Goal: Information Seeking & Learning: Find contact information

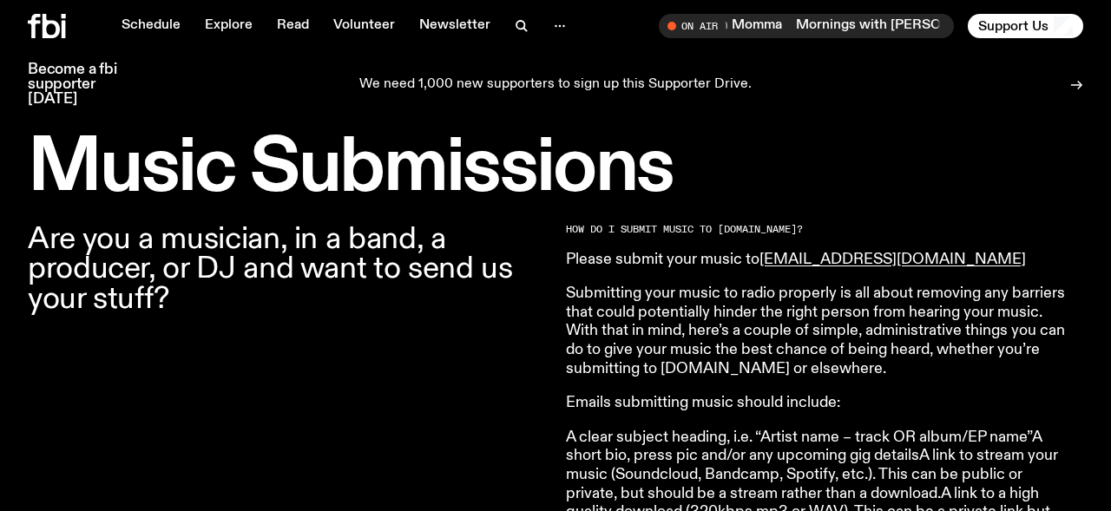
scroll to position [501, 0]
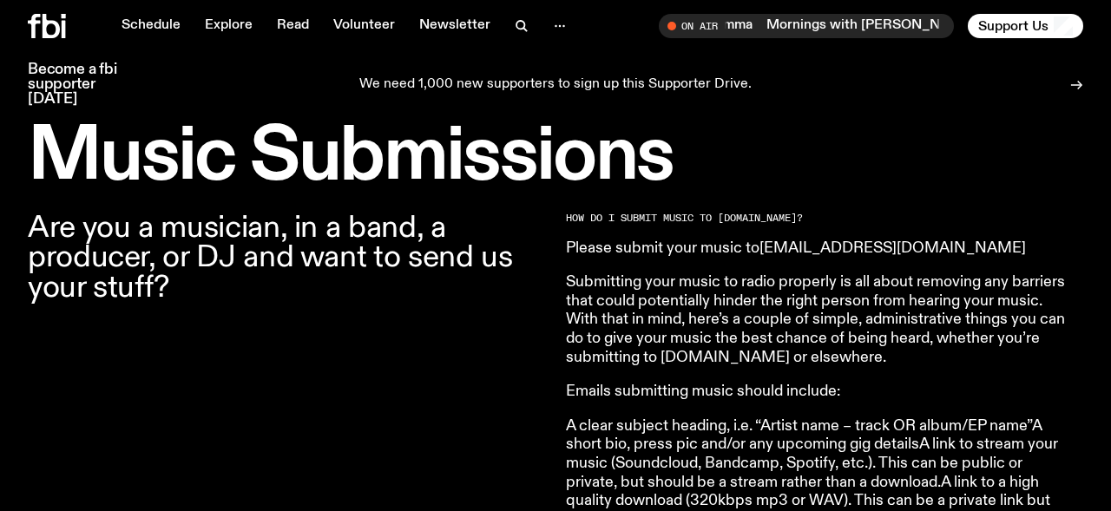
click at [836, 244] on link "music@fbiradio.com" at bounding box center [892, 248] width 266 height 16
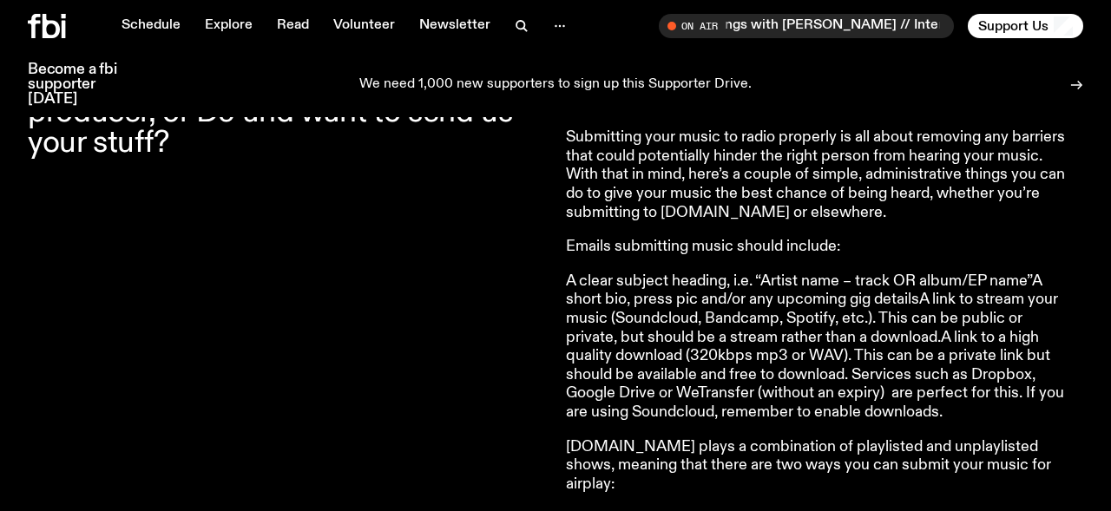
scroll to position [648, 0]
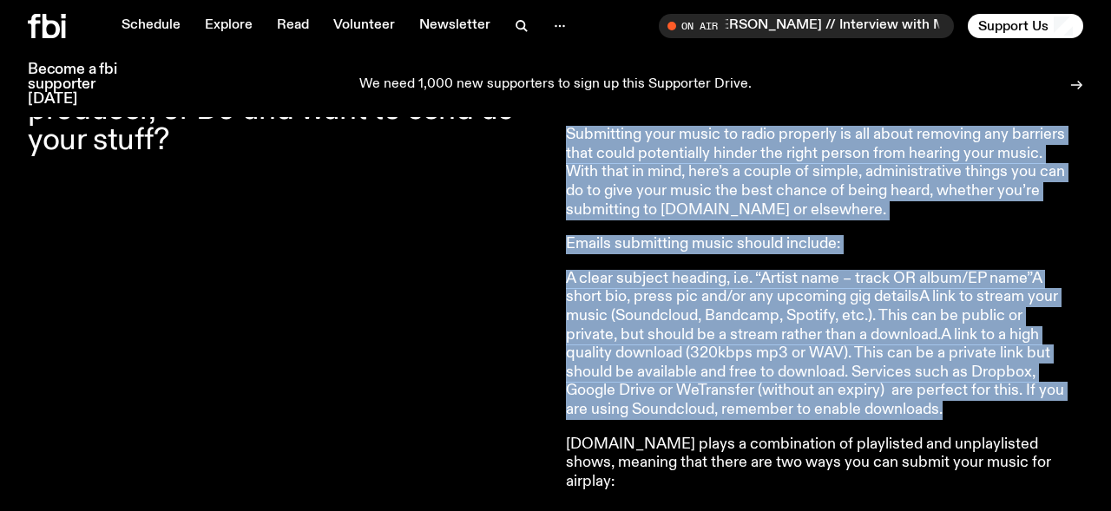
drag, startPoint x: 974, startPoint y: 417, endPoint x: 554, endPoint y: 280, distance: 441.8
click at [646, 303] on p "A clear subject heading, i.e. “Artist name – track OR album/EP name”A short bio…" at bounding box center [816, 345] width 500 height 150
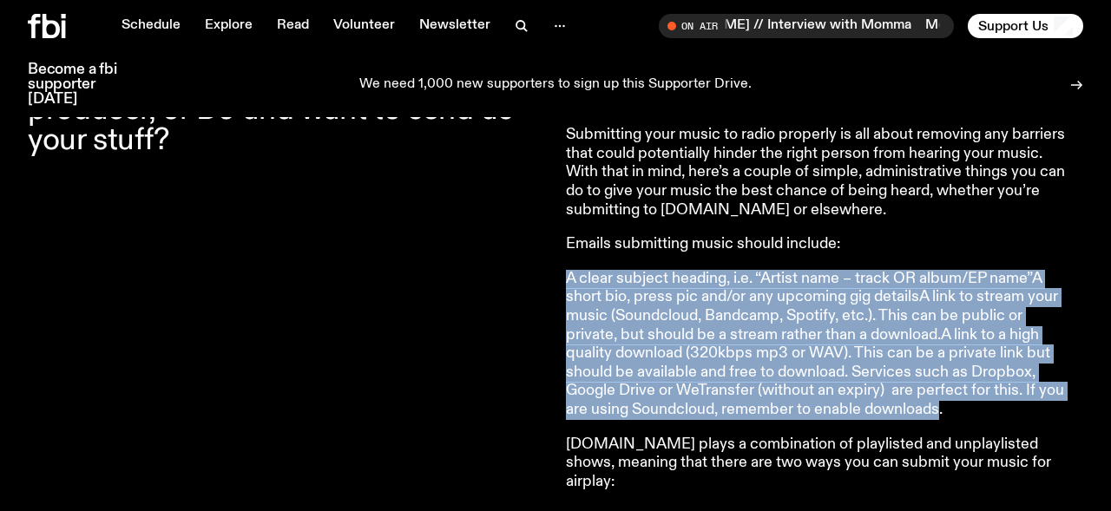
drag, startPoint x: 942, startPoint y: 405, endPoint x: 569, endPoint y: 277, distance: 393.8
click at [569, 277] on p "A clear subject heading, i.e. “Artist name – track OR album/EP name”A short bio…" at bounding box center [816, 345] width 500 height 150
copy p "A clear subject heading, i.e. “Artist name – track OR album/EP name”A short bio…"
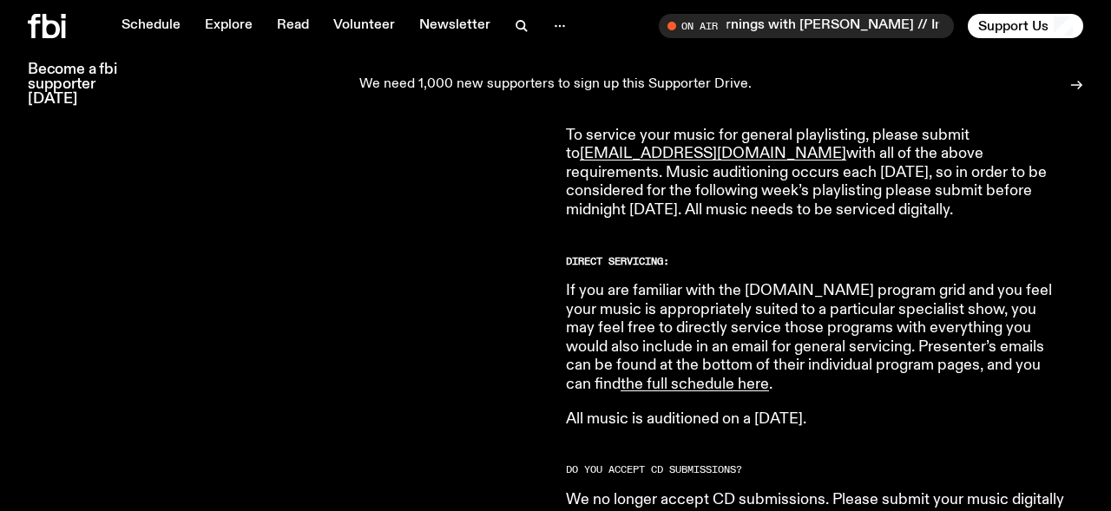
scroll to position [1077, 0]
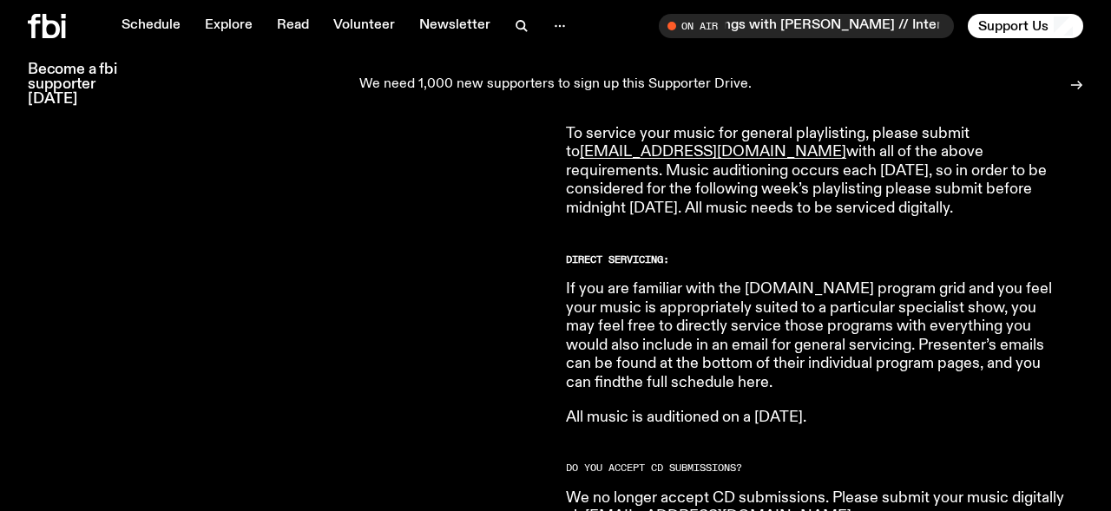
click at [620, 375] on link "the full schedule here" at bounding box center [694, 383] width 148 height 16
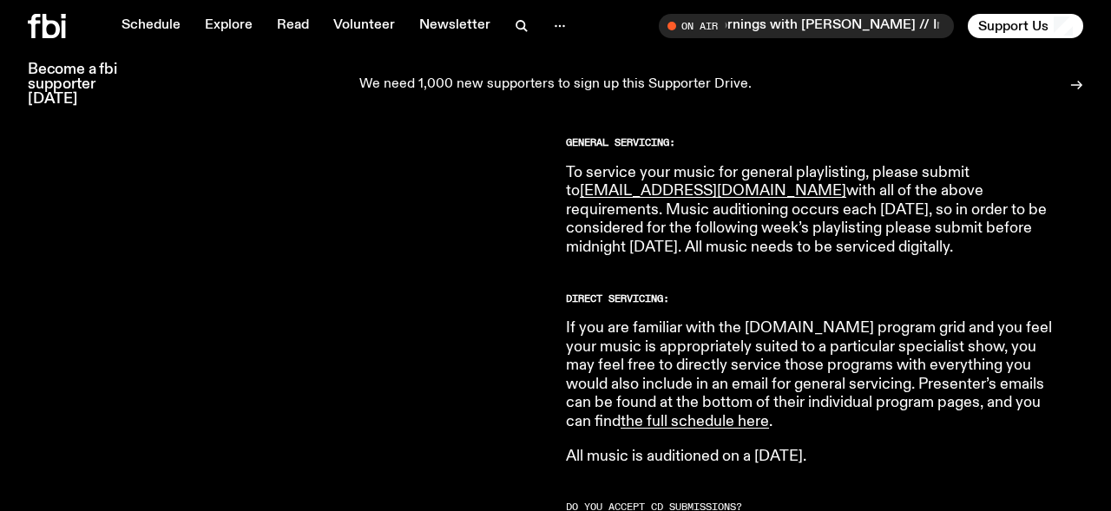
scroll to position [1039, 0]
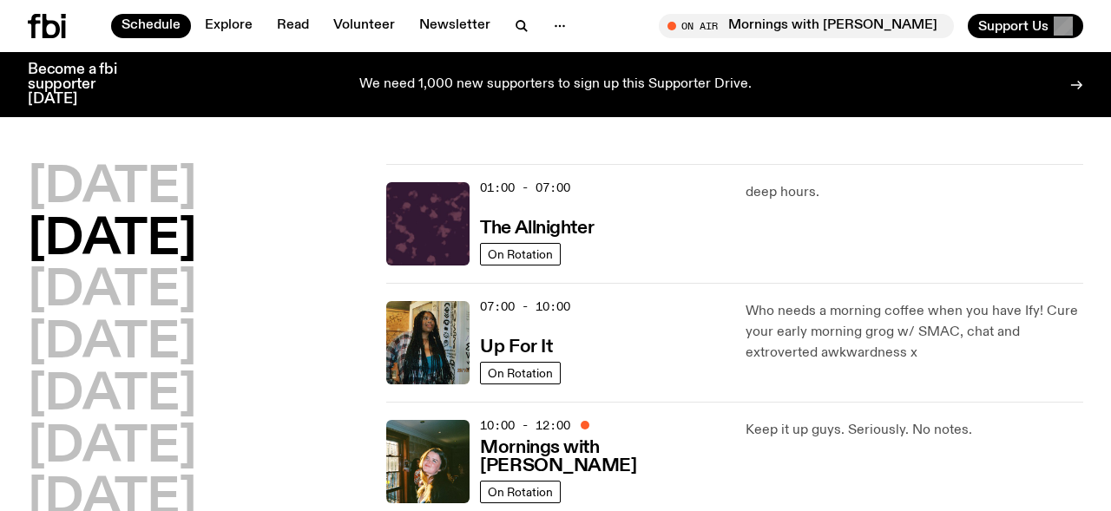
scroll to position [13, 0]
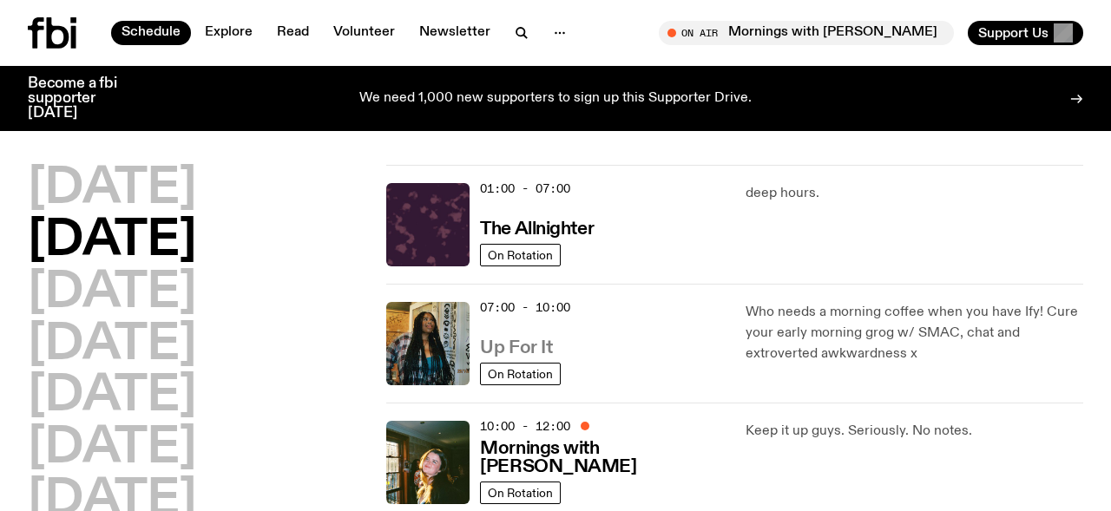
click at [491, 344] on h3 "Up For It" at bounding box center [516, 348] width 72 height 18
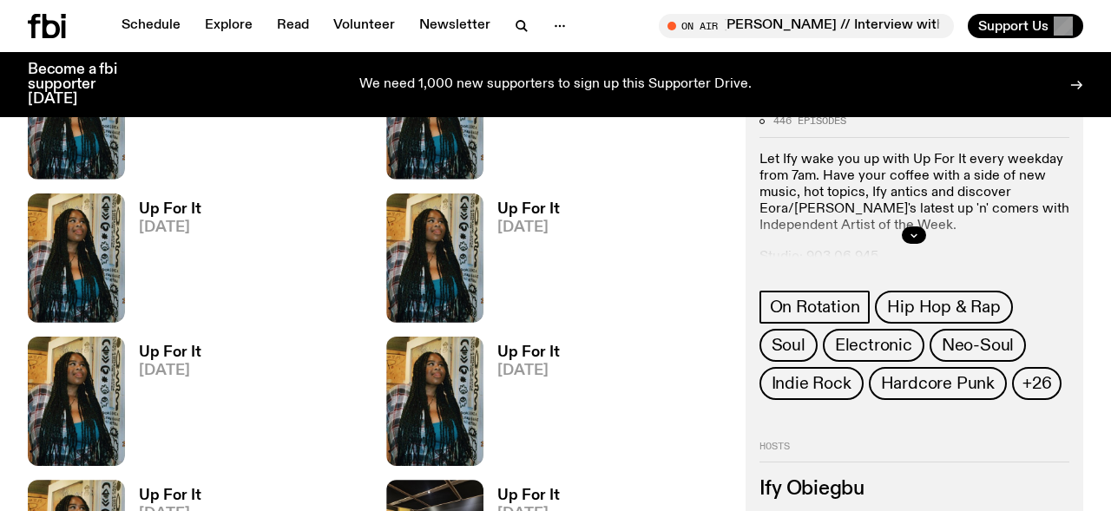
scroll to position [912, 0]
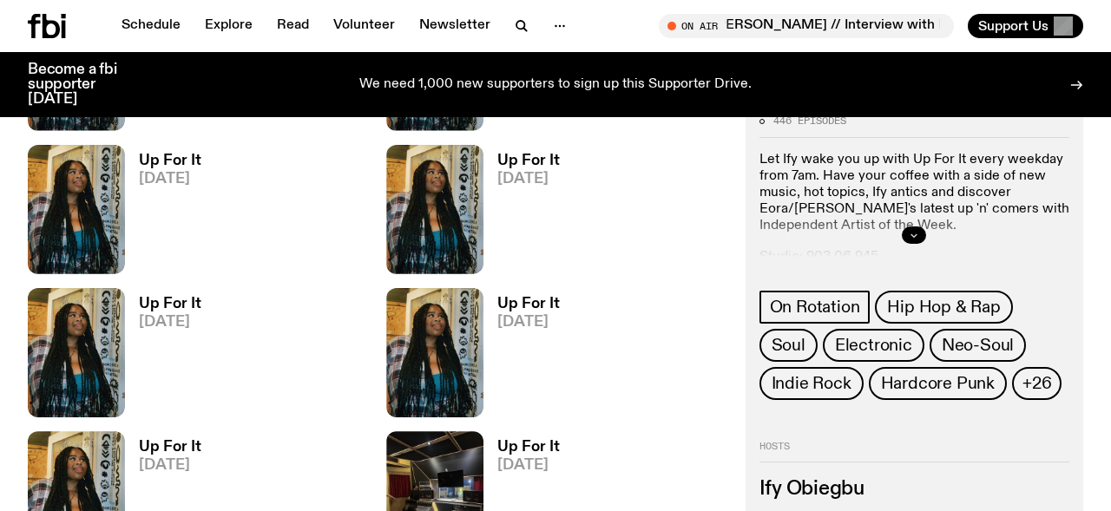
click at [907, 236] on button "button" at bounding box center [914, 234] width 24 height 17
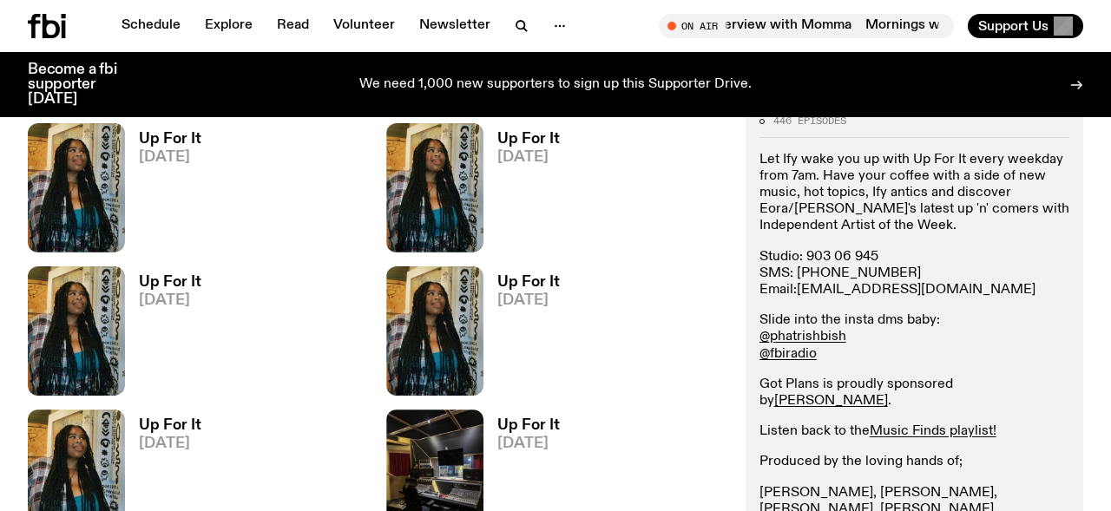
scroll to position [968, 0]
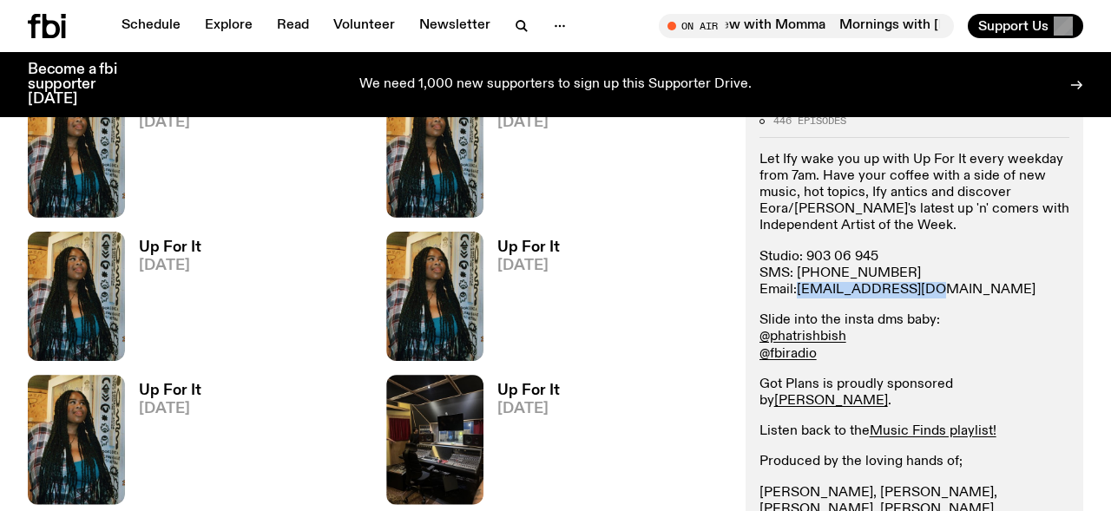
drag, startPoint x: 920, startPoint y: 291, endPoint x: 798, endPoint y: 291, distance: 121.5
click at [798, 291] on p "Studio: [PHONE_NUMBER] SMS: [PHONE_NUMBER] Email: [EMAIL_ADDRESS][DOMAIN_NAME]" at bounding box center [914, 274] width 310 height 50
copy link "[EMAIL_ADDRESS][DOMAIN_NAME]"
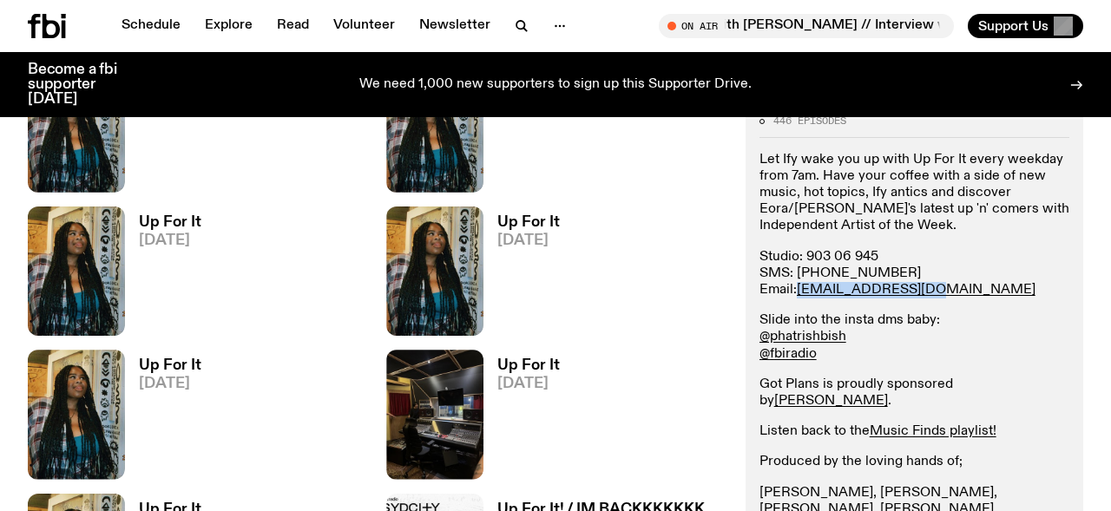
scroll to position [909, 0]
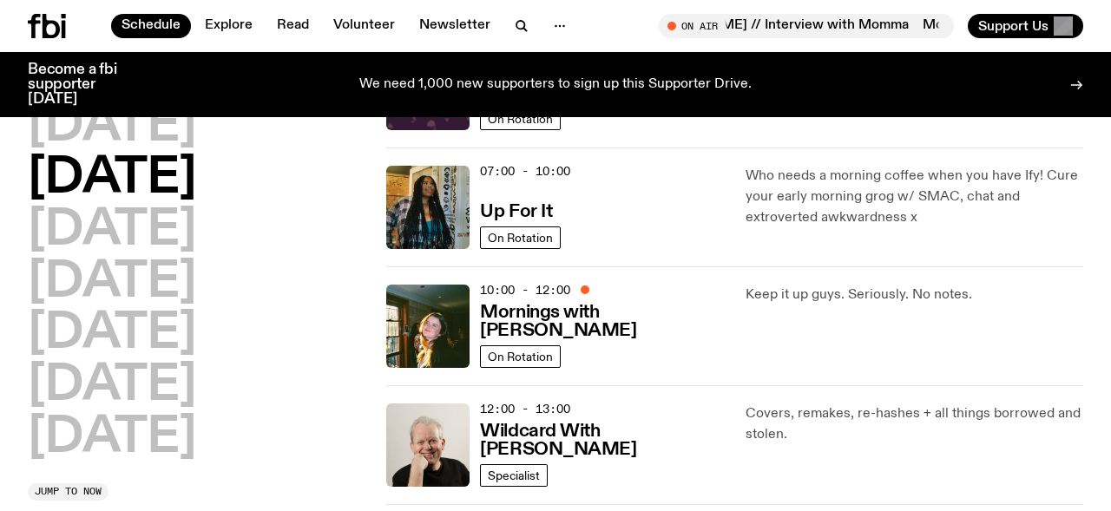
scroll to position [127, 0]
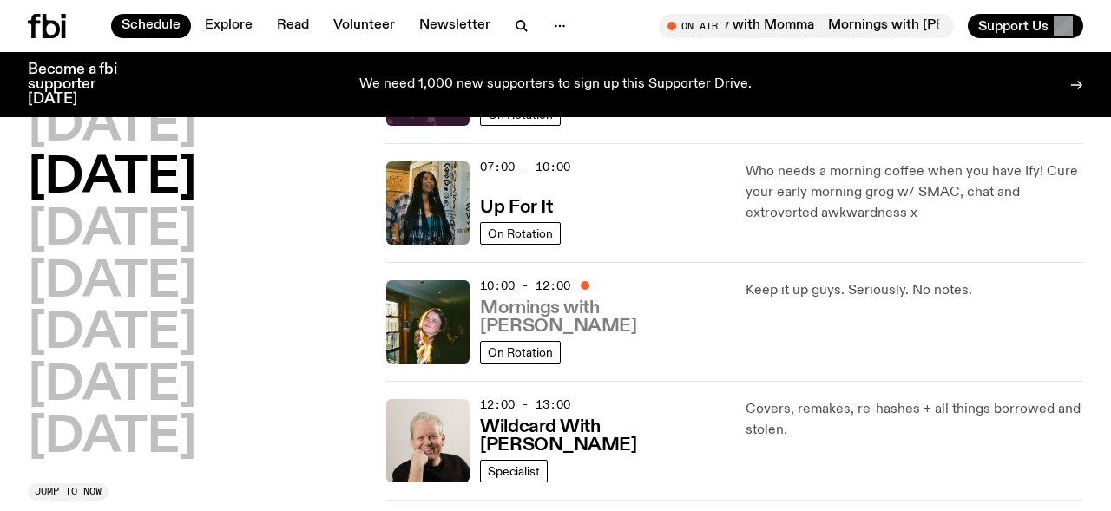
click at [661, 328] on h3 "Mornings with [PERSON_NAME]" at bounding box center [602, 317] width 244 height 36
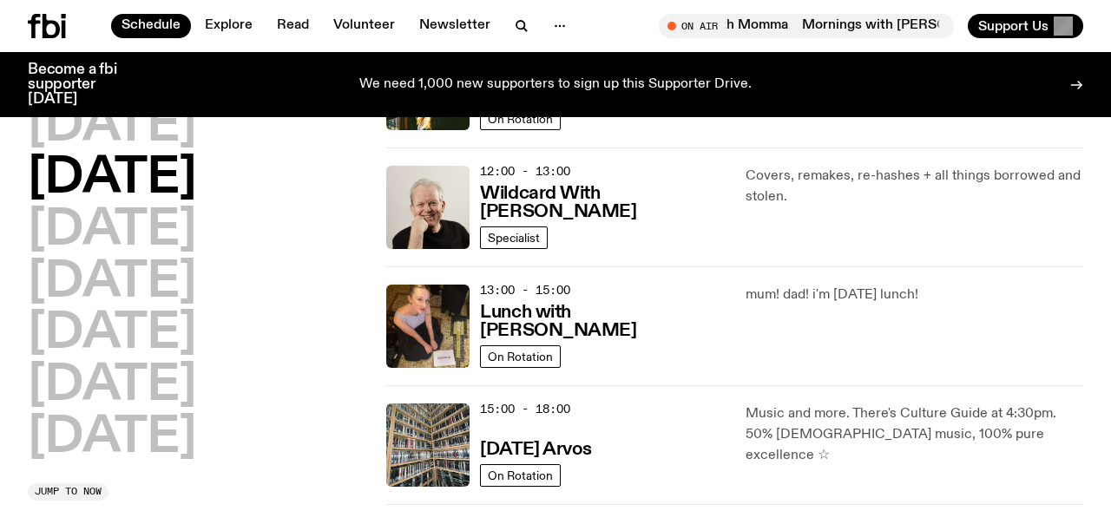
scroll to position [362, 0]
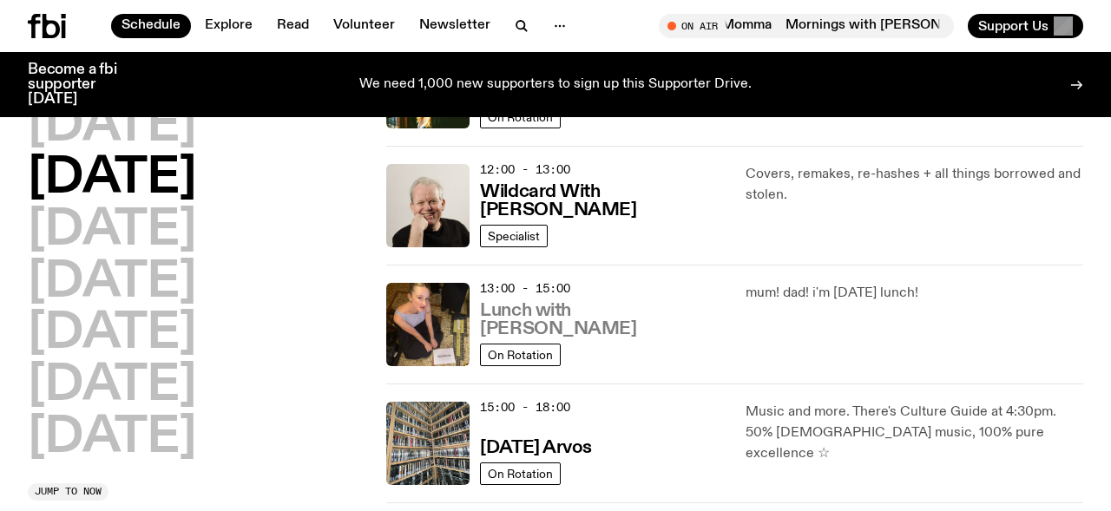
click at [644, 319] on h3 "Lunch with [PERSON_NAME]" at bounding box center [602, 320] width 244 height 36
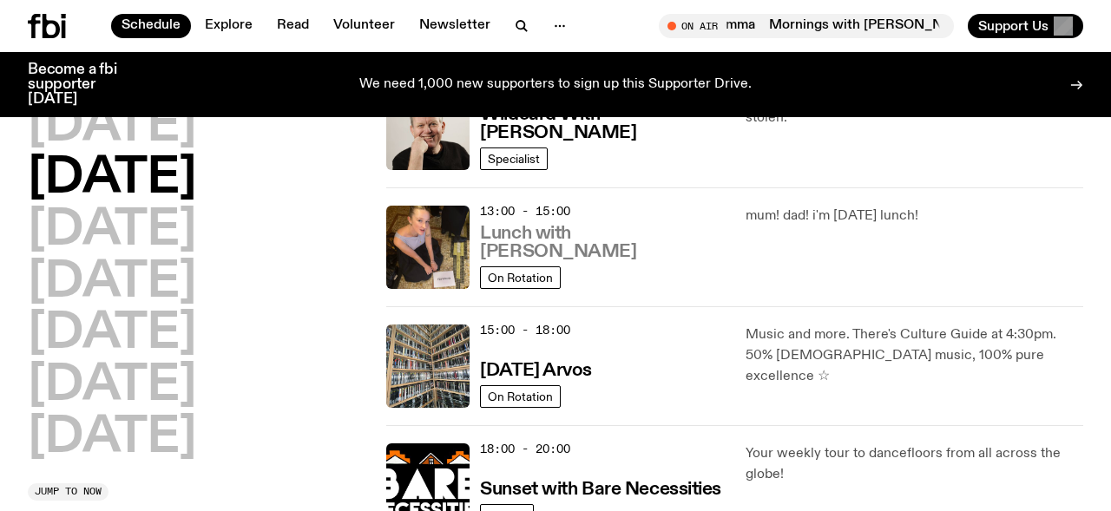
scroll to position [449, 0]
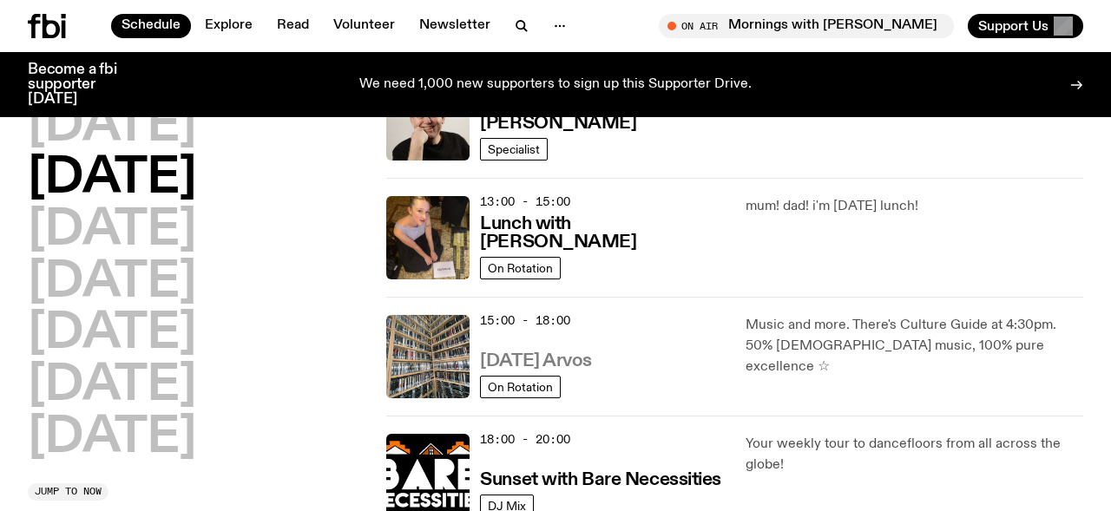
click at [555, 366] on h3 "[DATE] Arvos" at bounding box center [536, 361] width 112 height 18
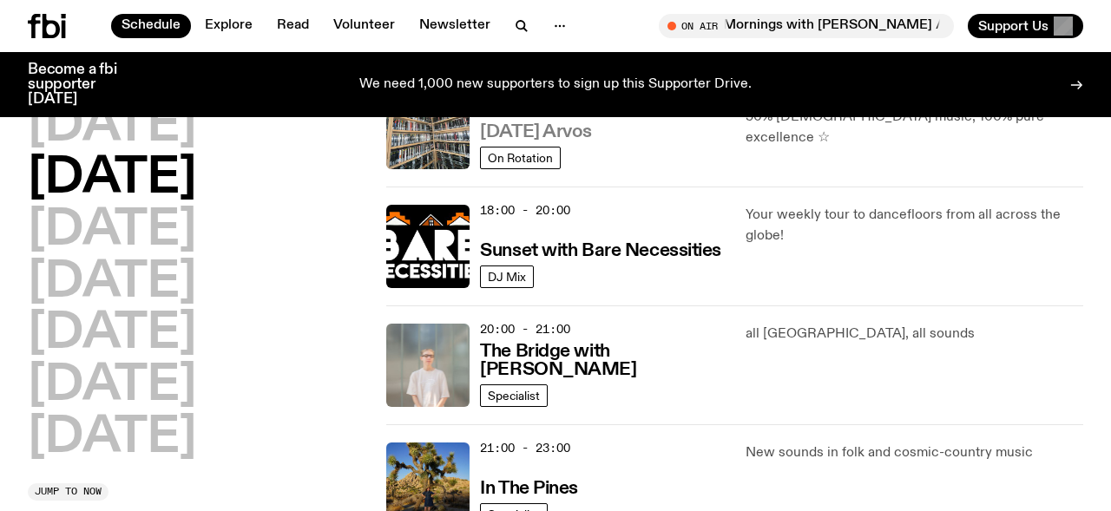
scroll to position [712, 0]
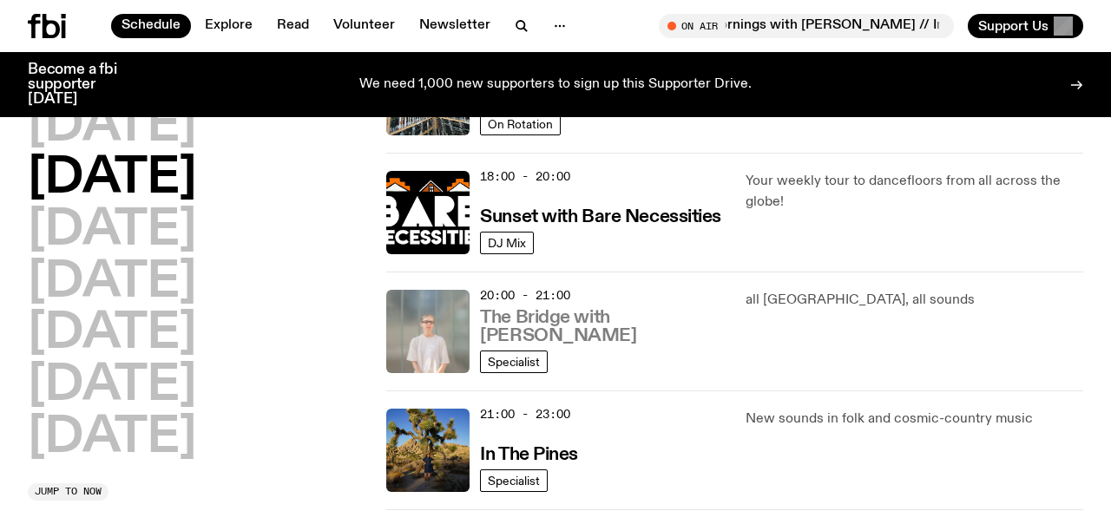
click at [569, 323] on h3 "The Bridge with [PERSON_NAME]" at bounding box center [602, 327] width 244 height 36
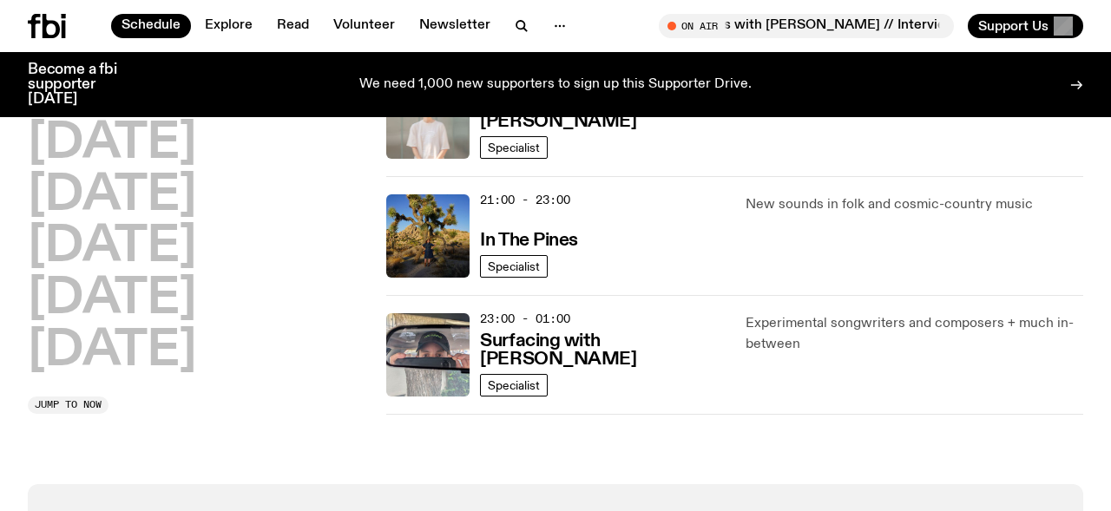
scroll to position [954, 0]
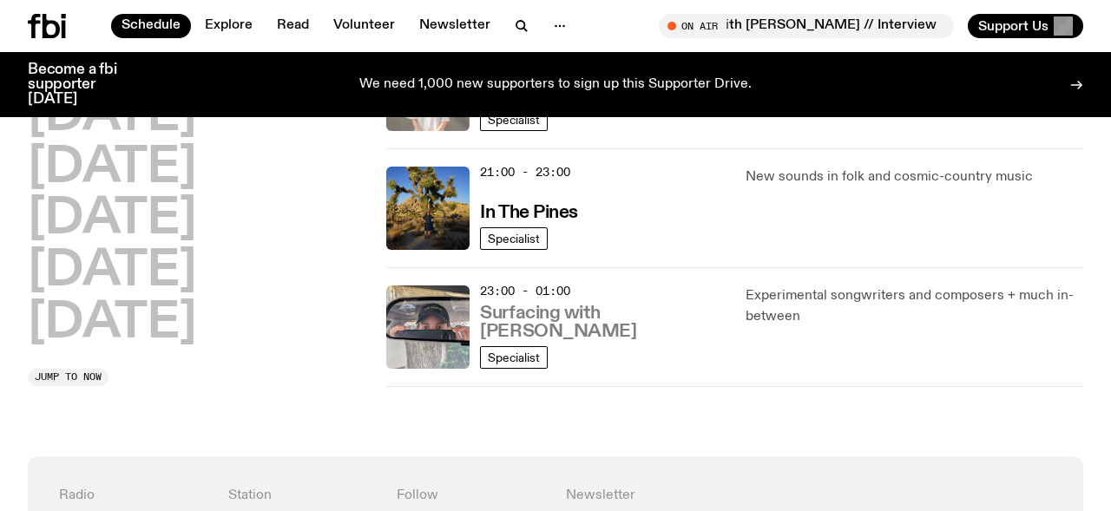
click at [562, 315] on h3 "Surfacing with Luke M de Zilva" at bounding box center [602, 323] width 244 height 36
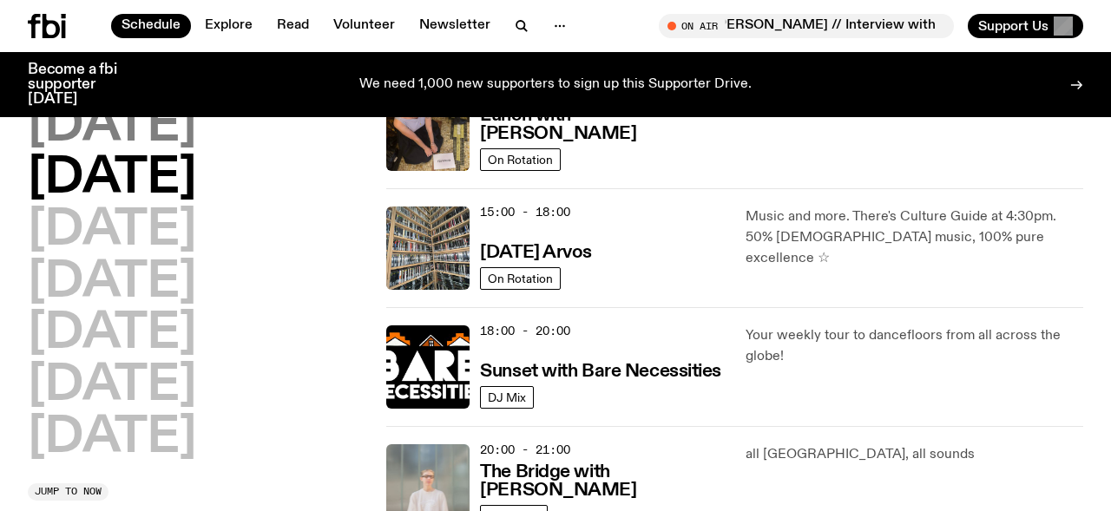
click at [160, 133] on h2 "Monday" at bounding box center [112, 126] width 168 height 49
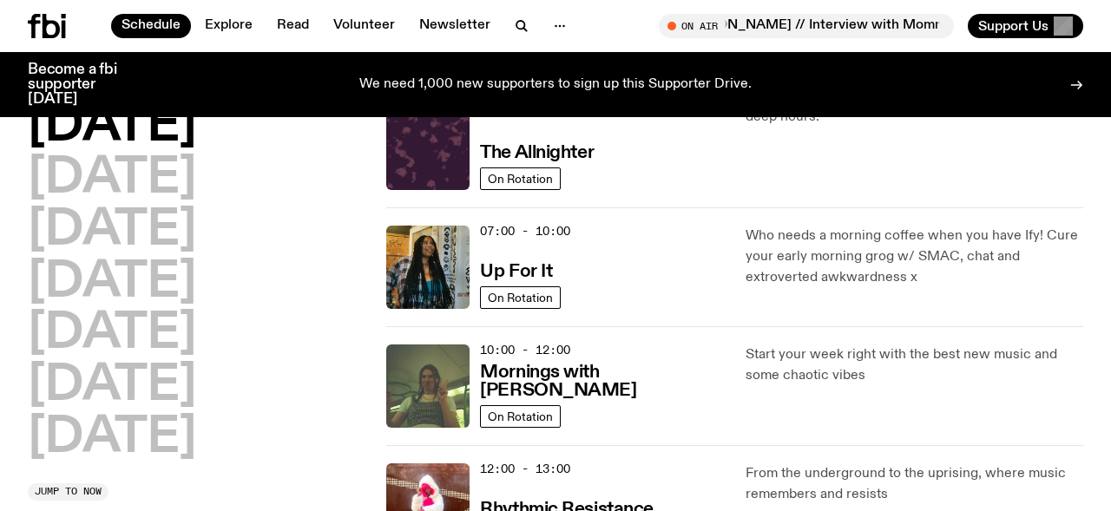
scroll to position [58, 0]
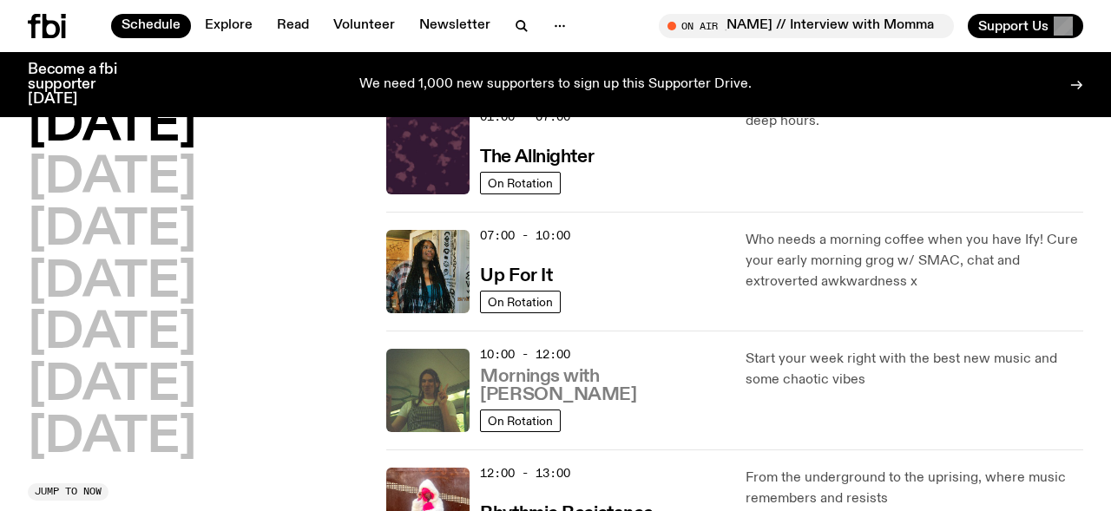
click at [554, 381] on h3 "Mornings with Jim Kretschmer" at bounding box center [602, 386] width 244 height 36
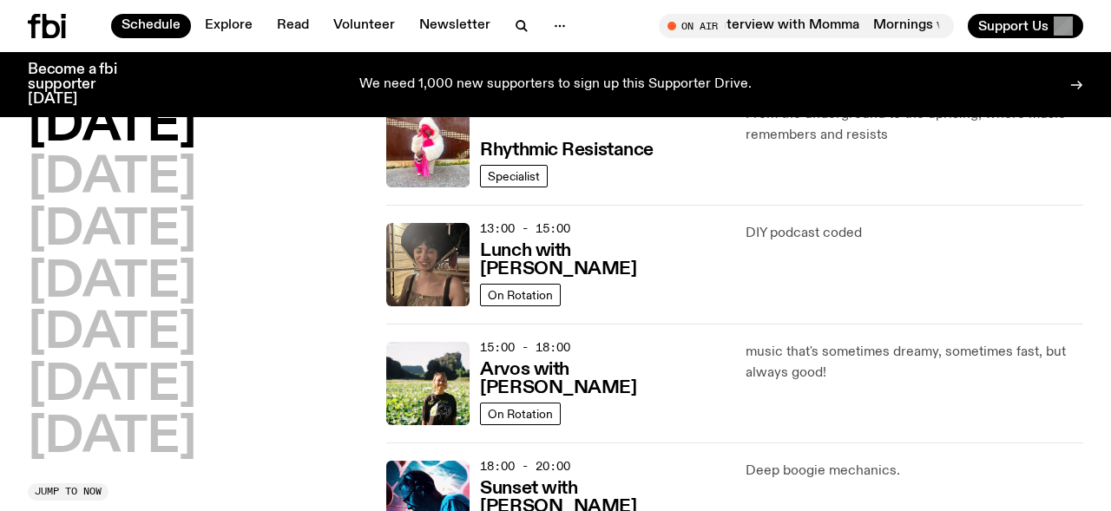
scroll to position [376, 0]
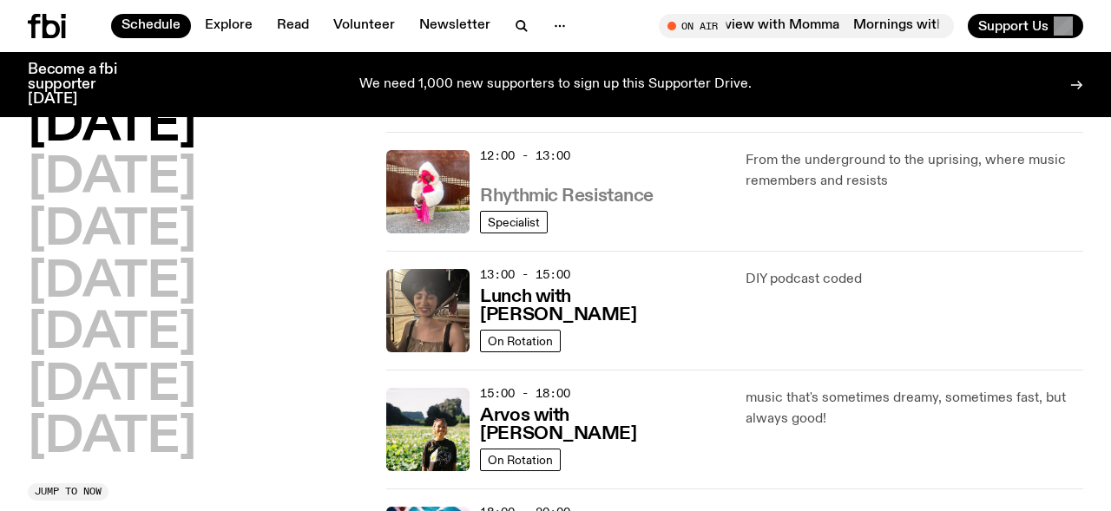
click at [589, 200] on h3 "Rhythmic Resistance" at bounding box center [567, 196] width 174 height 18
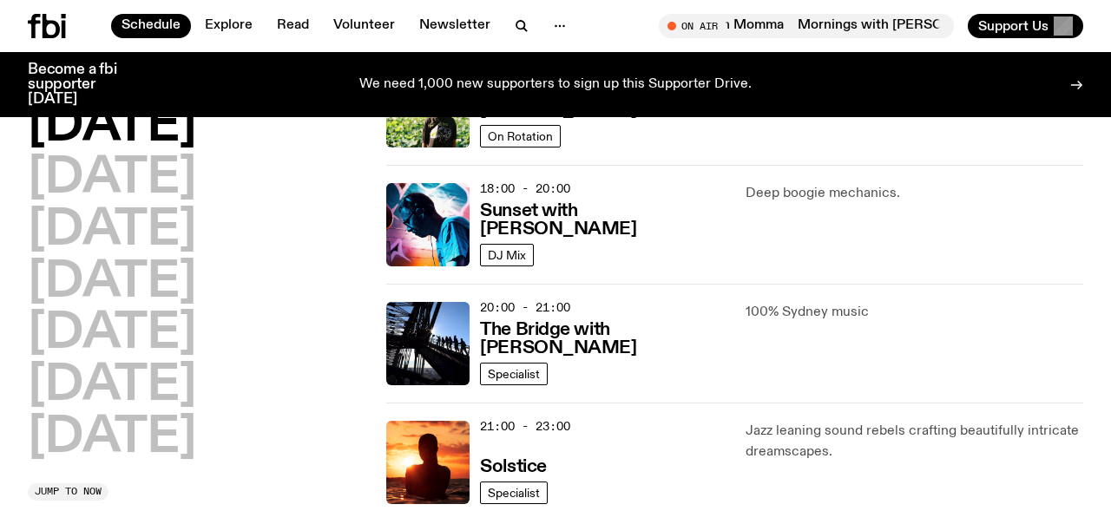
scroll to position [705, 0]
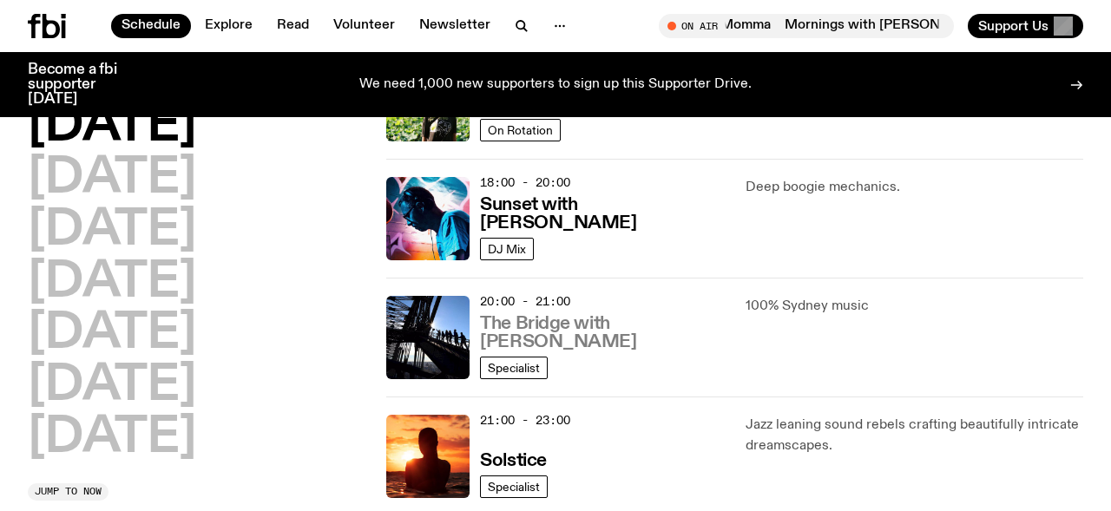
click at [542, 333] on h3 "The Bridge with Amelia Sparke" at bounding box center [602, 333] width 244 height 36
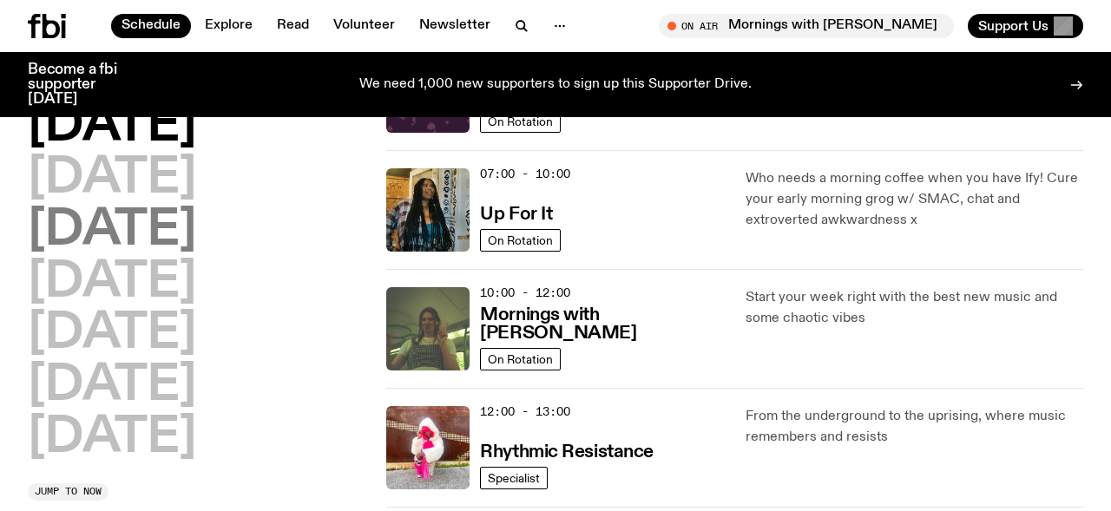
click at [189, 225] on h2 "Wednesday" at bounding box center [112, 231] width 168 height 49
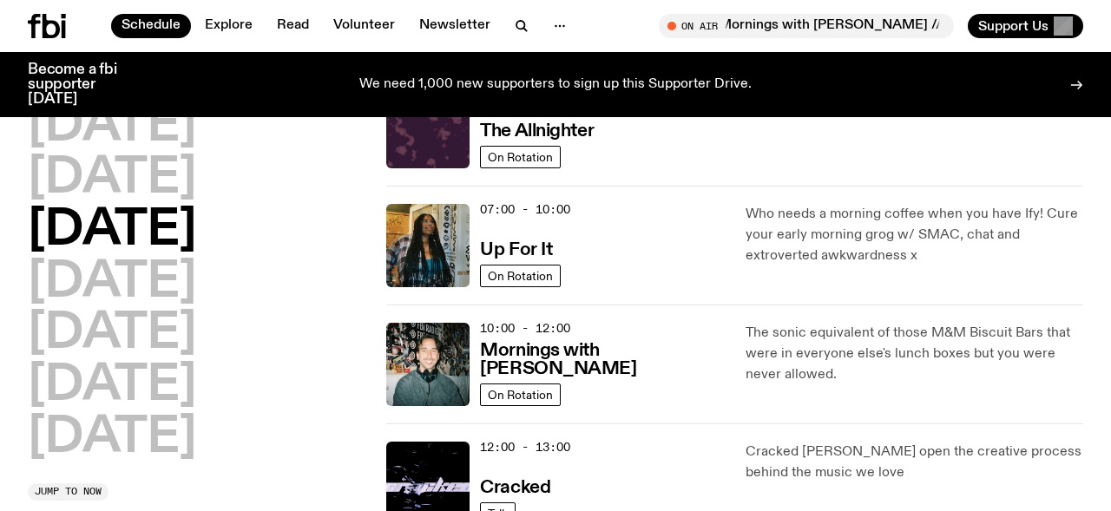
scroll to position [97, 0]
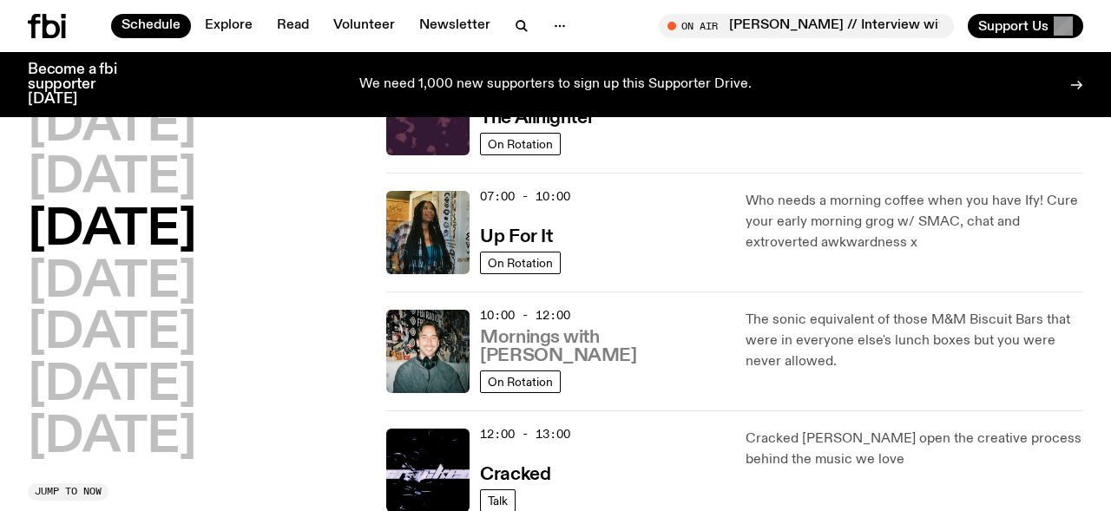
click at [621, 351] on h3 "Mornings with Ben Hansen" at bounding box center [602, 347] width 244 height 36
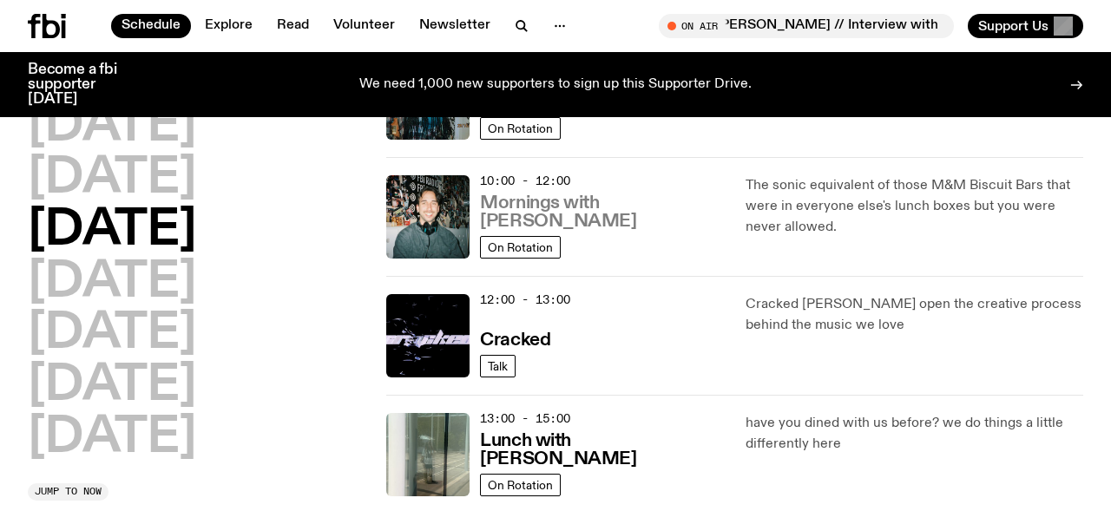
scroll to position [233, 0]
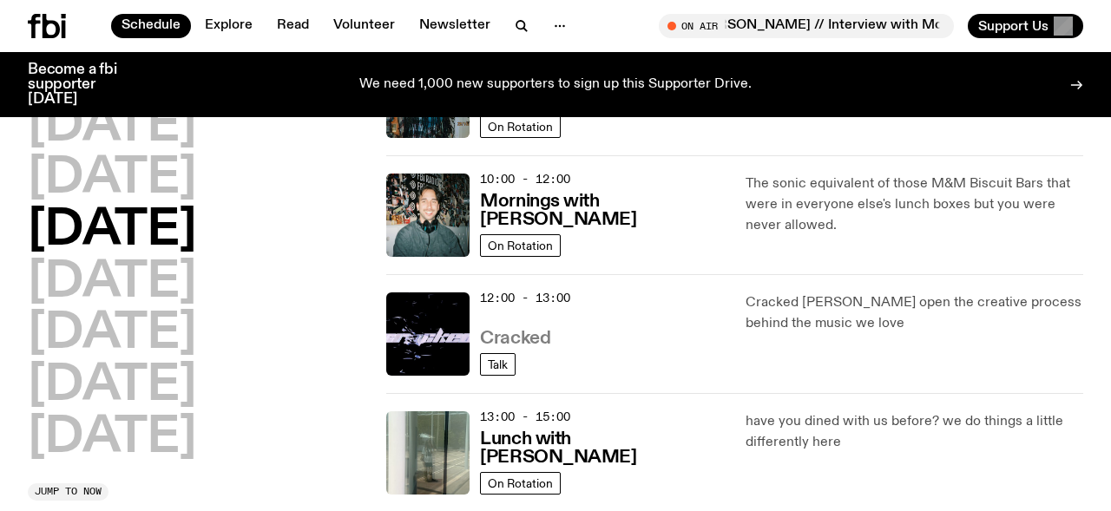
click at [524, 340] on h3 "Cracked" at bounding box center [515, 339] width 70 height 18
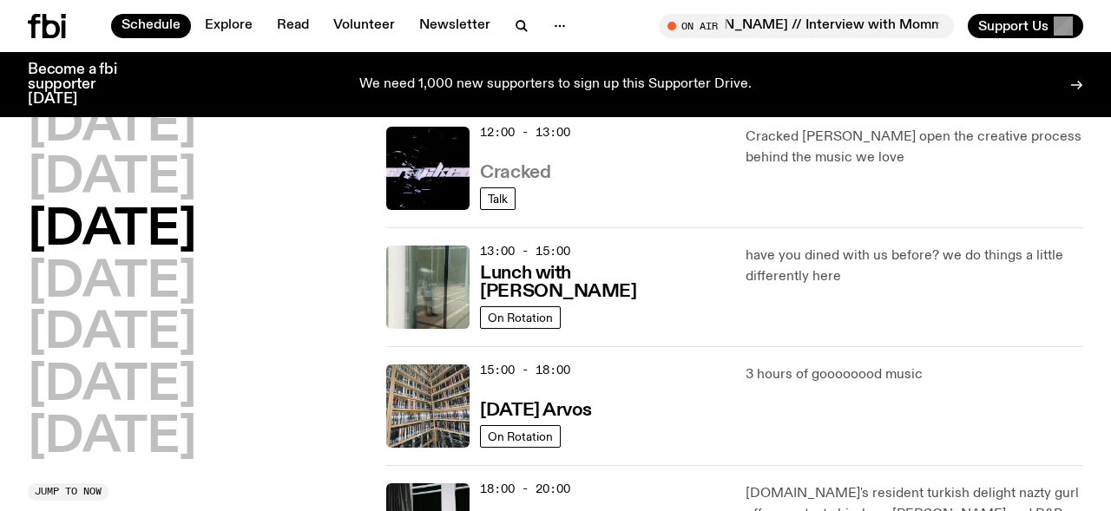
scroll to position [402, 0]
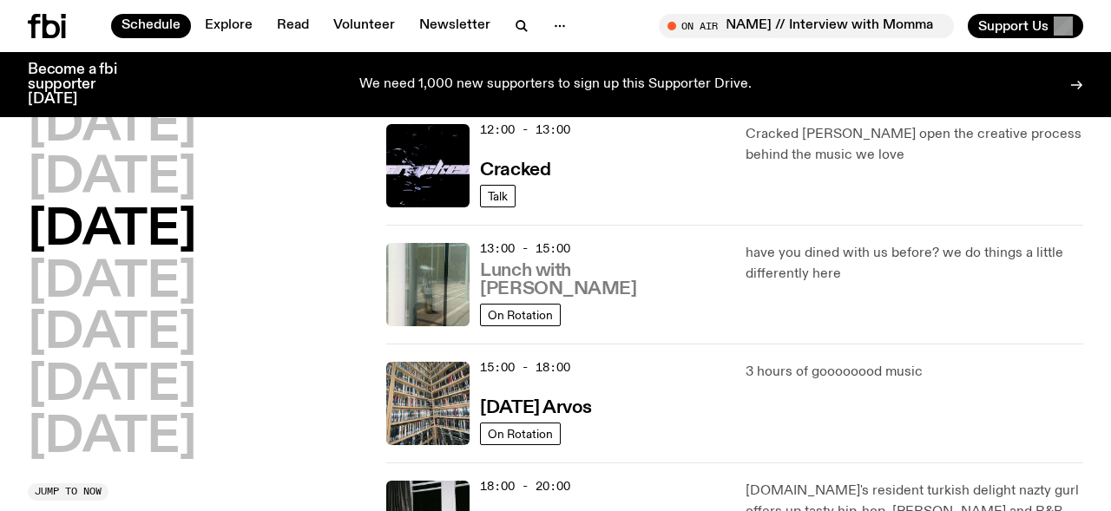
click at [620, 294] on h3 "Lunch with Louisa Christie" at bounding box center [602, 280] width 244 height 36
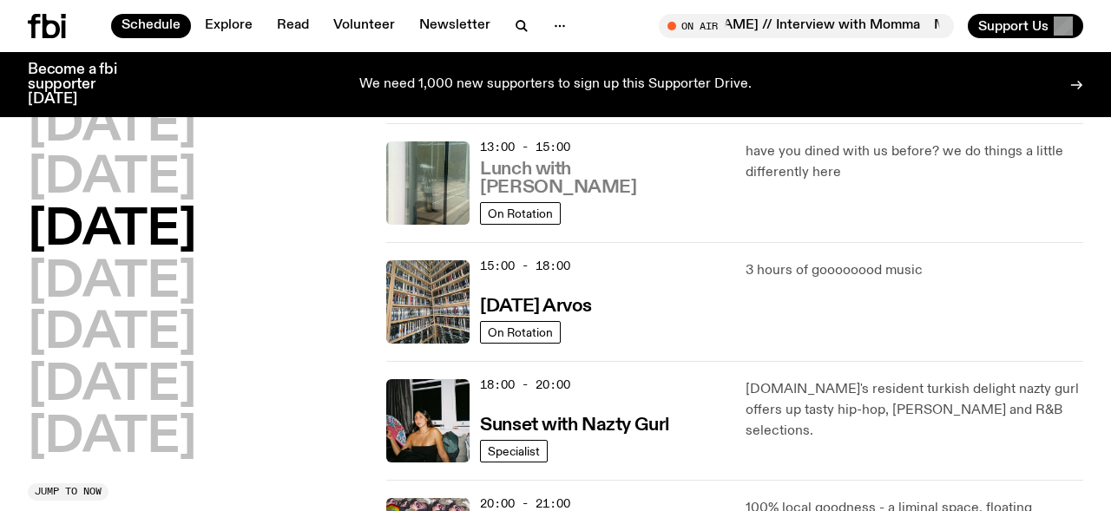
scroll to position [506, 0]
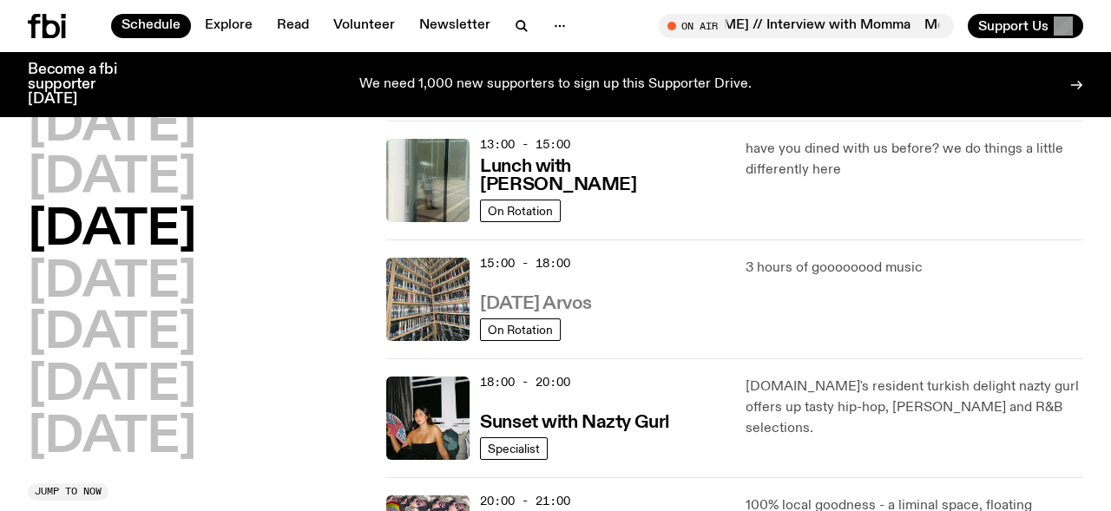
click at [587, 299] on h3 "Wednesday Arvos" at bounding box center [536, 304] width 112 height 18
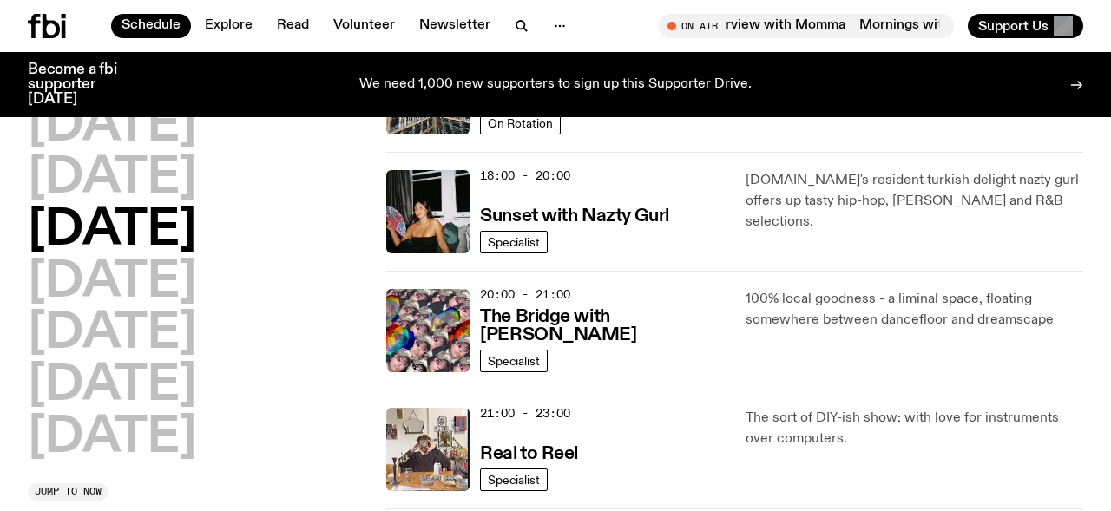
scroll to position [714, 0]
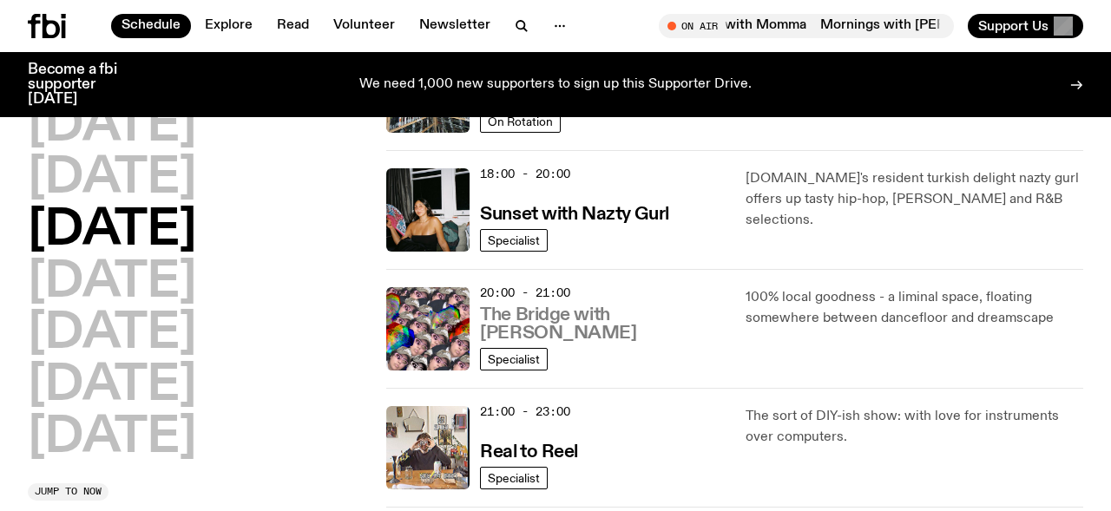
click at [580, 320] on h3 "The Bridge with Diana Kalkoul" at bounding box center [602, 324] width 244 height 36
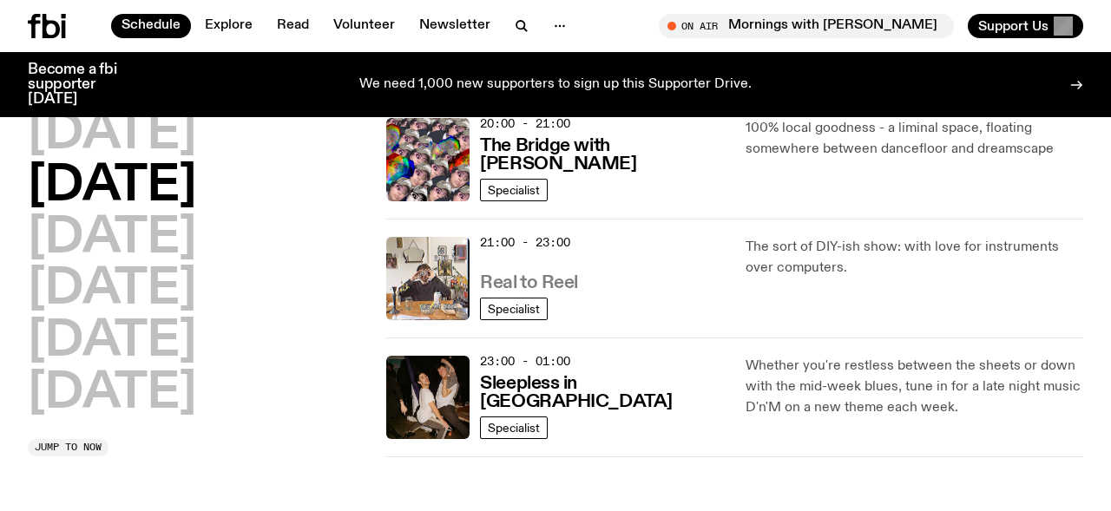
scroll to position [898, 0]
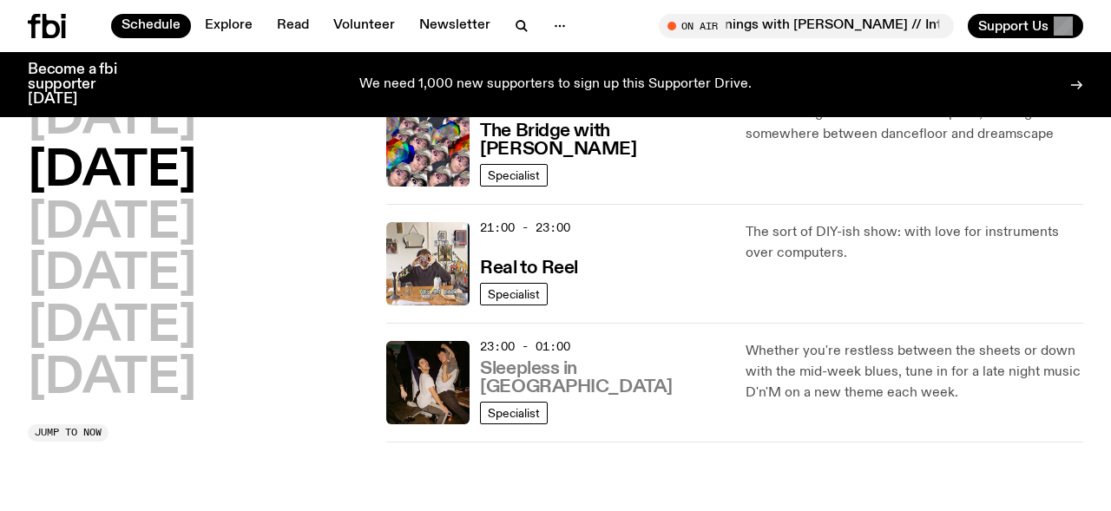
click at [574, 391] on h3 "Sleepless in Sydney" at bounding box center [602, 378] width 244 height 36
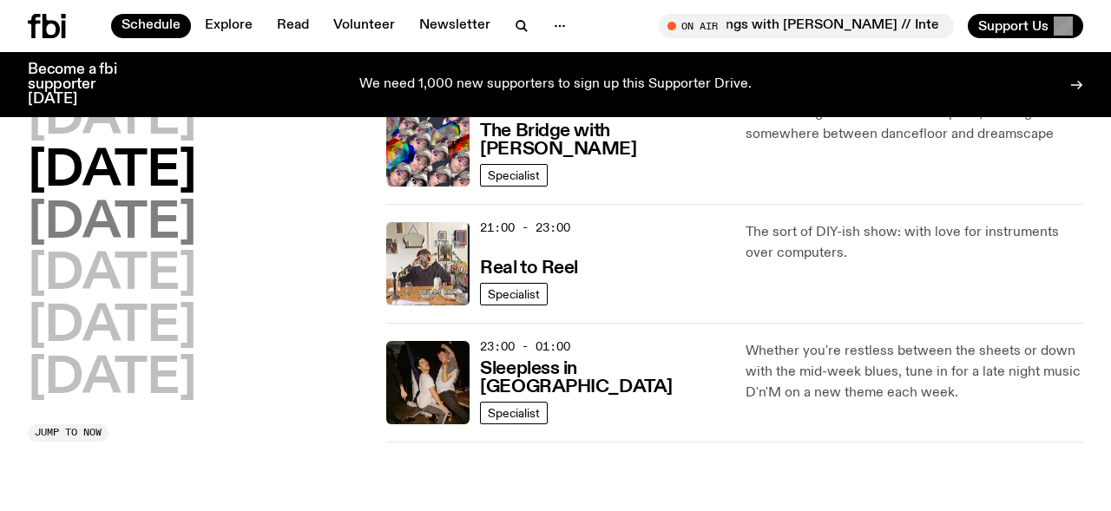
click at [196, 216] on h2 "Thursday" at bounding box center [112, 224] width 168 height 49
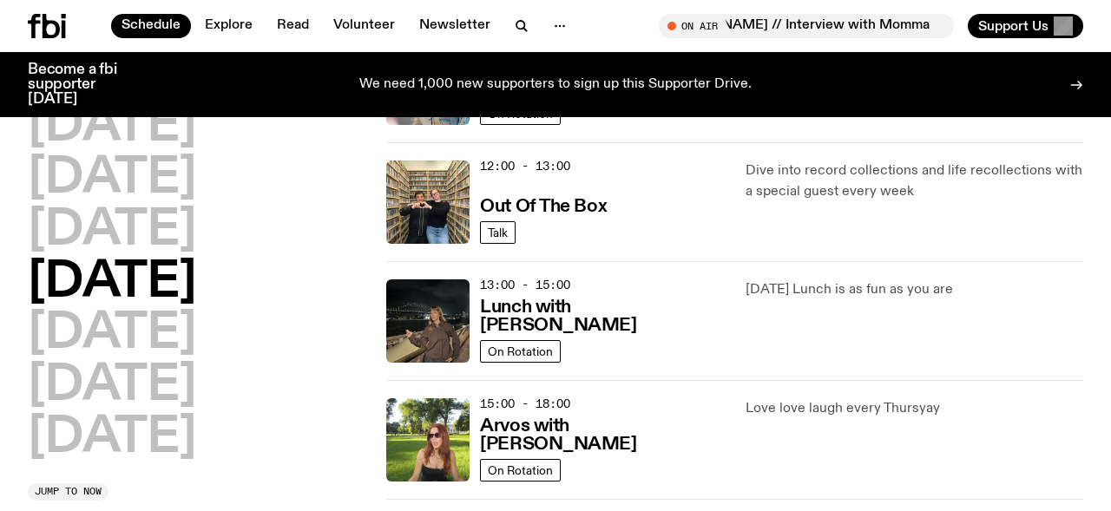
scroll to position [367, 0]
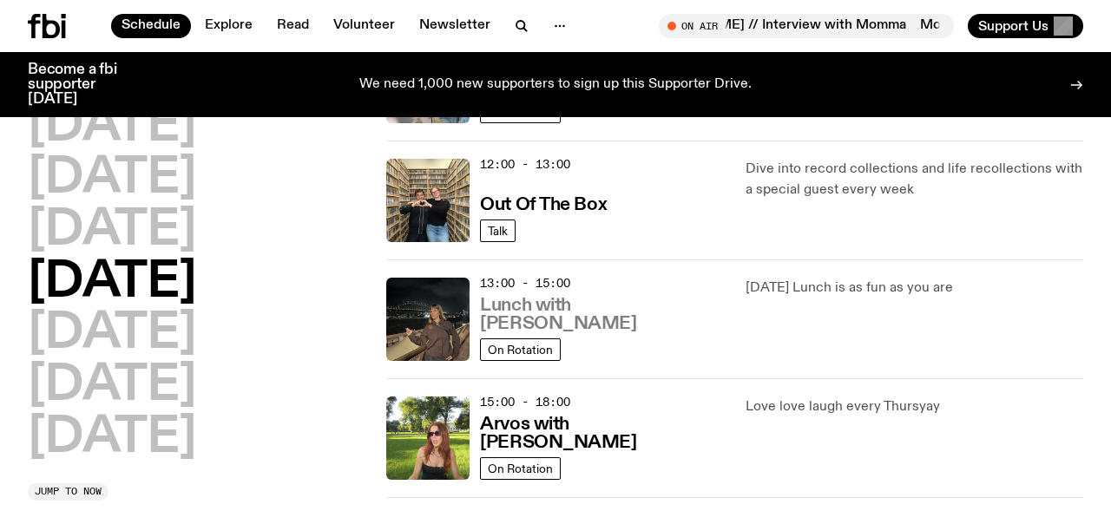
click at [614, 328] on h3 "Lunch with Izzy Page" at bounding box center [602, 315] width 244 height 36
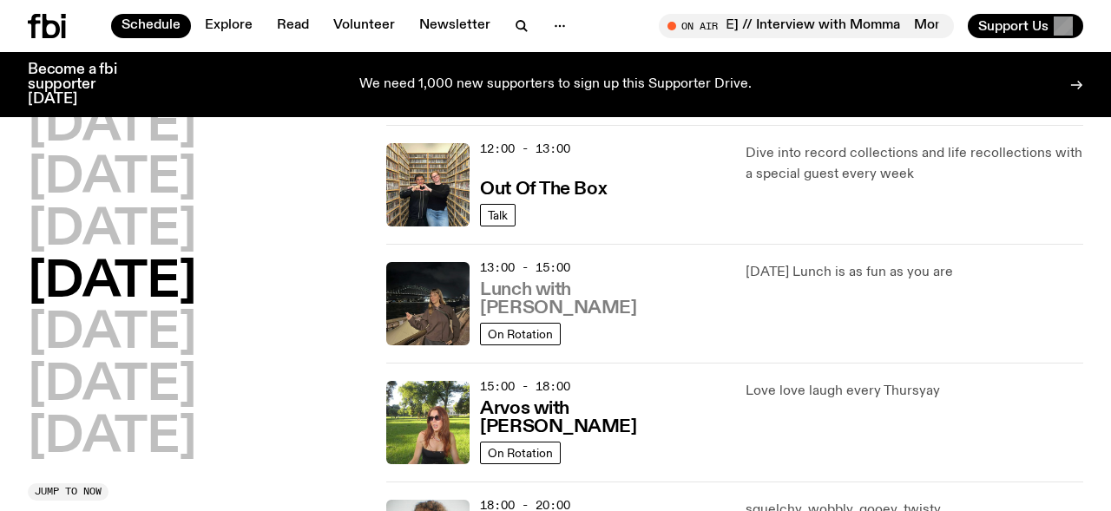
scroll to position [466, 0]
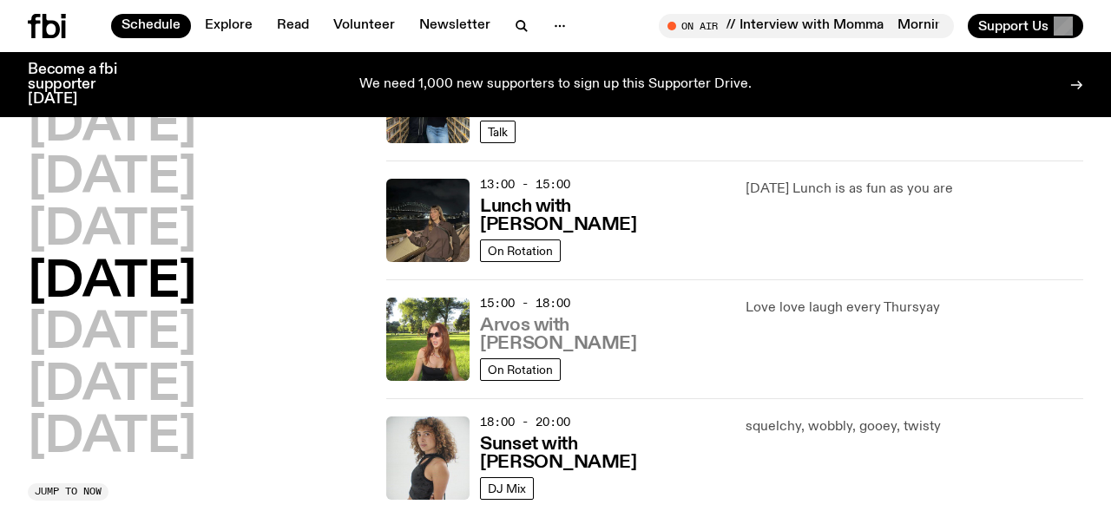
click at [587, 344] on h3 "Arvos with Lizzie Bowles" at bounding box center [602, 335] width 244 height 36
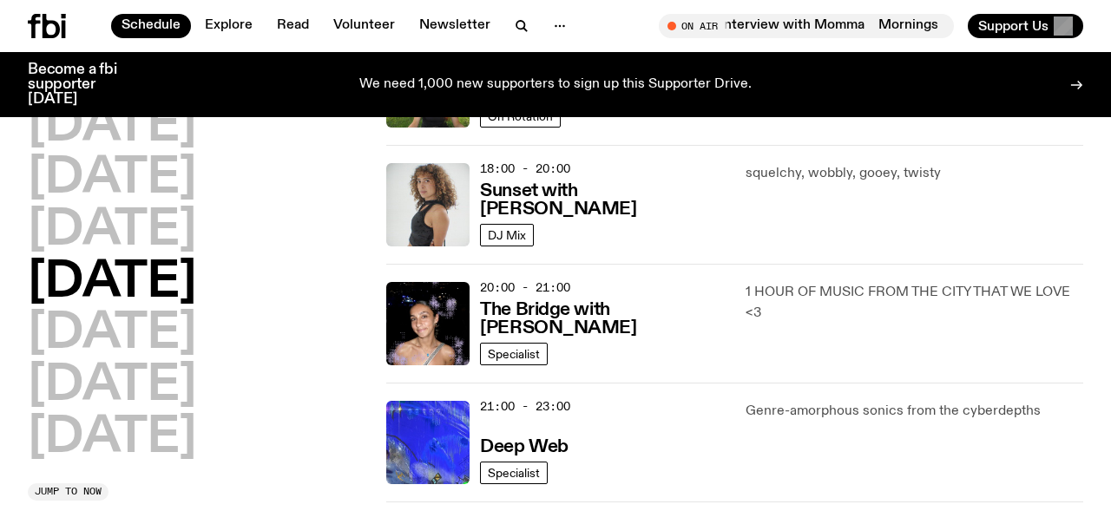
scroll to position [721, 0]
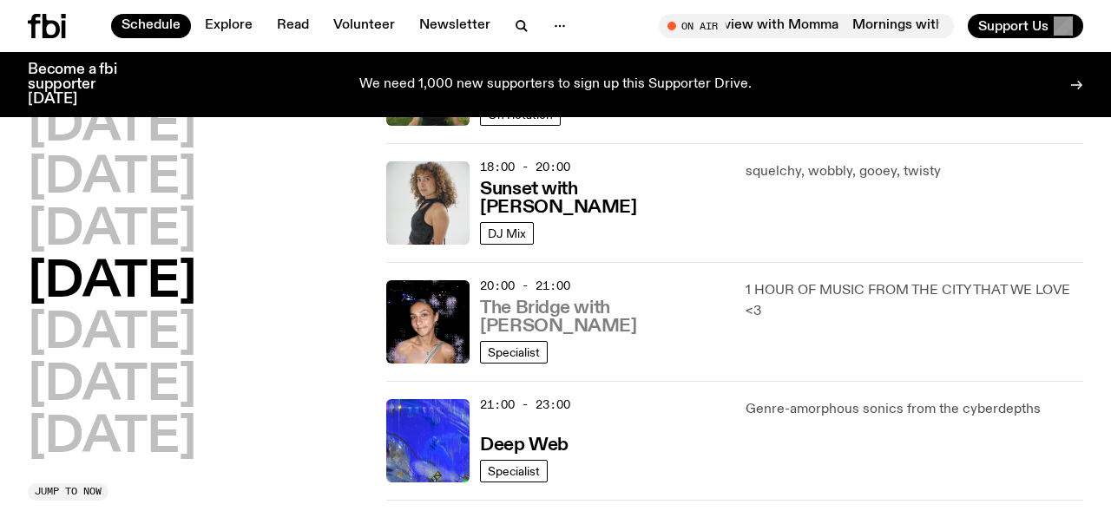
click at [574, 330] on h3 "The Bridge with Kez Finn" at bounding box center [602, 317] width 244 height 36
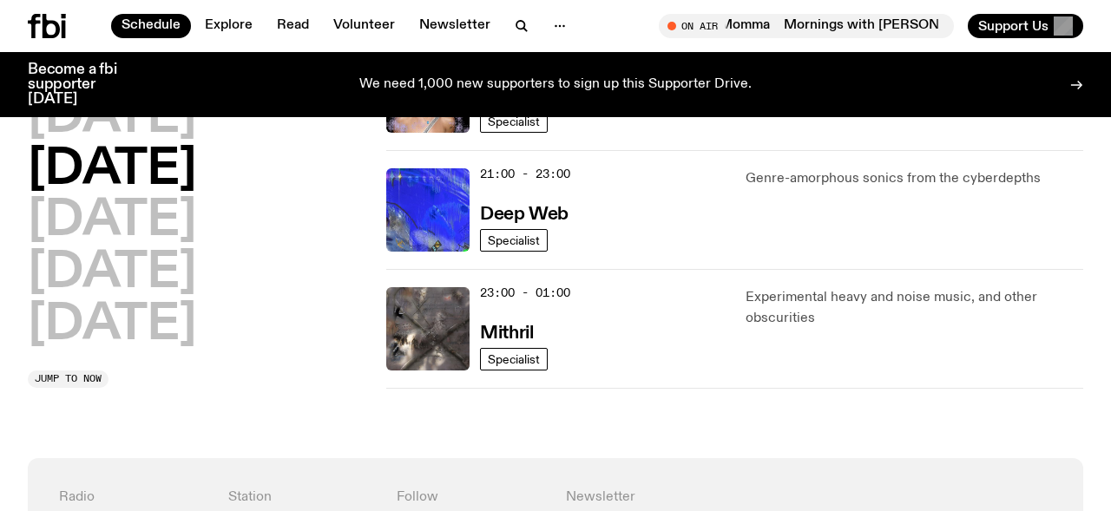
scroll to position [988, 0]
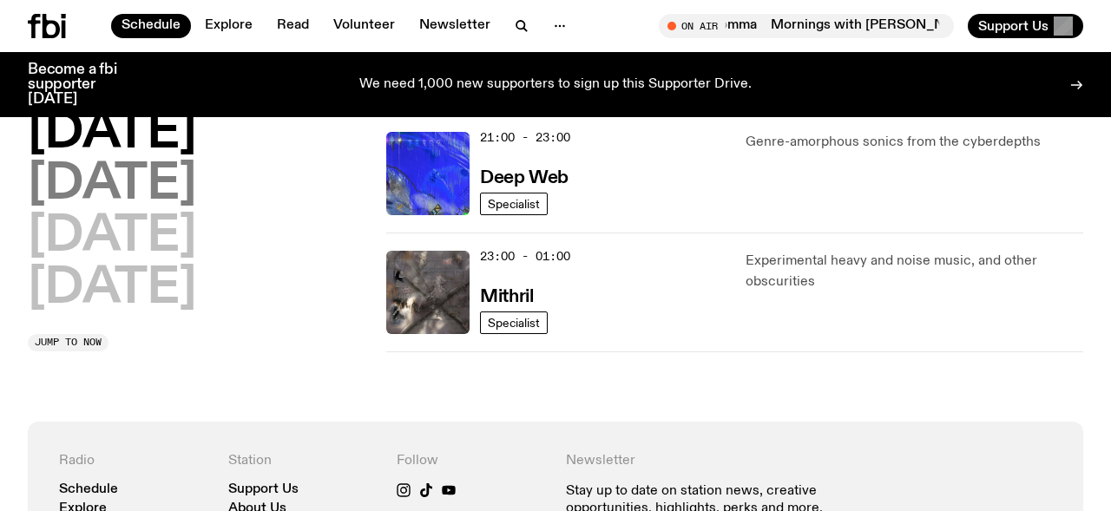
click at [156, 194] on h2 "Friday" at bounding box center [112, 185] width 168 height 49
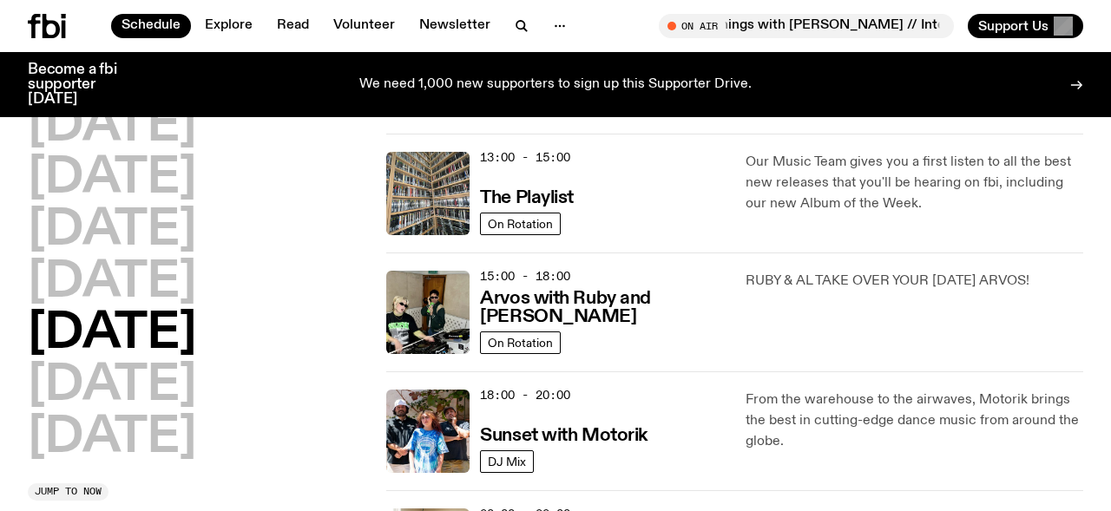
scroll to position [507, 0]
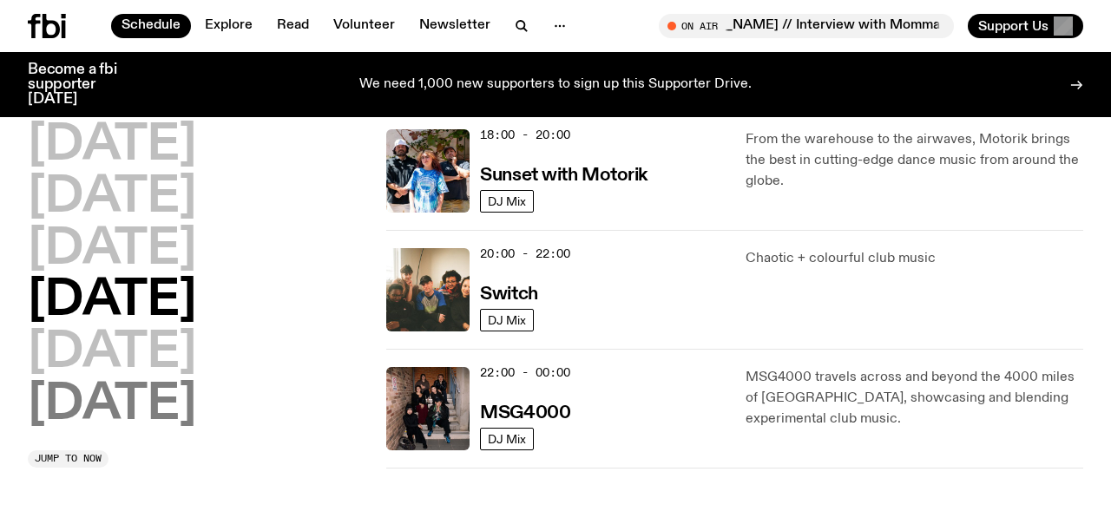
click at [137, 381] on h2 "Sunday" at bounding box center [112, 405] width 168 height 49
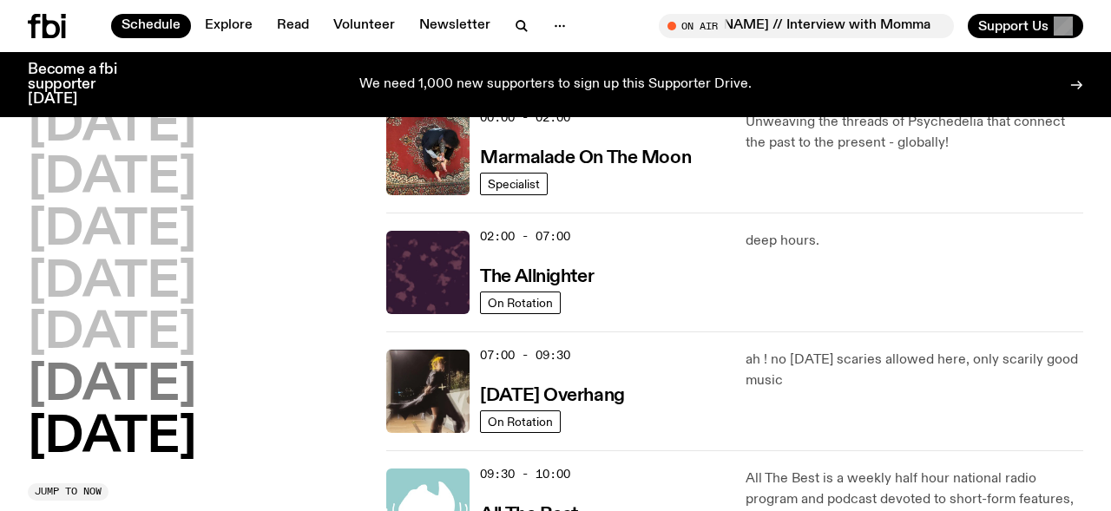
scroll to position [49, 0]
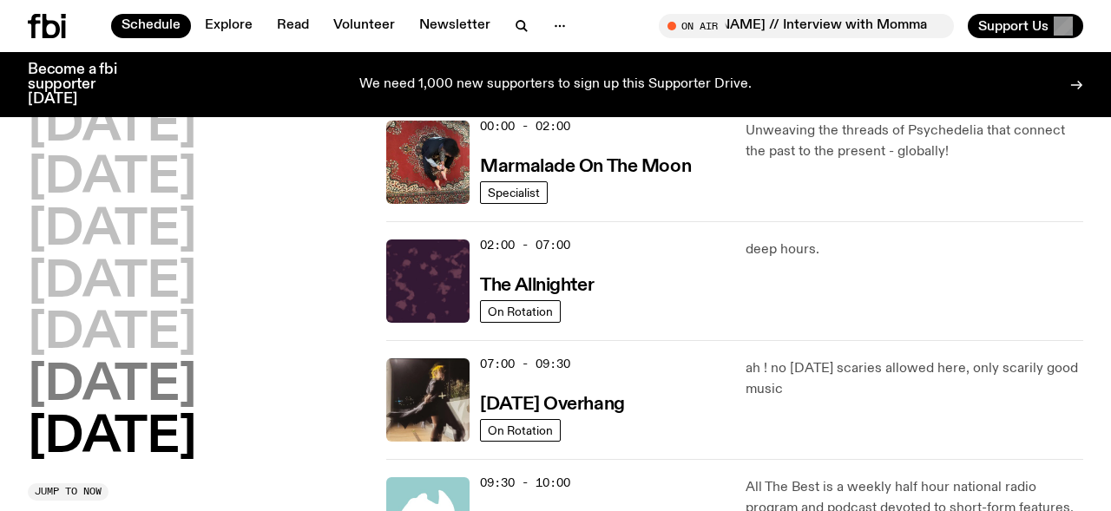
click at [145, 378] on h2 "Saturday" at bounding box center [112, 386] width 168 height 49
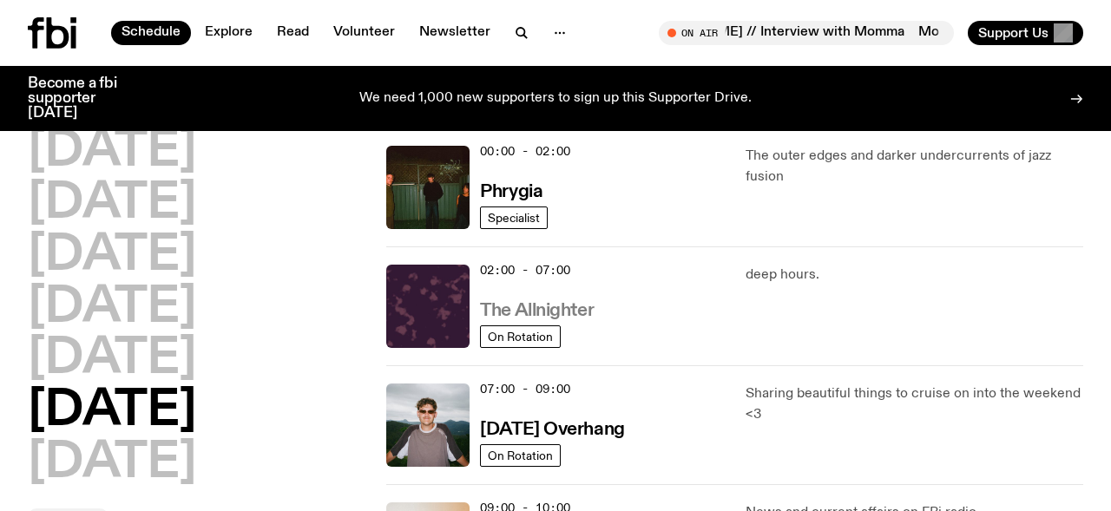
scroll to position [0, 0]
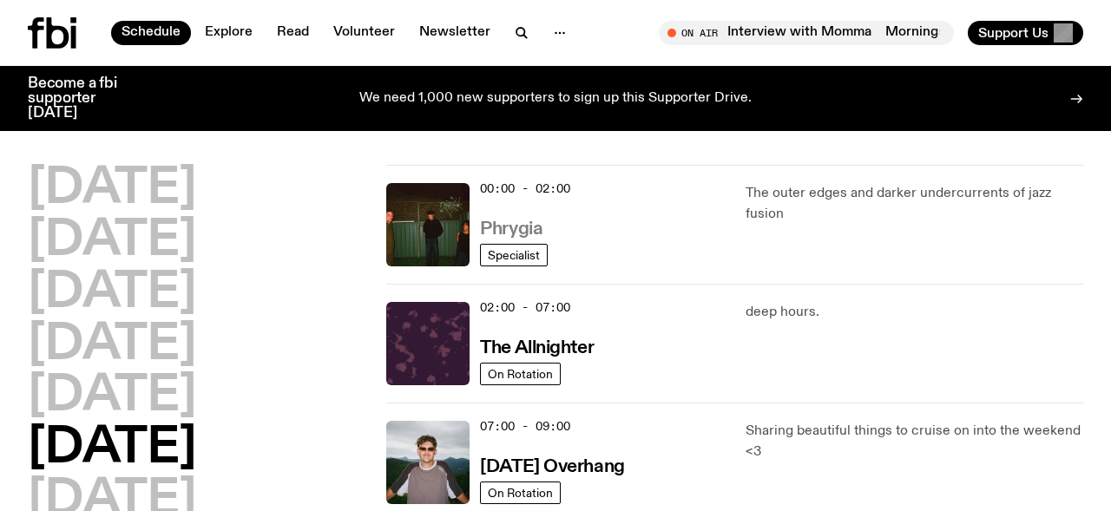
click at [499, 229] on h3 "Phrygia" at bounding box center [511, 229] width 62 height 18
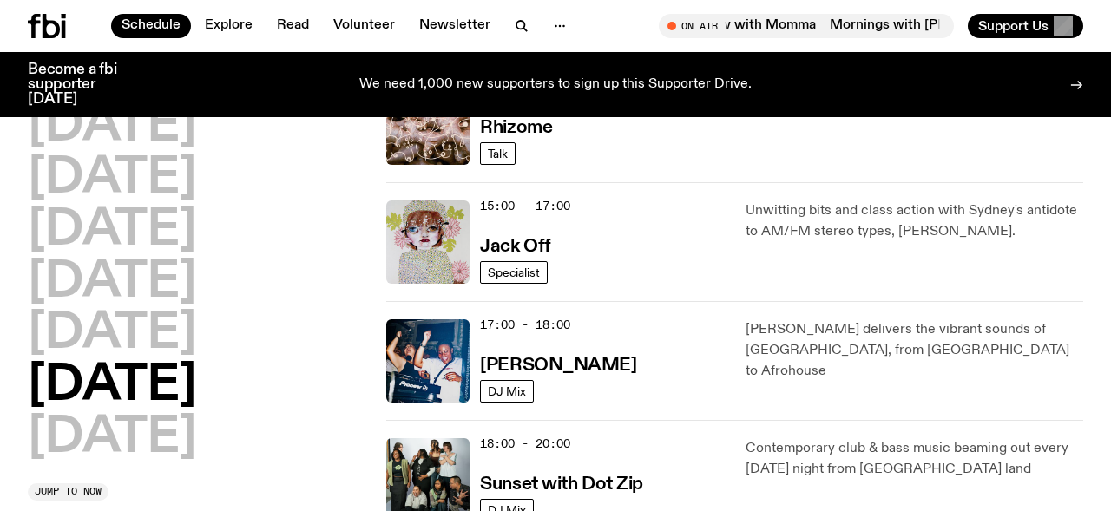
scroll to position [803, 0]
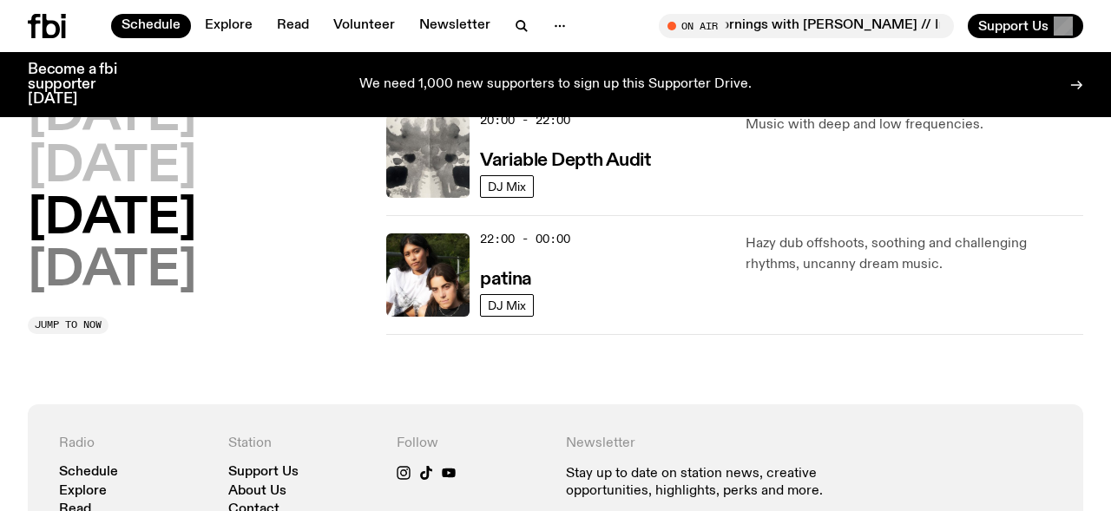
click at [175, 252] on h2 "Sunday" at bounding box center [112, 271] width 168 height 49
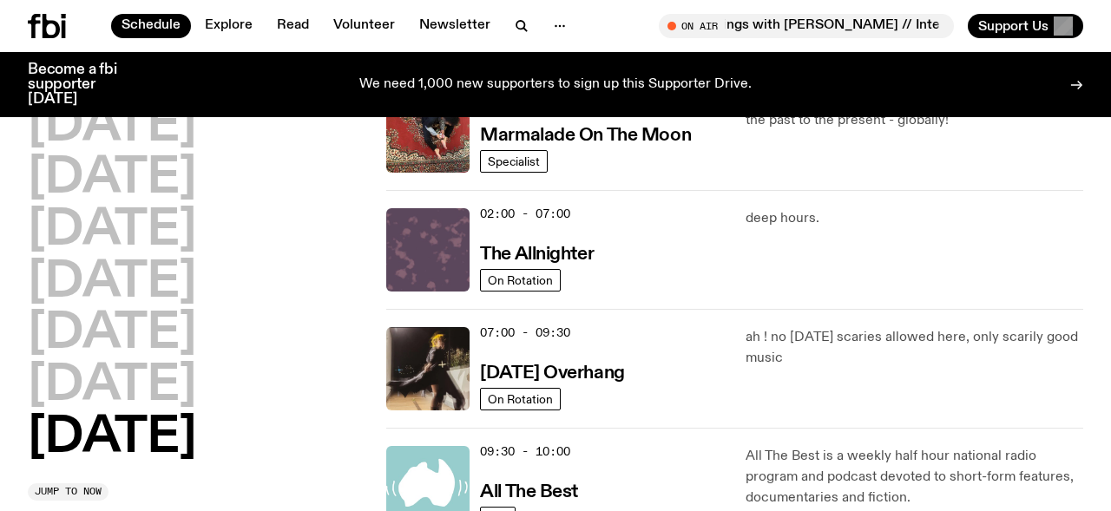
scroll to position [82, 0]
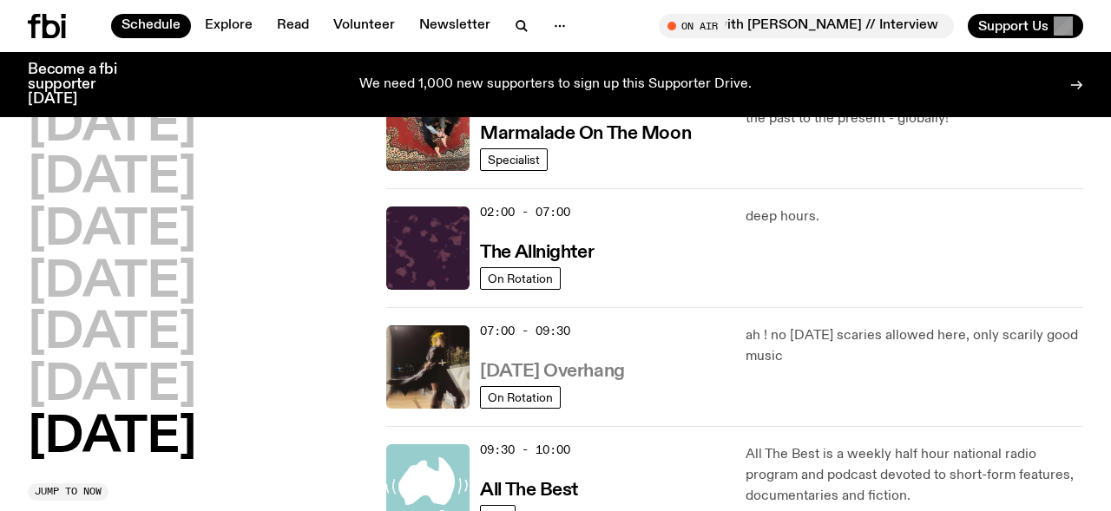
click at [549, 367] on h3 "Sunday Overhang" at bounding box center [552, 372] width 144 height 18
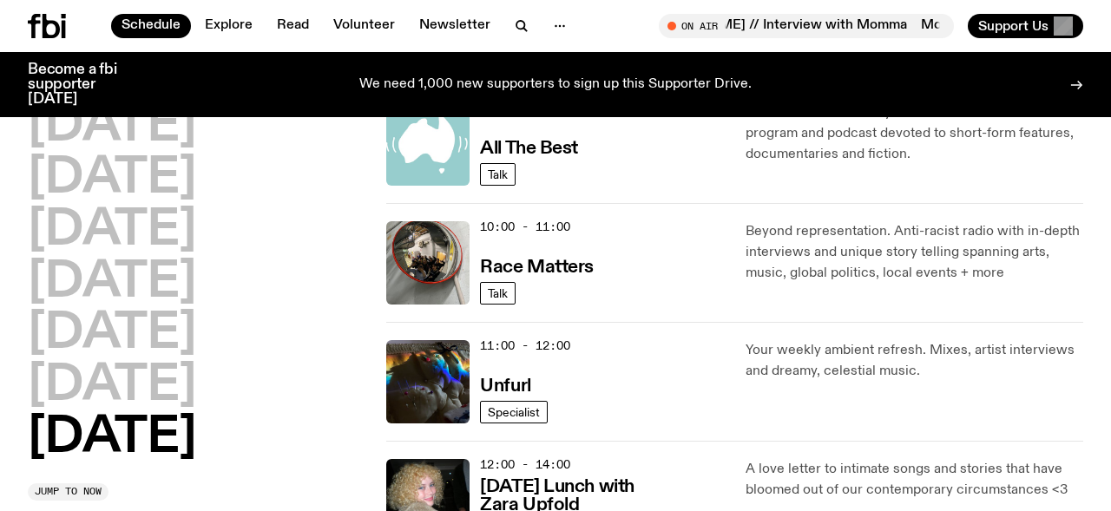
scroll to position [433, 0]
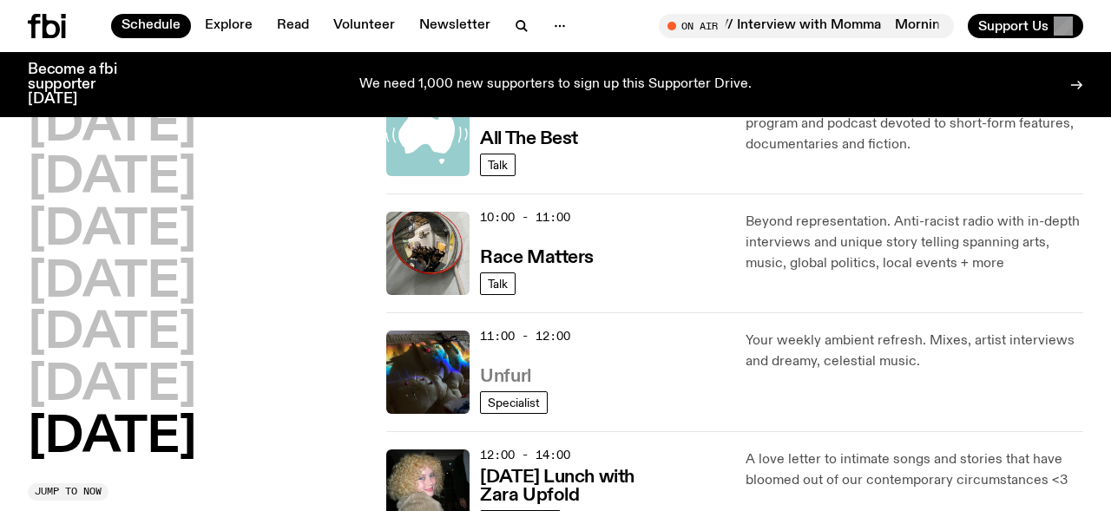
click at [501, 370] on h3 "Unfurl" at bounding box center [505, 377] width 50 height 18
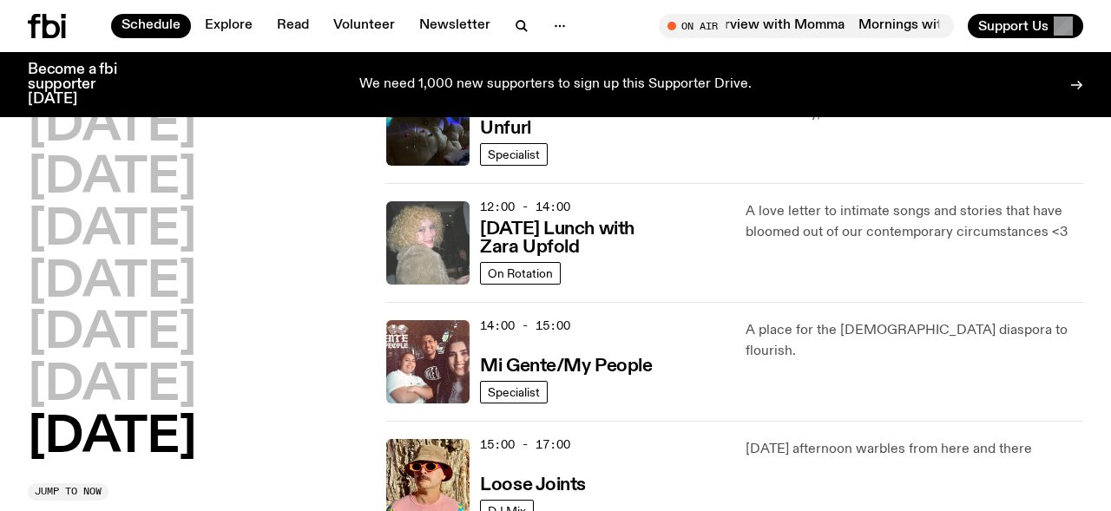
scroll to position [684, 0]
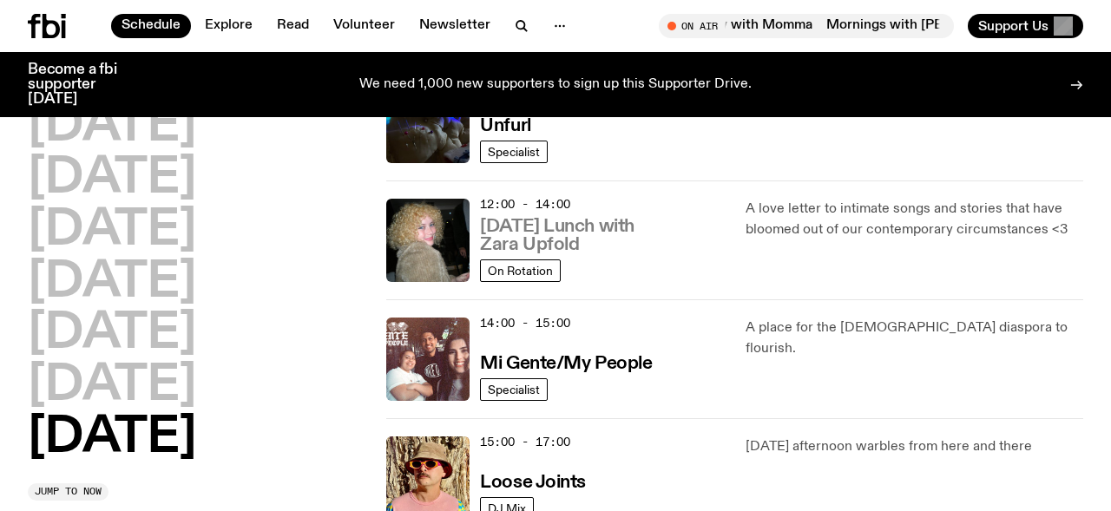
click at [513, 235] on h3 "Sunday Lunch with Zara Upfold" at bounding box center [602, 236] width 244 height 36
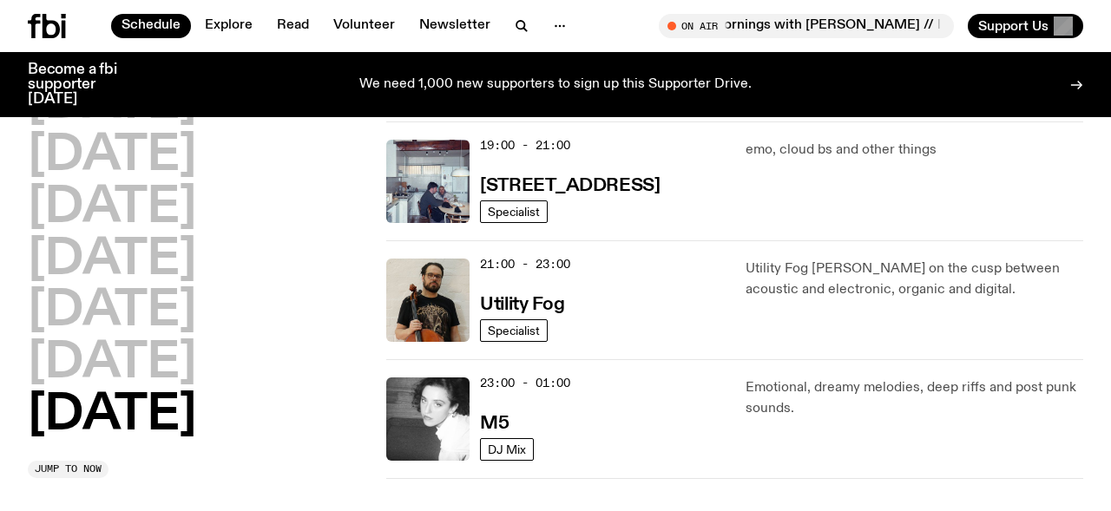
scroll to position [1225, 0]
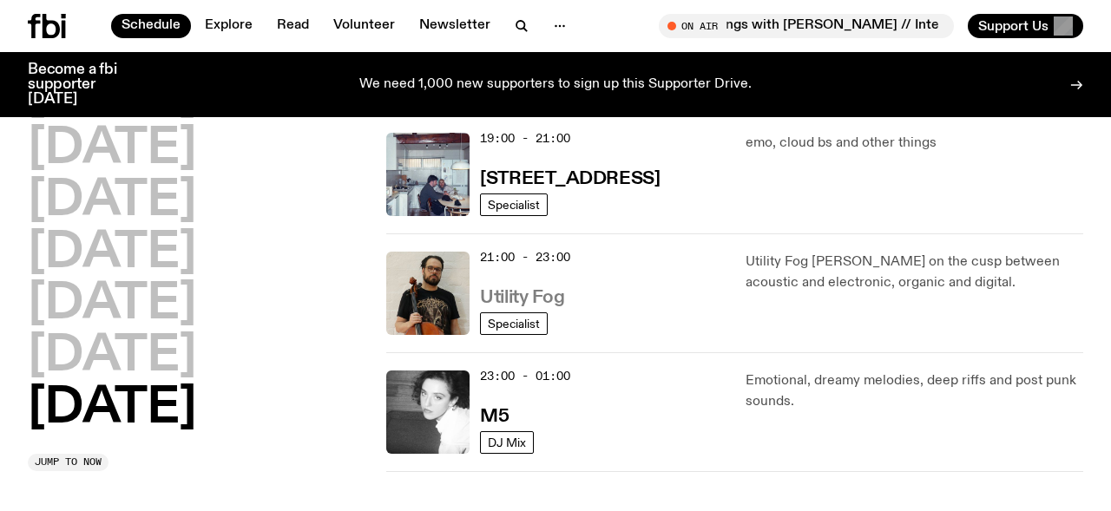
click at [509, 296] on h3 "Utility Fog" at bounding box center [522, 298] width 84 height 18
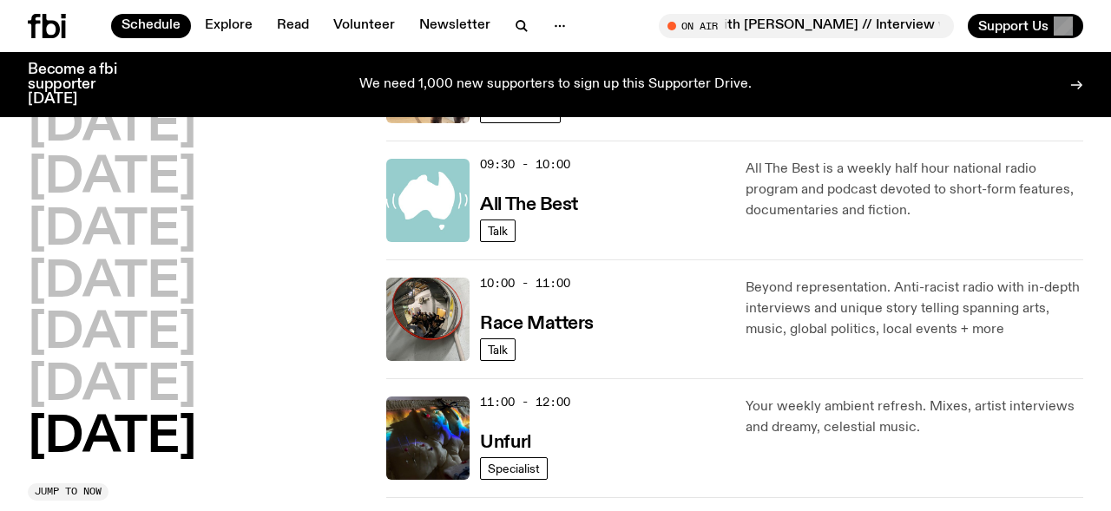
scroll to position [0, 0]
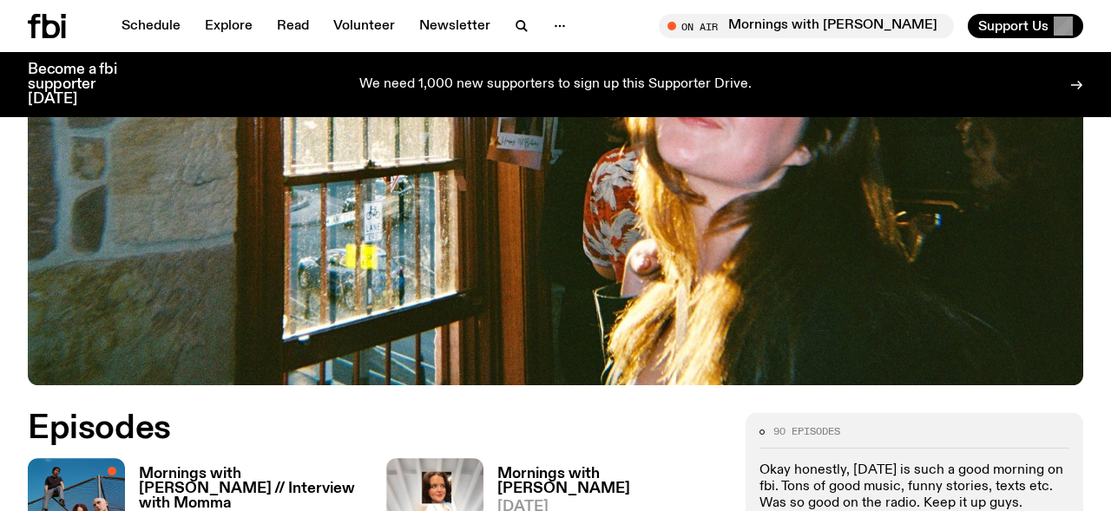
scroll to position [631, 0]
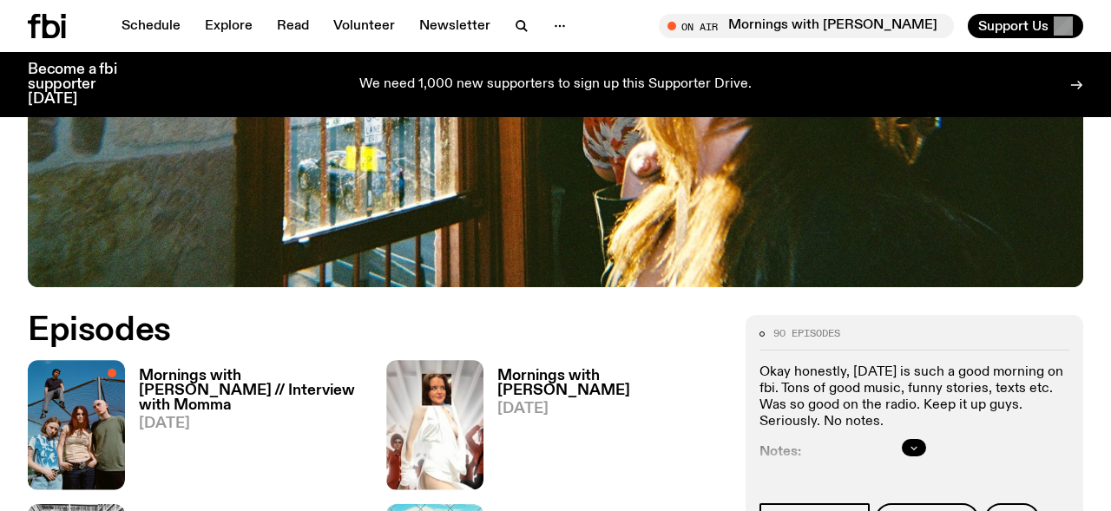
click at [914, 443] on icon "button" at bounding box center [914, 448] width 10 height 10
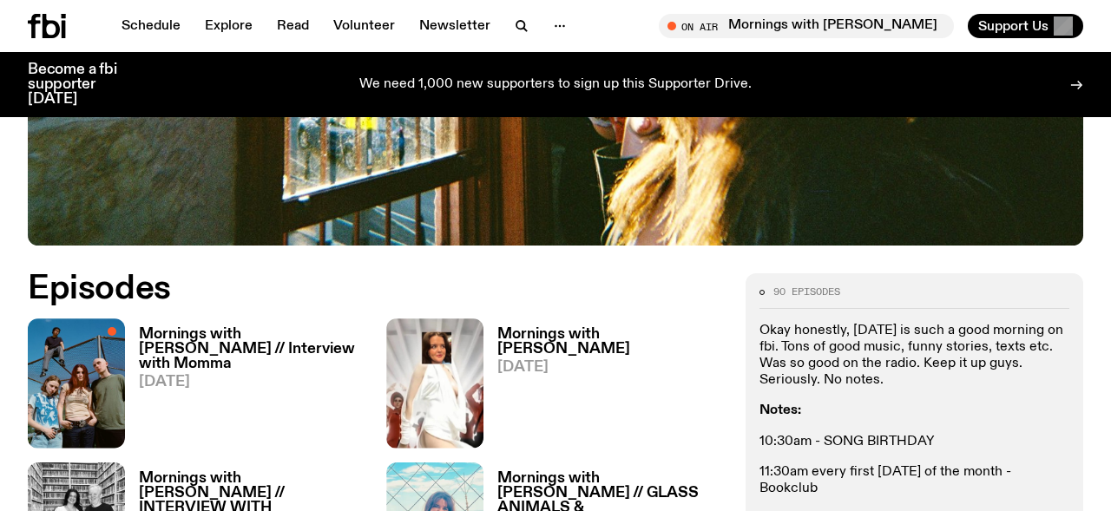
scroll to position [722, 0]
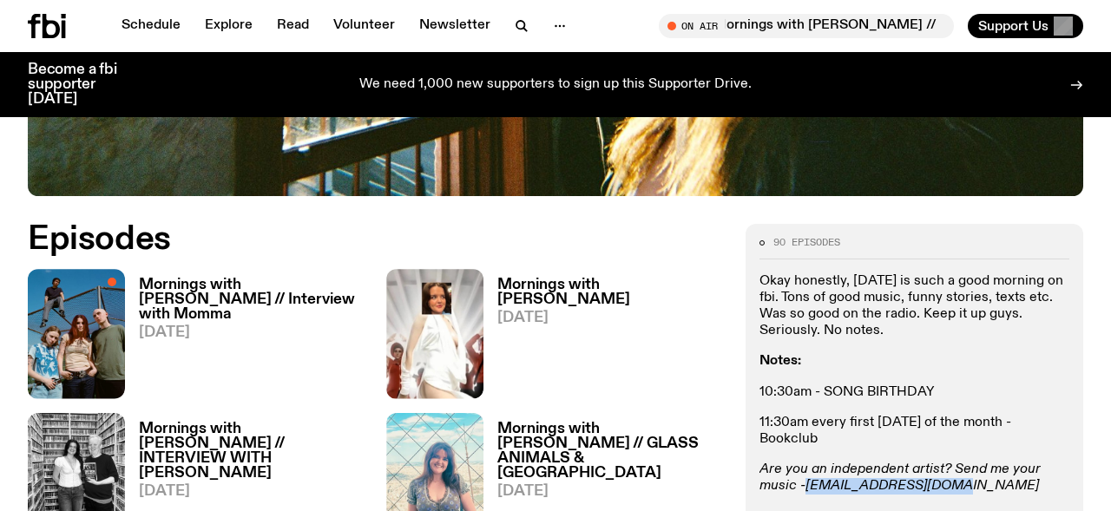
drag, startPoint x: 962, startPoint y: 410, endPoint x: 807, endPoint y: 410, distance: 155.3
click at [807, 462] on p "Are you an independent artist? Send me your music - freya.s@fbiradio.com" at bounding box center [914, 478] width 310 height 33
copy em "freya.s@fbiradio.com"
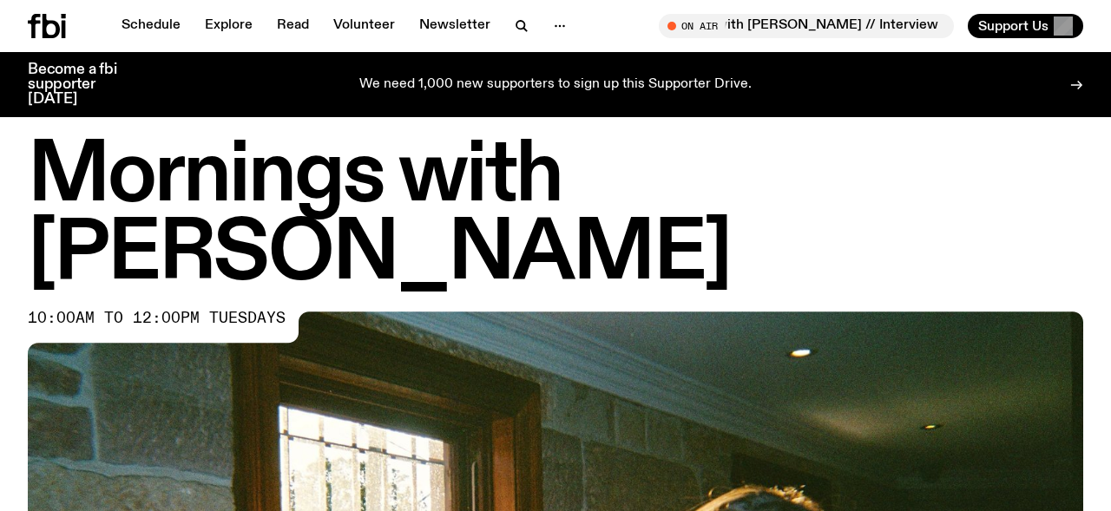
scroll to position [0, 0]
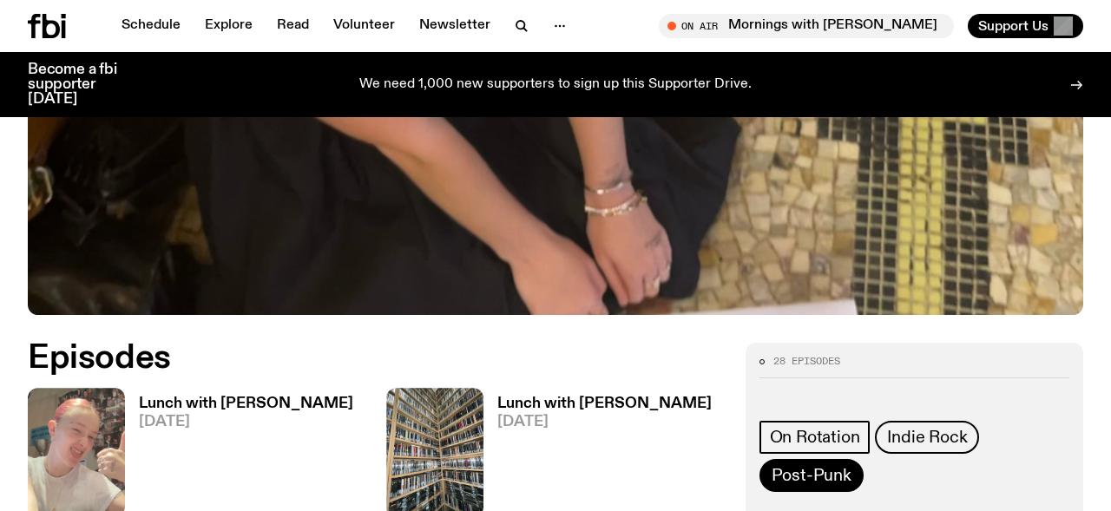
scroll to position [678, 0]
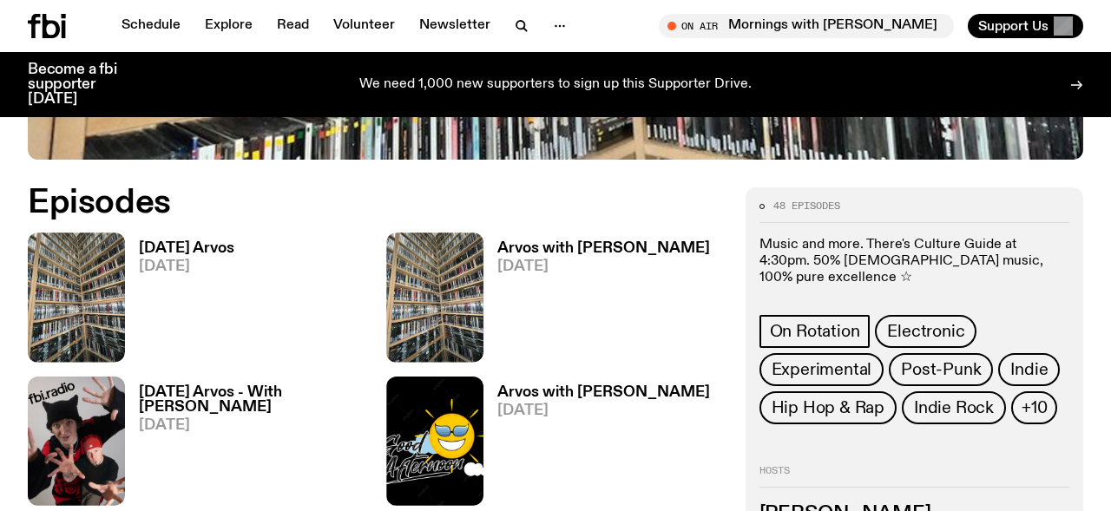
scroll to position [736, 0]
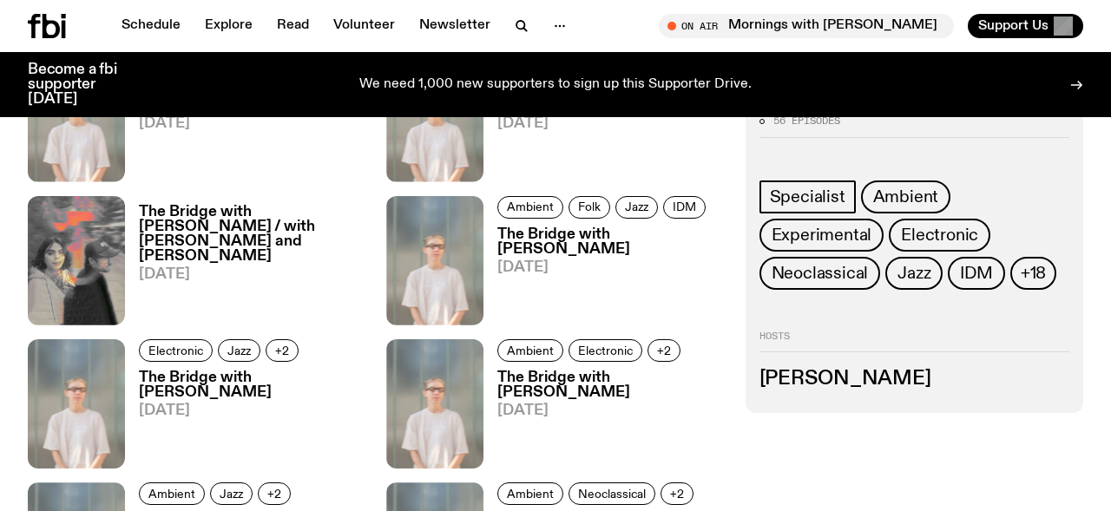
scroll to position [994, 0]
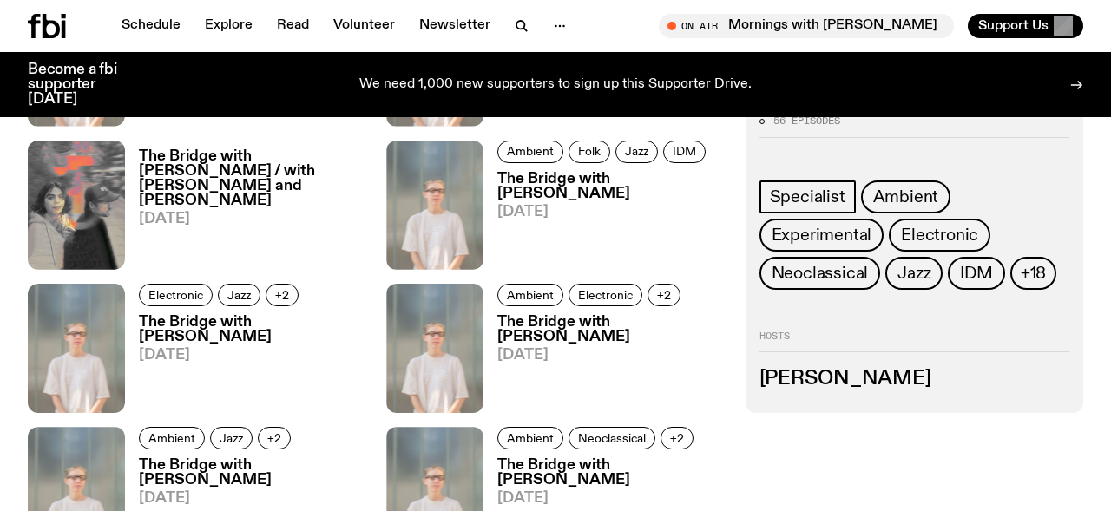
click at [827, 373] on h3 "Mara Schwerdtfeger" at bounding box center [914, 379] width 310 height 19
copy h3 "Mara Schwerdtfeger"
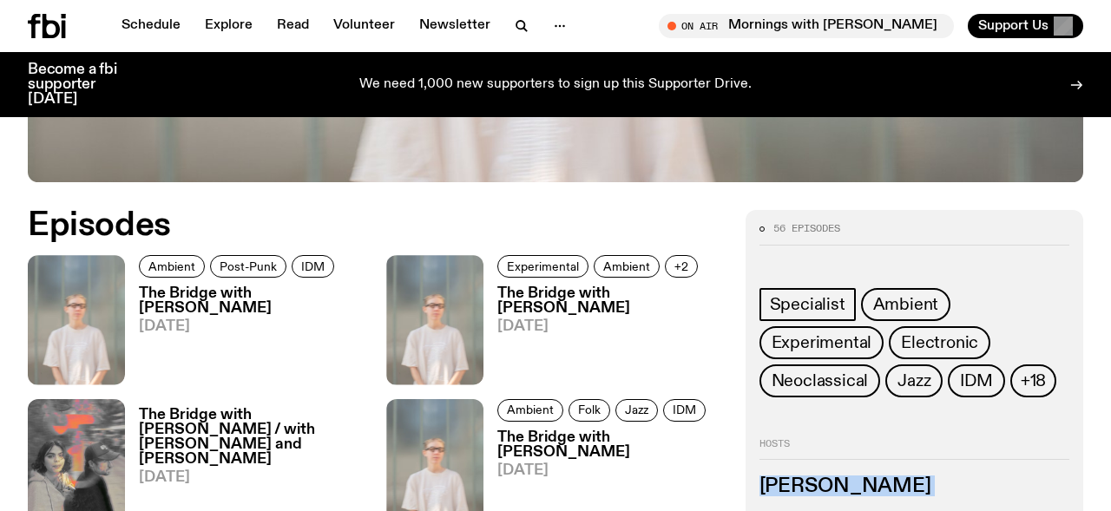
scroll to position [0, 0]
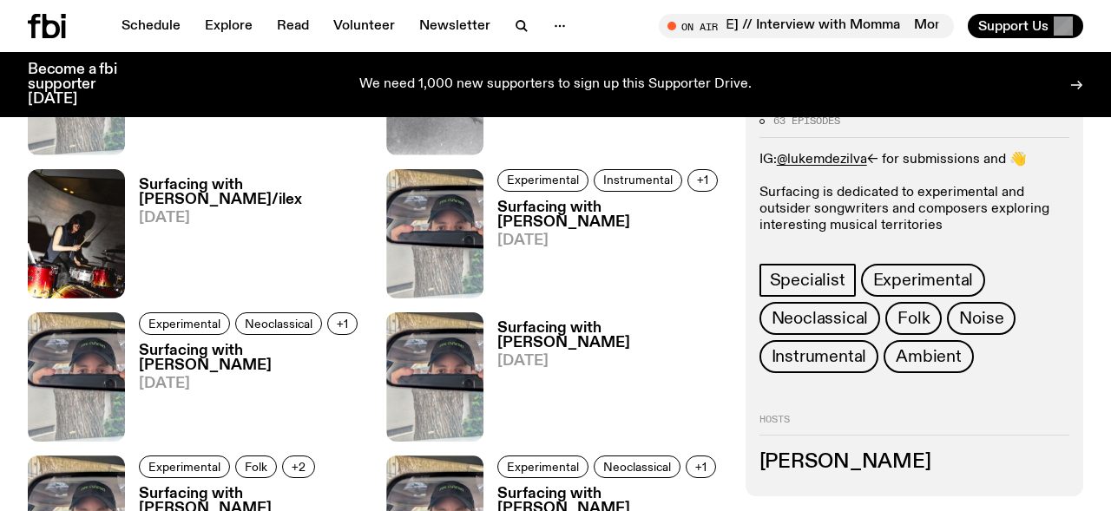
scroll to position [1022, 0]
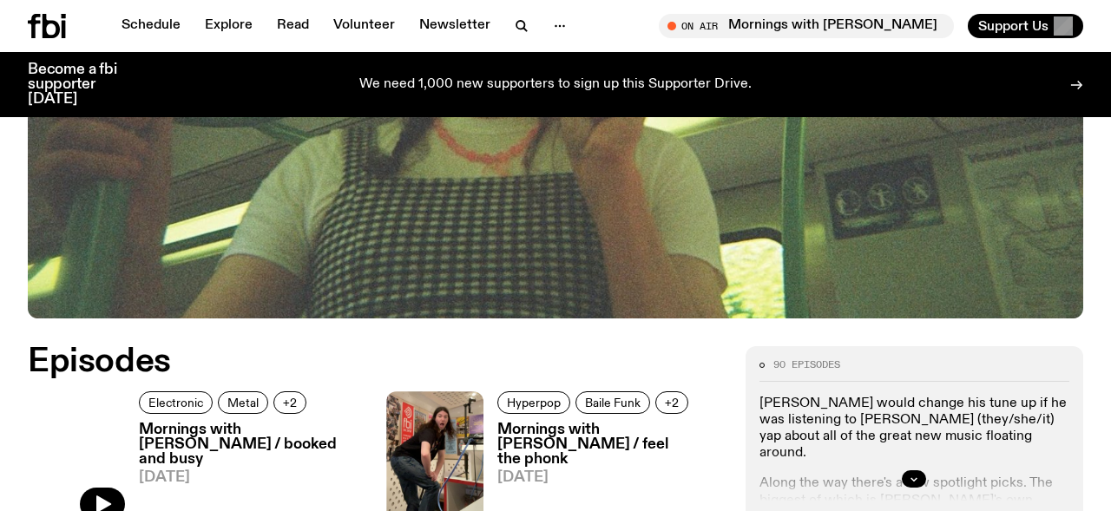
scroll to position [646, 0]
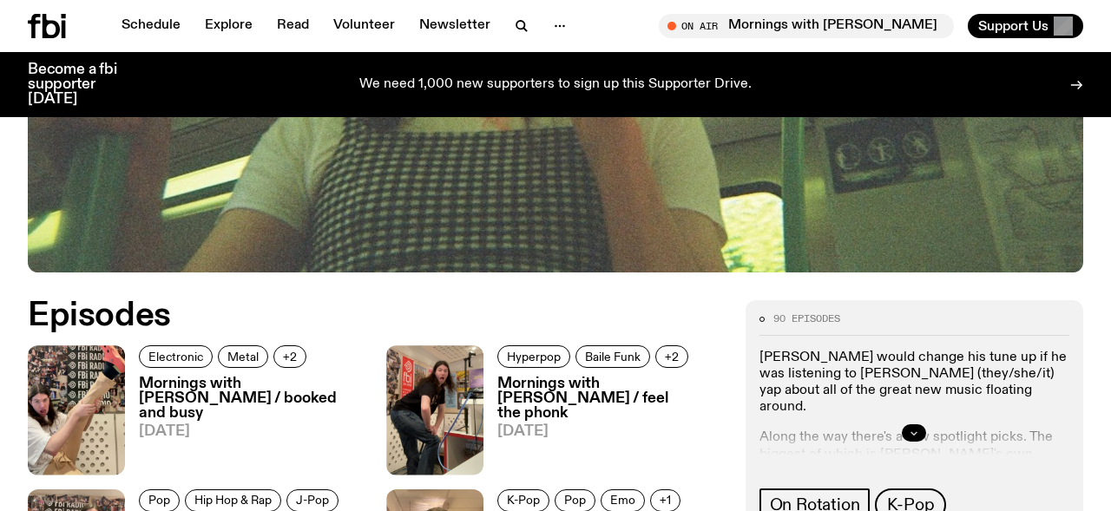
click at [909, 432] on icon "button" at bounding box center [914, 433] width 10 height 10
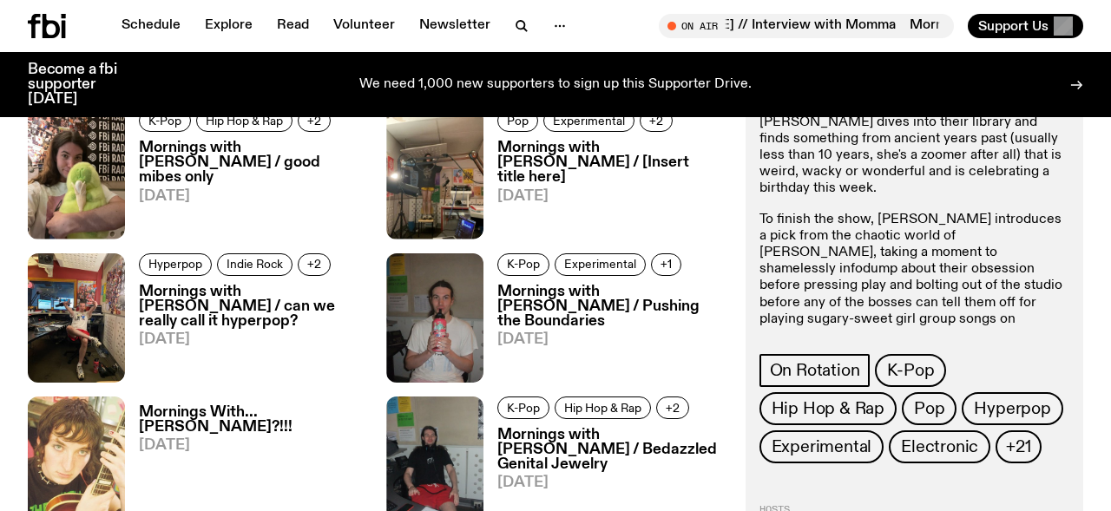
scroll to position [2816, 0]
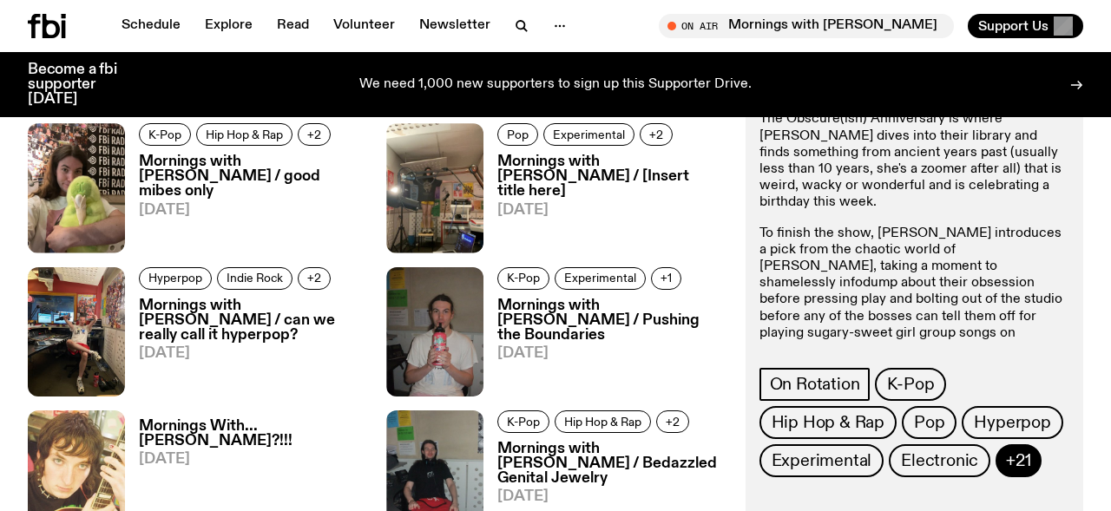
click at [1006, 450] on span "+21" at bounding box center [1018, 459] width 24 height 19
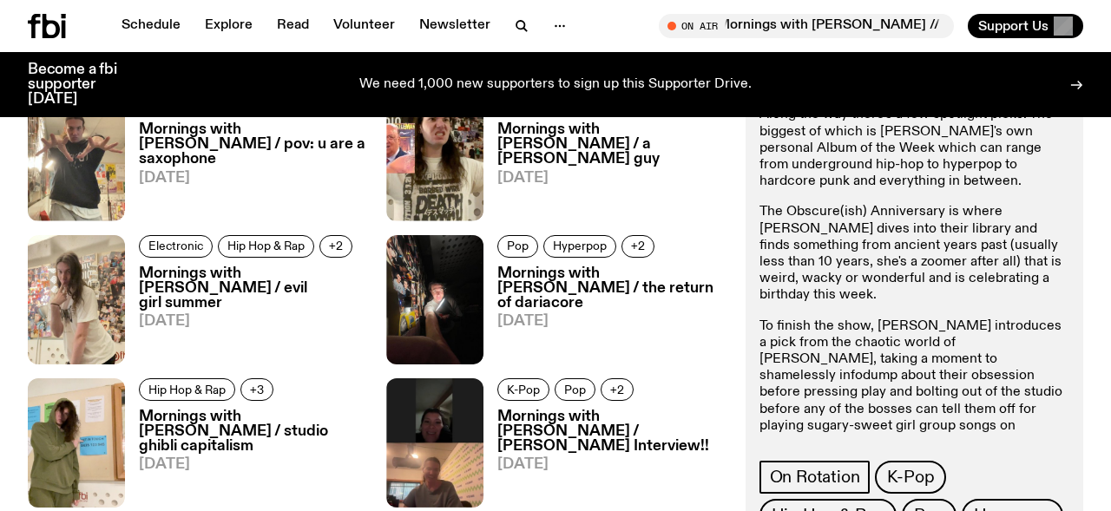
scroll to position [2416, 0]
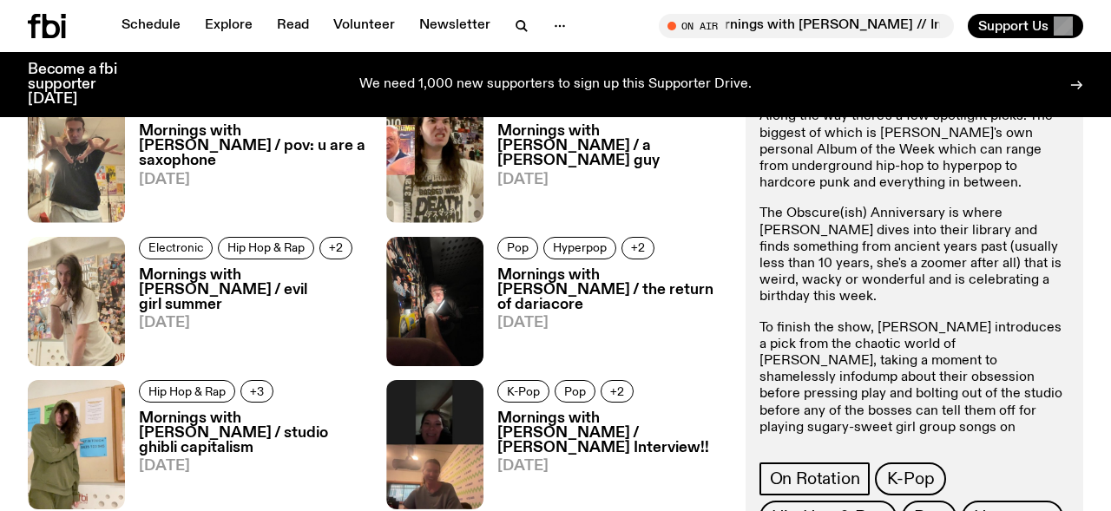
drag, startPoint x: 883, startPoint y: 400, endPoint x: 773, endPoint y: 400, distance: 110.2
click at [775, 467] on p "To get in touch, hit [PERSON_NAME] up at [PERSON_NAME][EMAIL_ADDRESS][DOMAIN_NA…" at bounding box center [914, 492] width 310 height 50
drag, startPoint x: 894, startPoint y: 412, endPoint x: 755, endPoint y: 411, distance: 138.8
click at [755, 411] on div "90 episodes [PERSON_NAME] would change his tune up if he was listening to [PERS…" at bounding box center [914, 489] width 338 height 1020
copy link "[PERSON_NAME][EMAIL_ADDRESS][DOMAIN_NAME]"
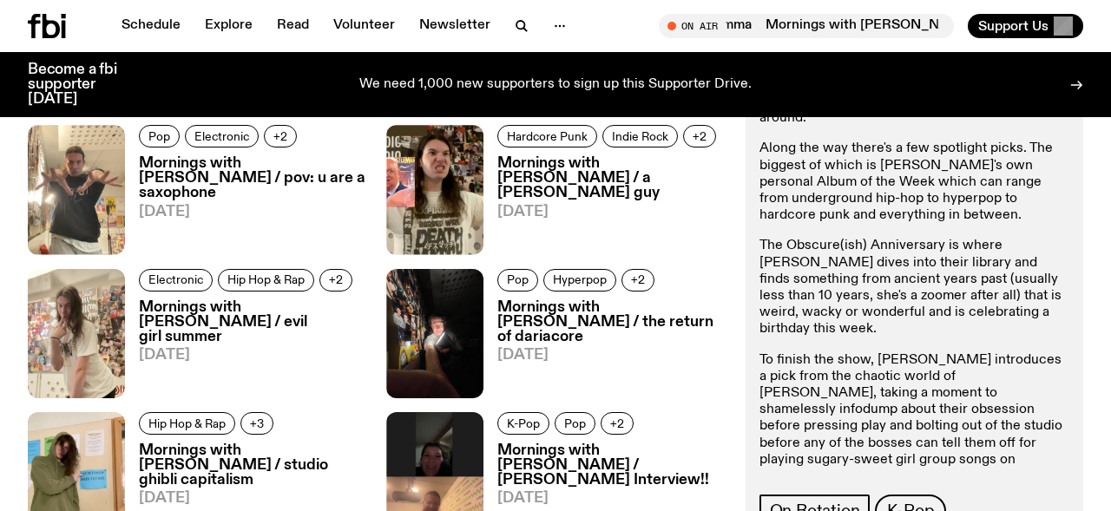
scroll to position [2365, 0]
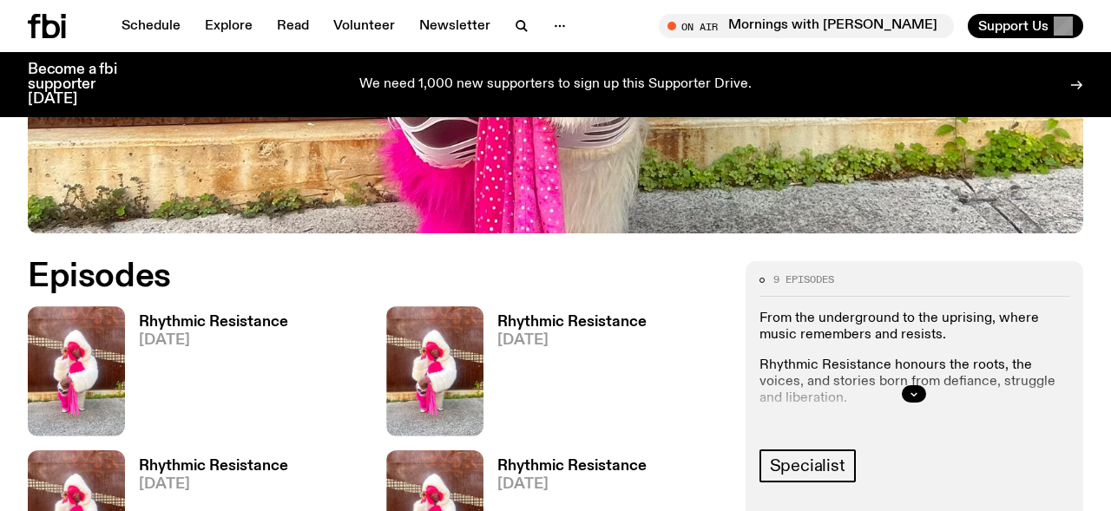
scroll to position [627, 0]
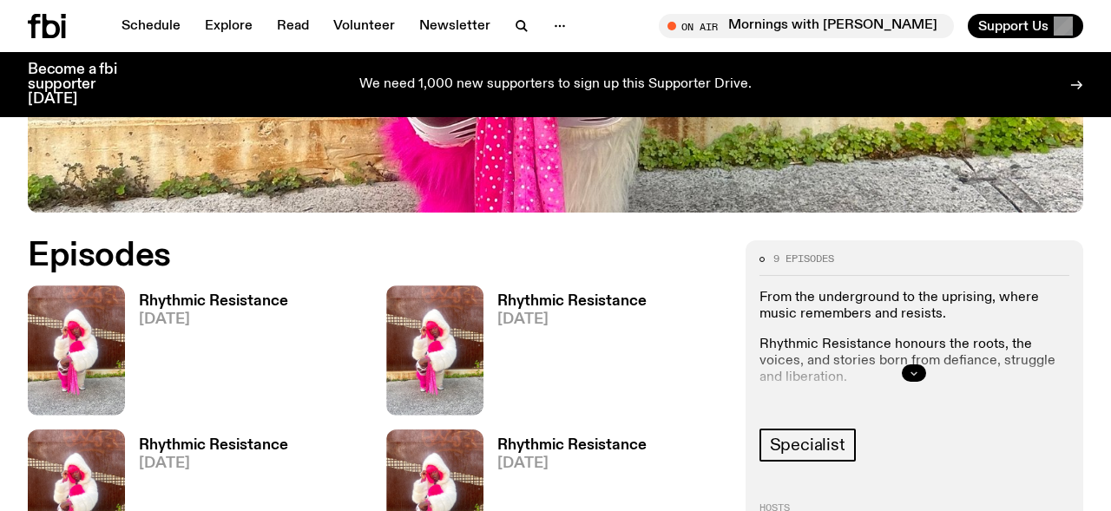
click at [905, 371] on button "button" at bounding box center [914, 372] width 24 height 17
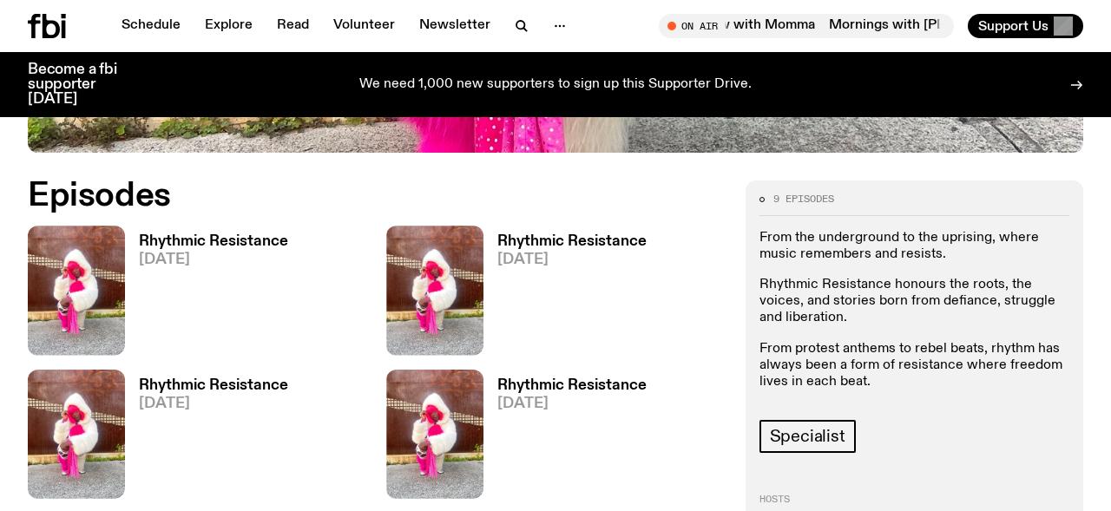
scroll to position [692, 0]
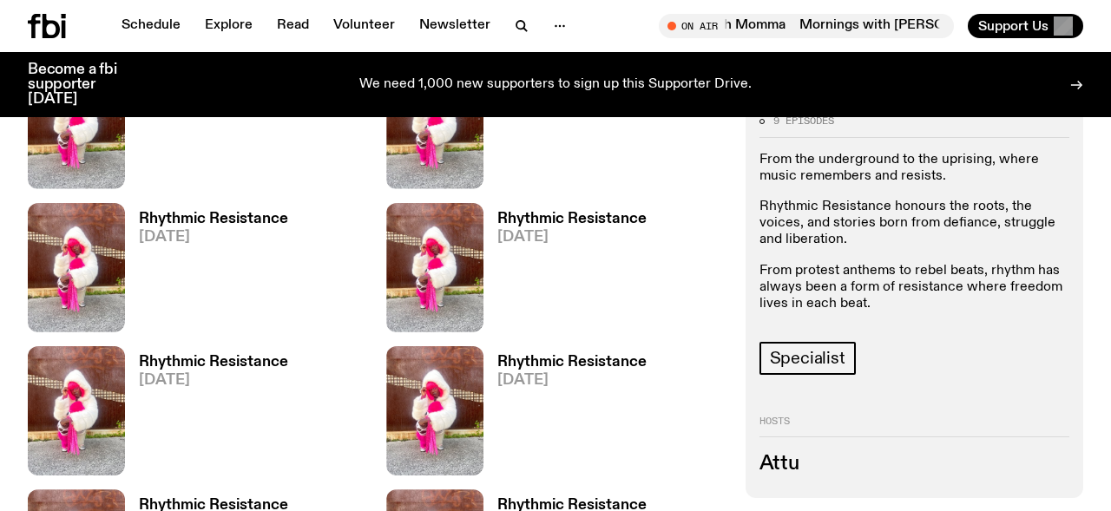
click at [823, 285] on p "From protest anthems to rebel beats, rhythm has always been a form of resistanc…" at bounding box center [914, 288] width 310 height 50
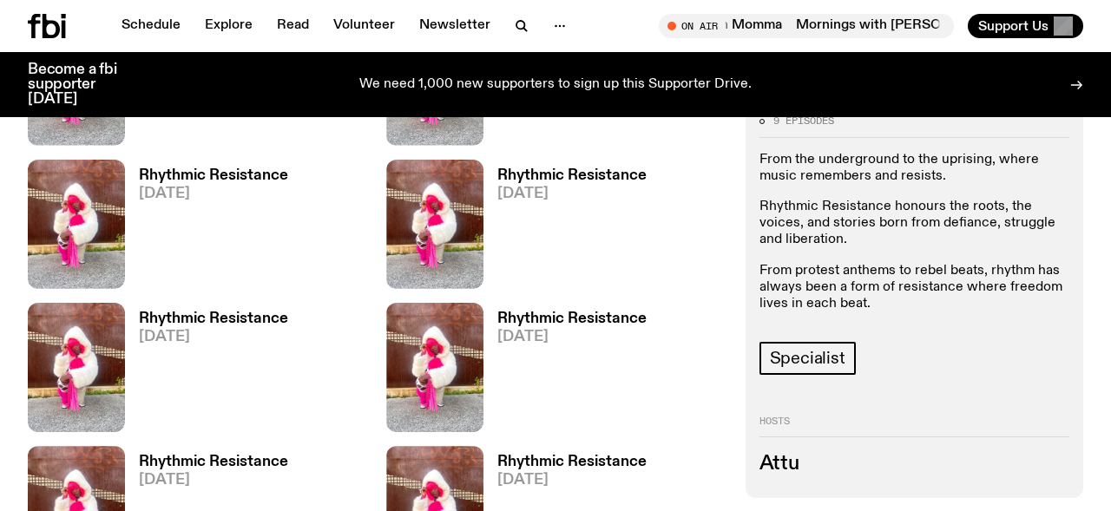
scroll to position [914, 0]
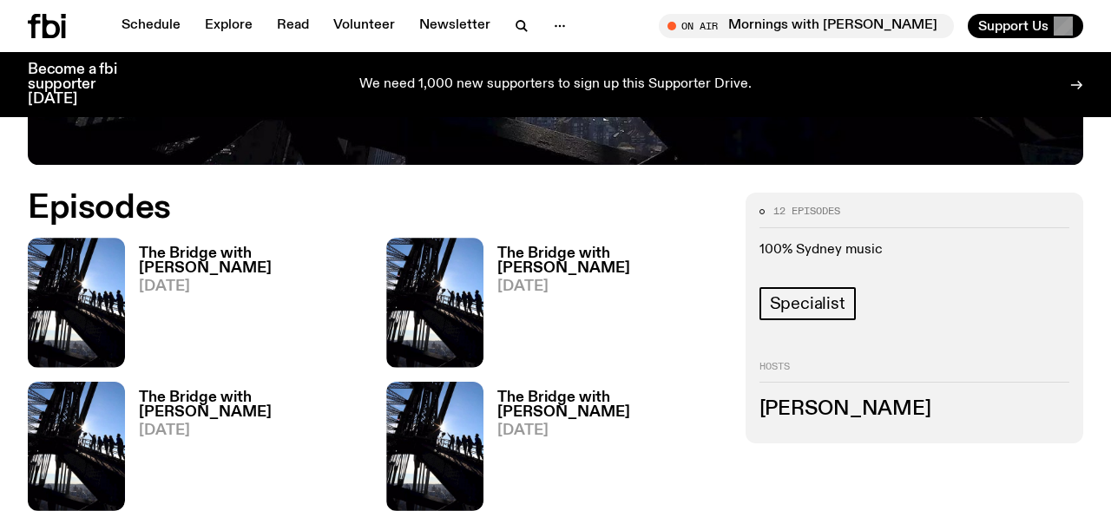
scroll to position [759, 0]
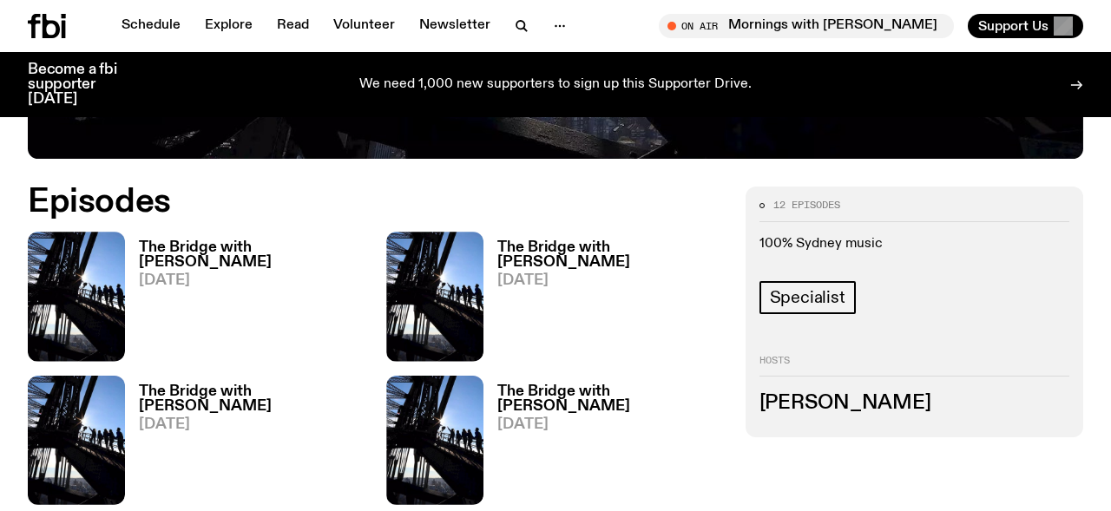
click at [825, 404] on h3 "[PERSON_NAME]" at bounding box center [914, 403] width 310 height 19
copy h3 "[PERSON_NAME]"
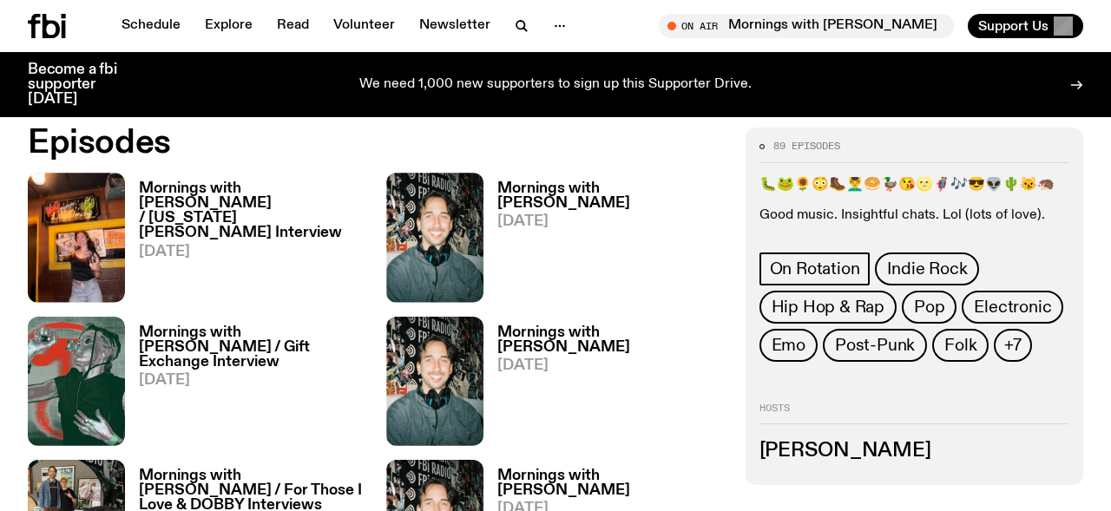
scroll to position [893, 0]
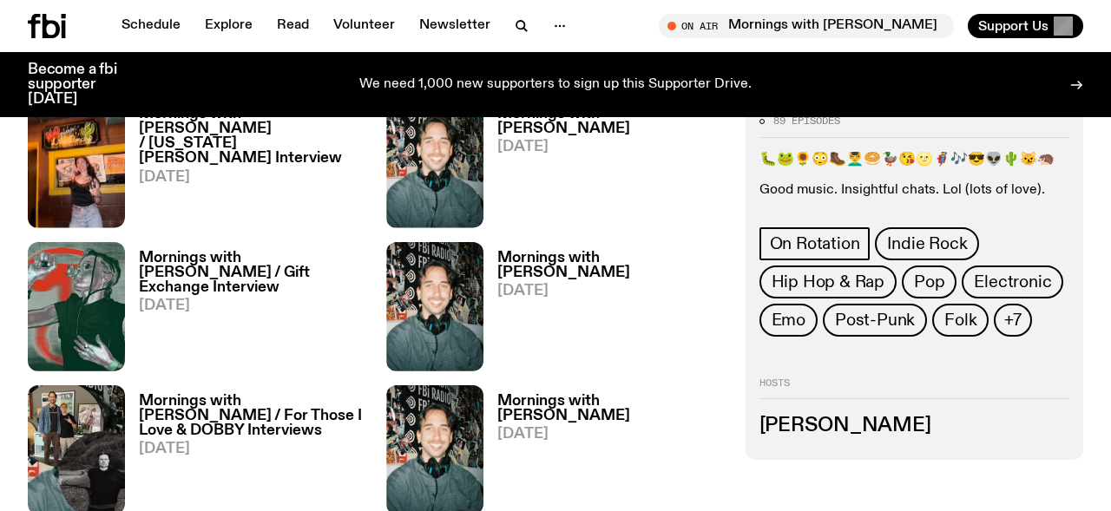
click at [803, 418] on h3 "[PERSON_NAME]" at bounding box center [914, 426] width 310 height 19
copy h3 "[PERSON_NAME]"
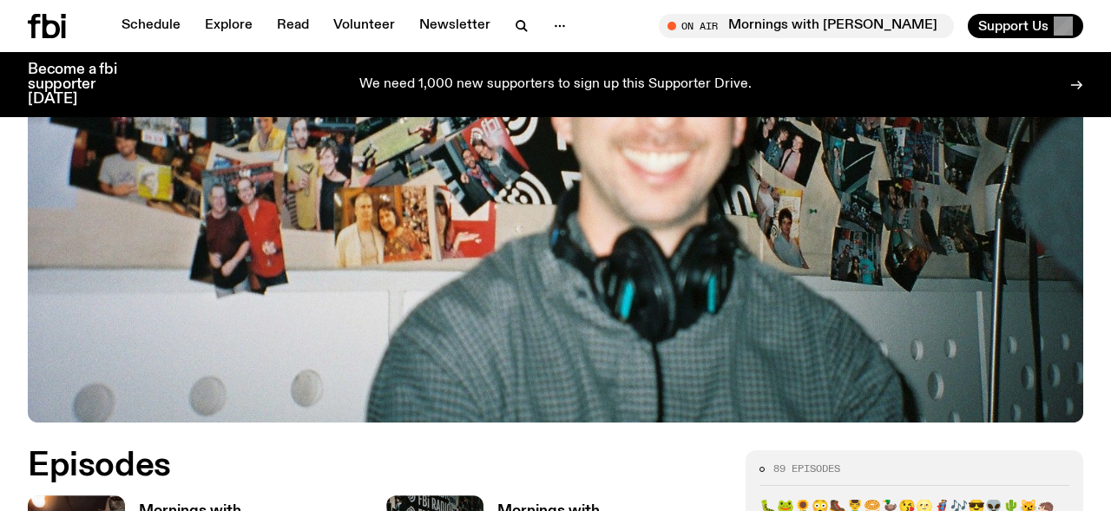
scroll to position [503, 0]
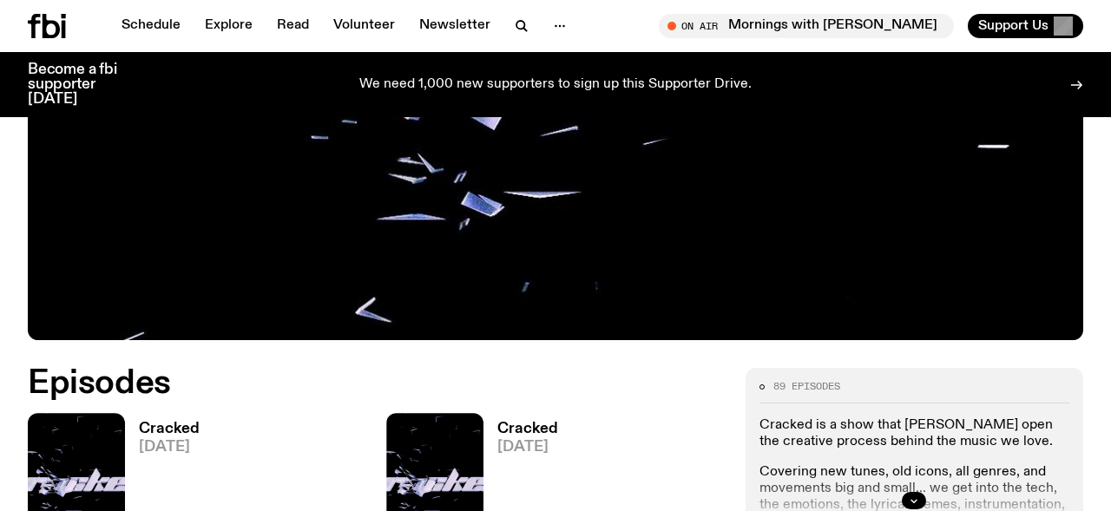
scroll to position [600, 0]
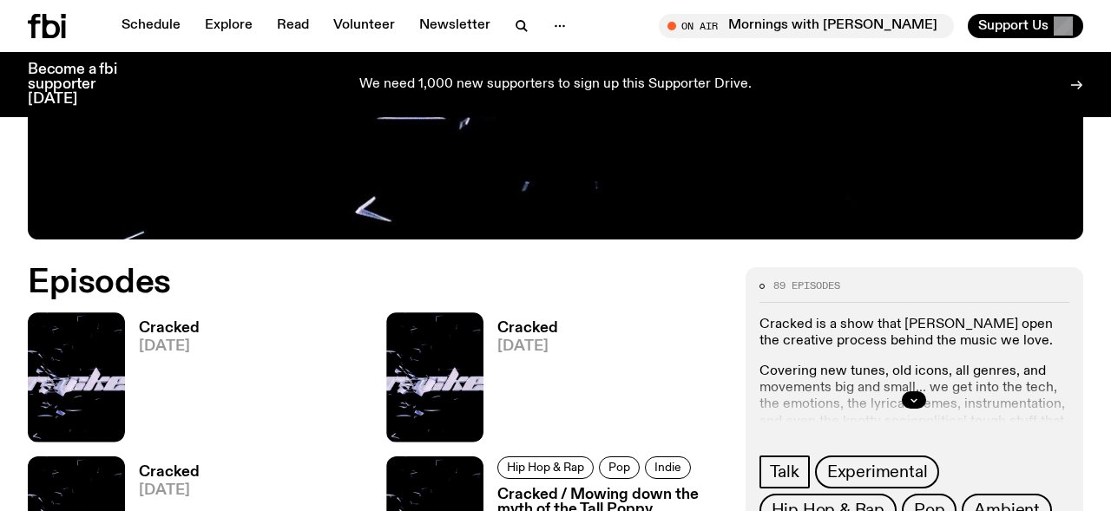
click at [922, 390] on div at bounding box center [914, 400] width 310 height 56
click at [912, 395] on icon "button" at bounding box center [914, 400] width 10 height 10
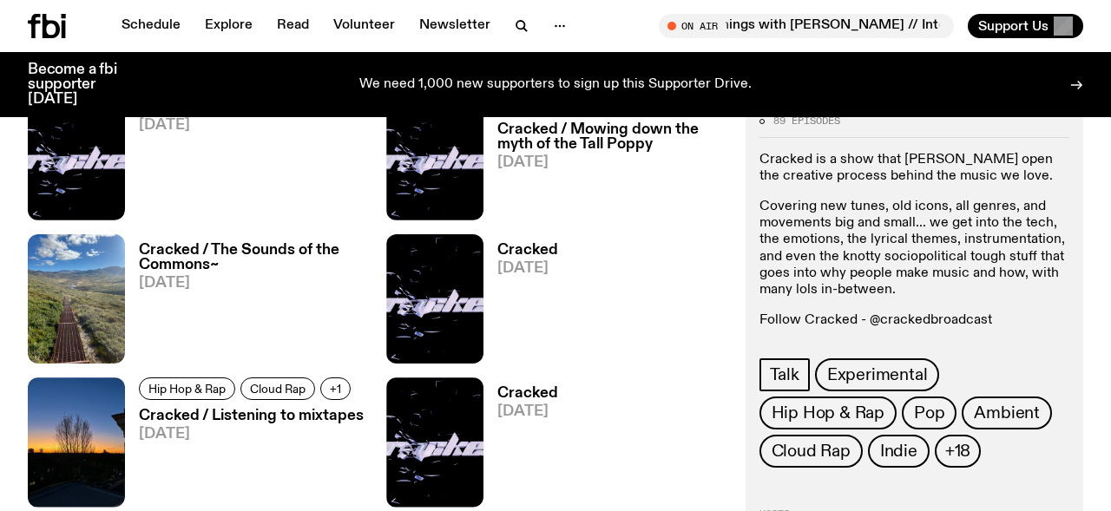
scroll to position [972, 0]
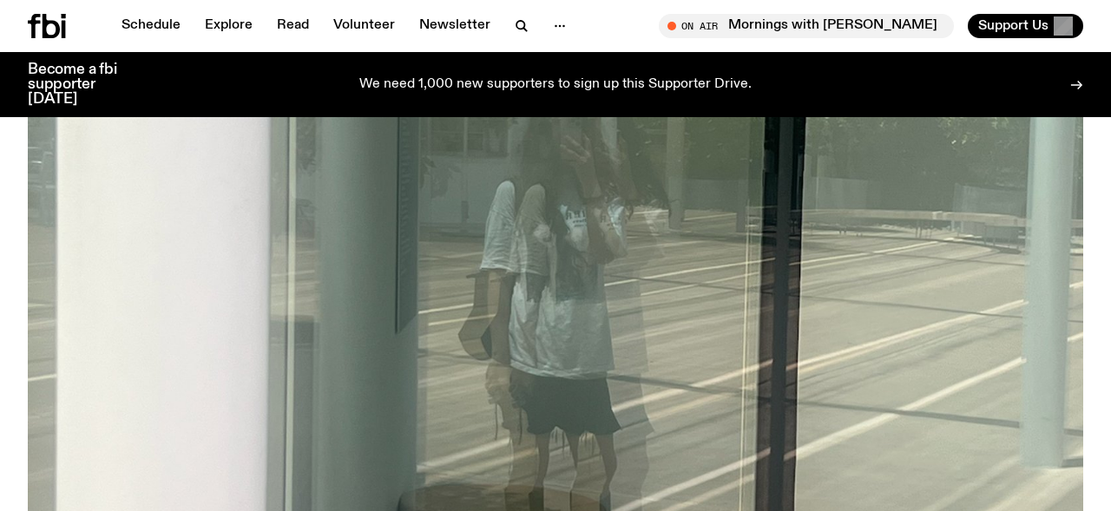
scroll to position [545, 0]
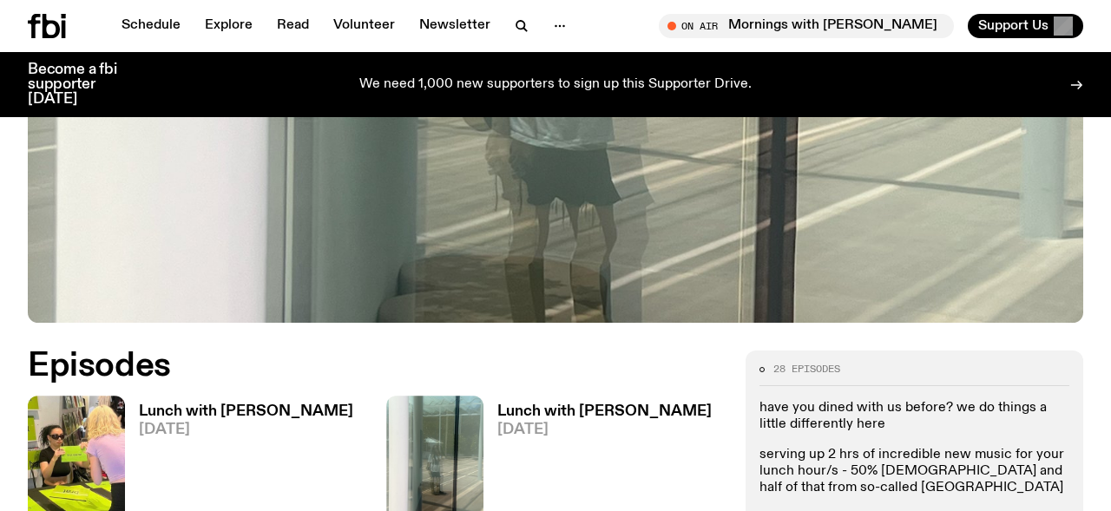
scroll to position [617, 0]
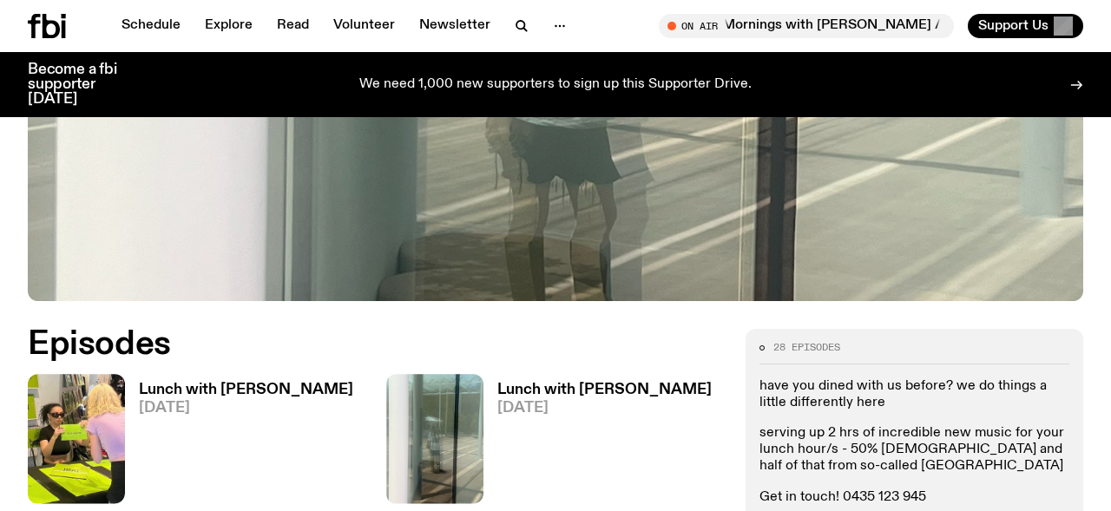
drag, startPoint x: 921, startPoint y: 449, endPoint x: 745, endPoint y: 446, distance: 176.2
copy link "louisa.c@fbiradio.com"
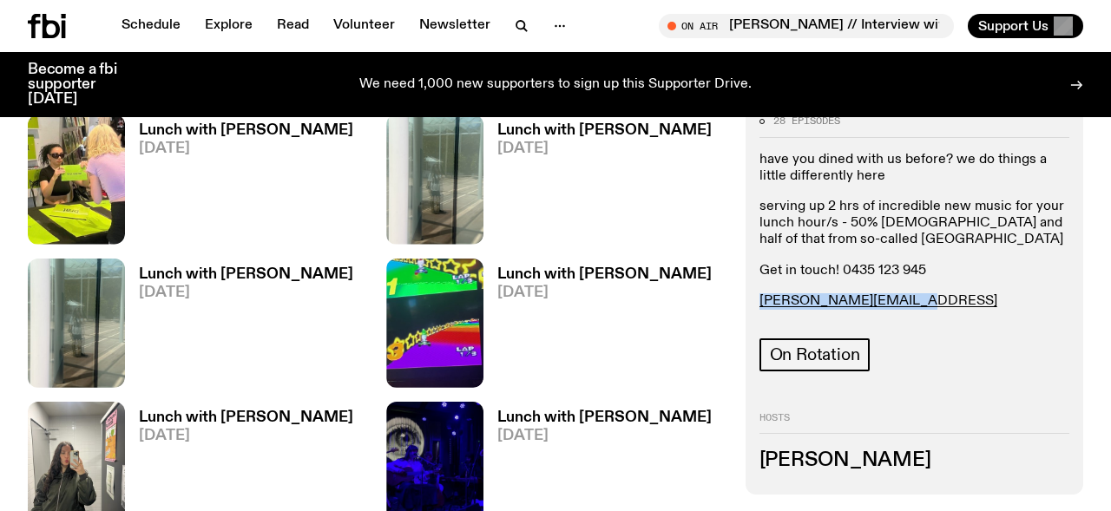
scroll to position [677, 0]
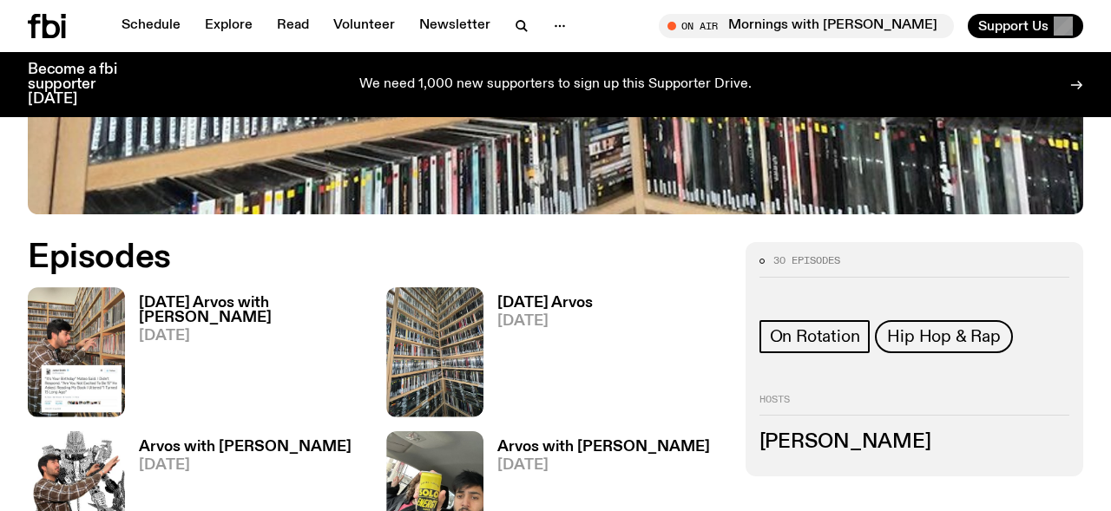
scroll to position [658, 0]
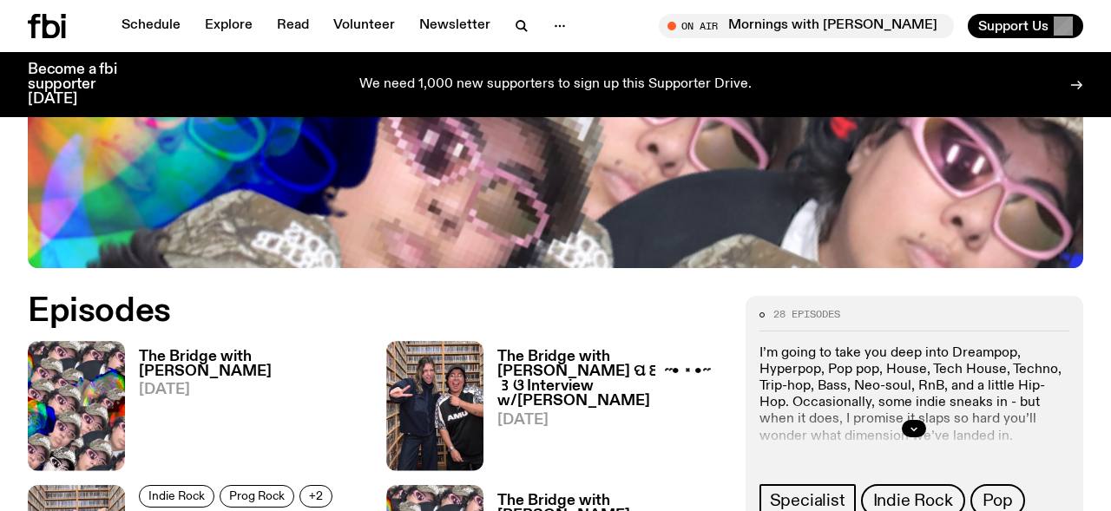
scroll to position [647, 0]
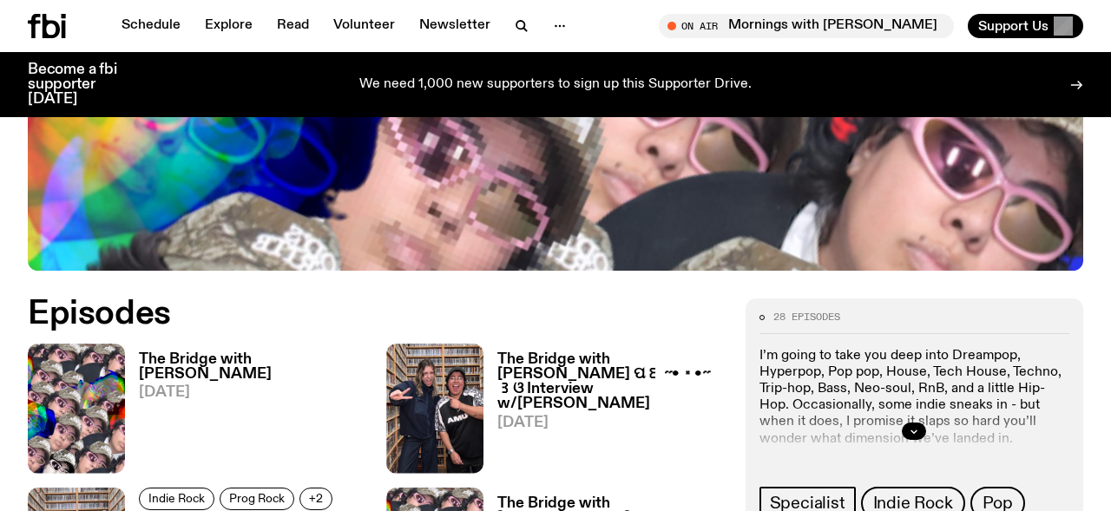
click at [912, 420] on div at bounding box center [914, 432] width 310 height 56
click at [912, 432] on icon "button" at bounding box center [914, 431] width 10 height 10
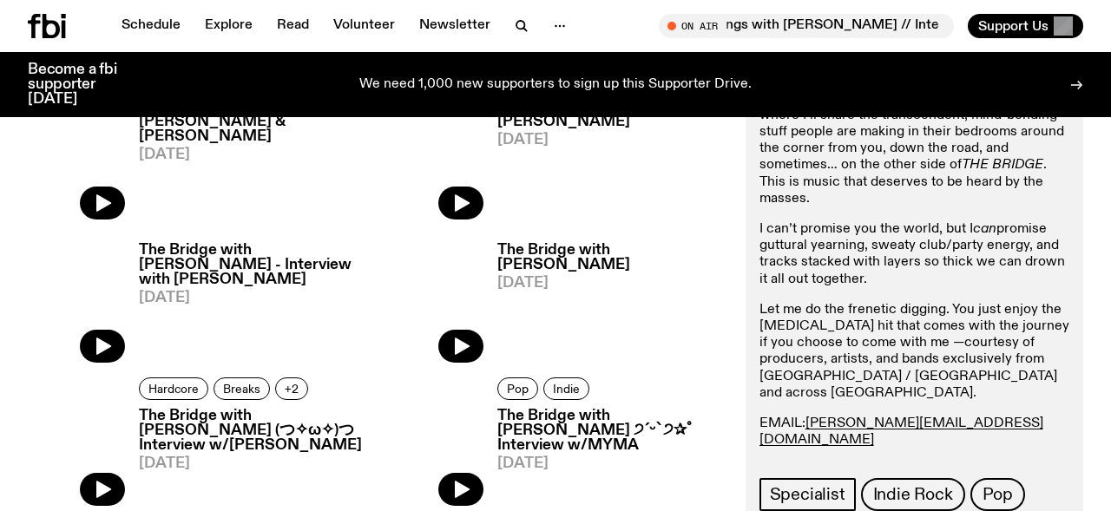
scroll to position [2340, 0]
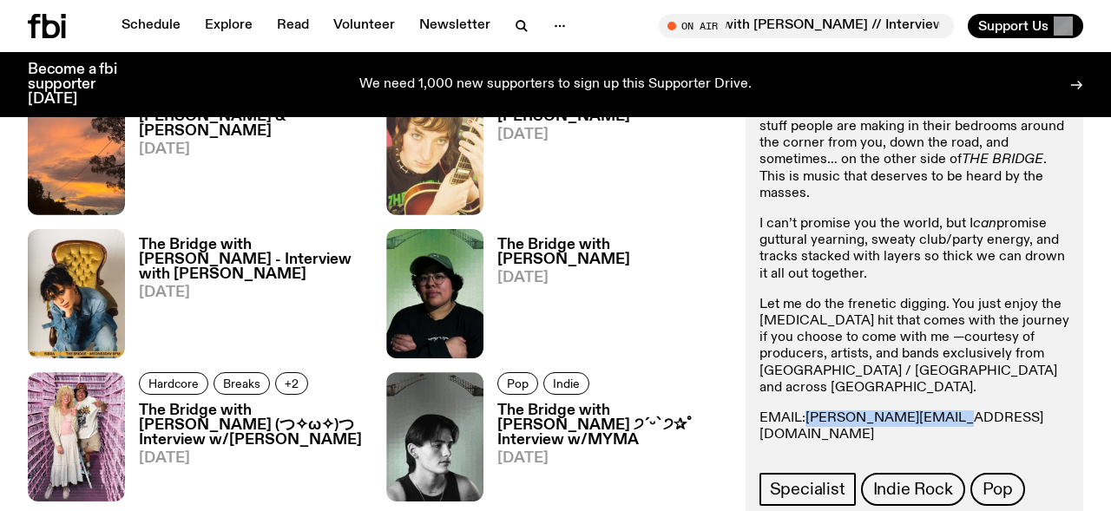
drag, startPoint x: 949, startPoint y: 401, endPoint x: 810, endPoint y: 401, distance: 139.7
click at [810, 410] on p "EMAIL: [PERSON_NAME][EMAIL_ADDRESS][DOMAIN_NAME] INSTA: Mama de Leche Text in: …" at bounding box center [914, 443] width 310 height 67
copy link "[PERSON_NAME][EMAIL_ADDRESS][DOMAIN_NAME]"
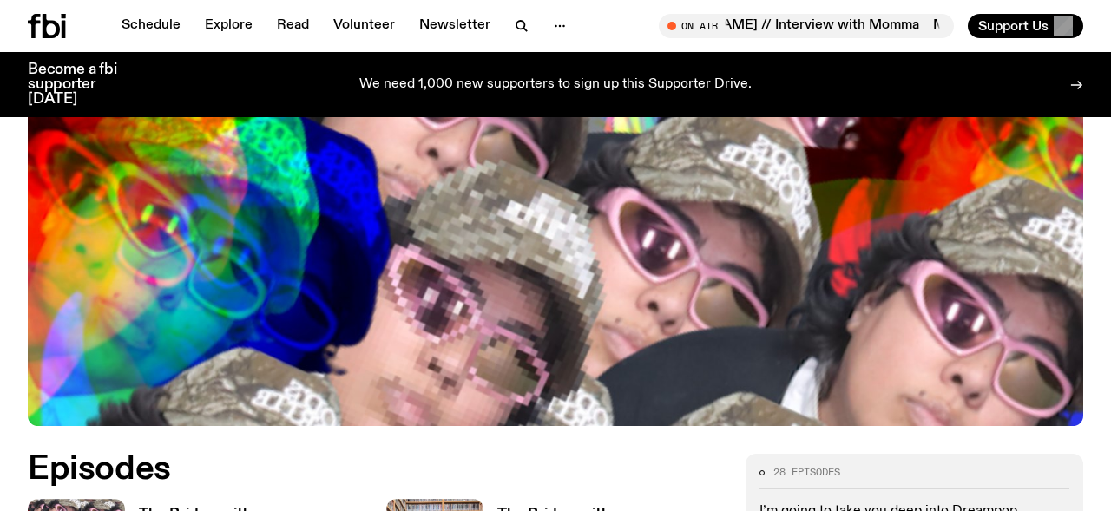
scroll to position [441, 0]
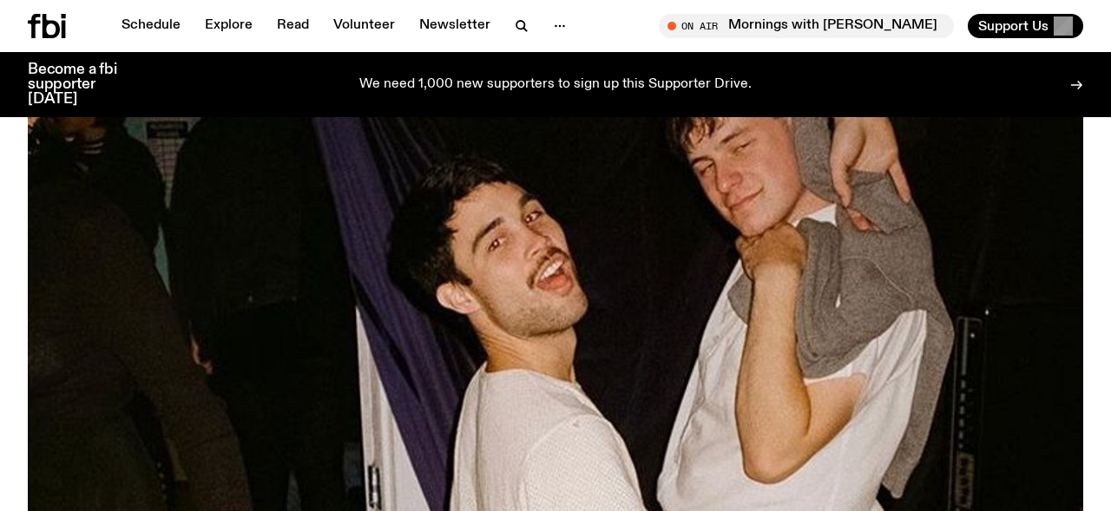
scroll to position [606, 0]
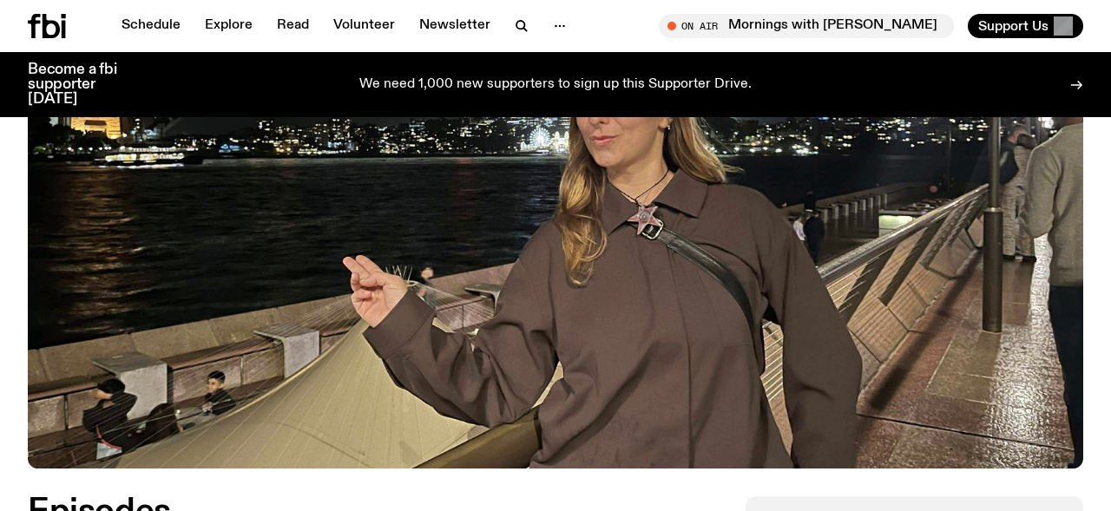
scroll to position [666, 0]
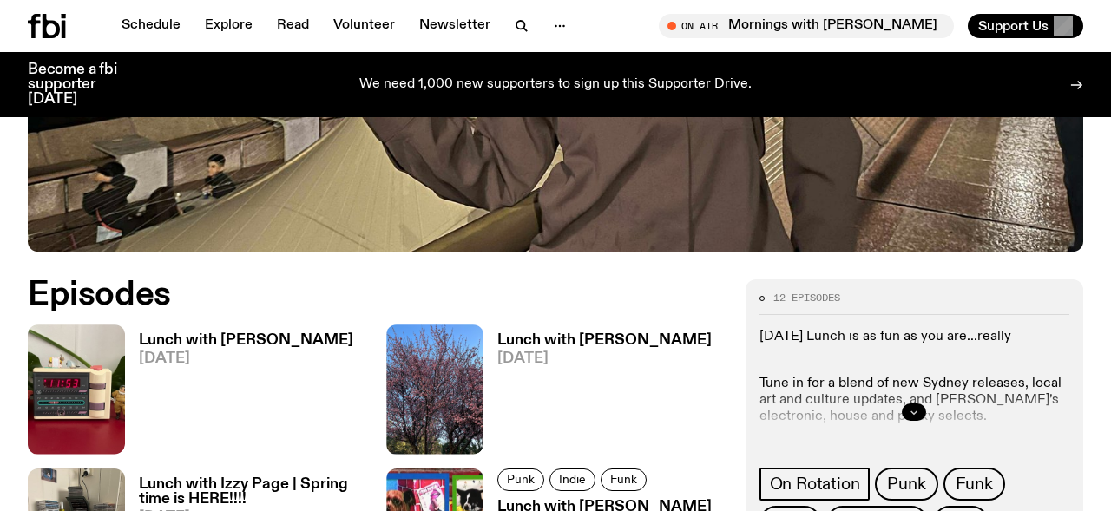
click at [915, 404] on button "button" at bounding box center [914, 412] width 24 height 17
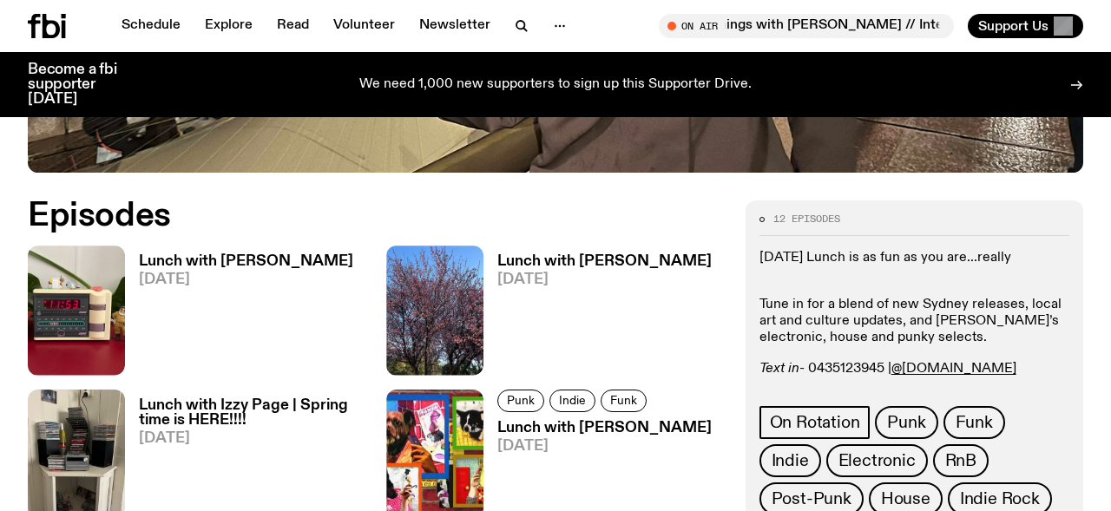
scroll to position [758, 0]
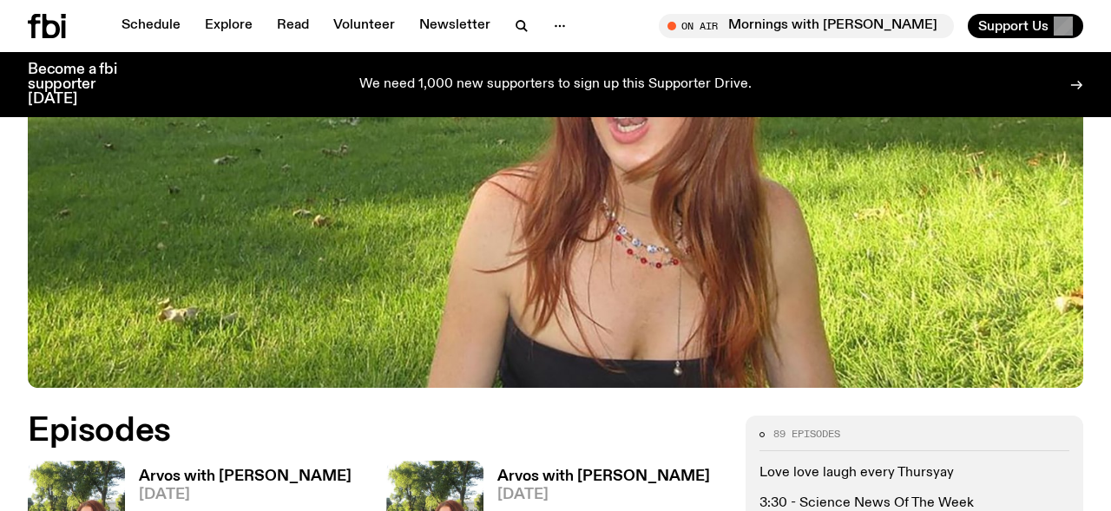
scroll to position [686, 0]
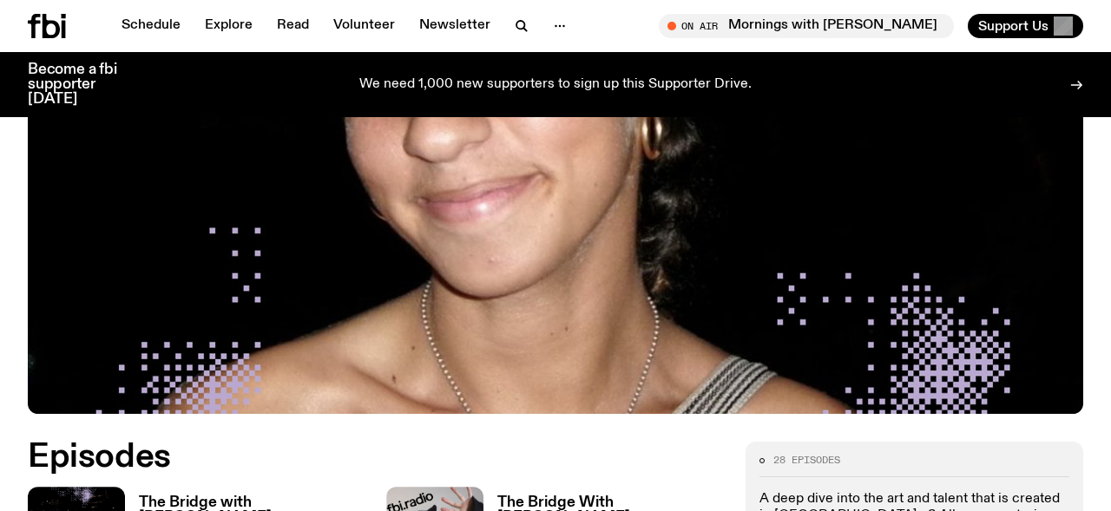
scroll to position [627, 0]
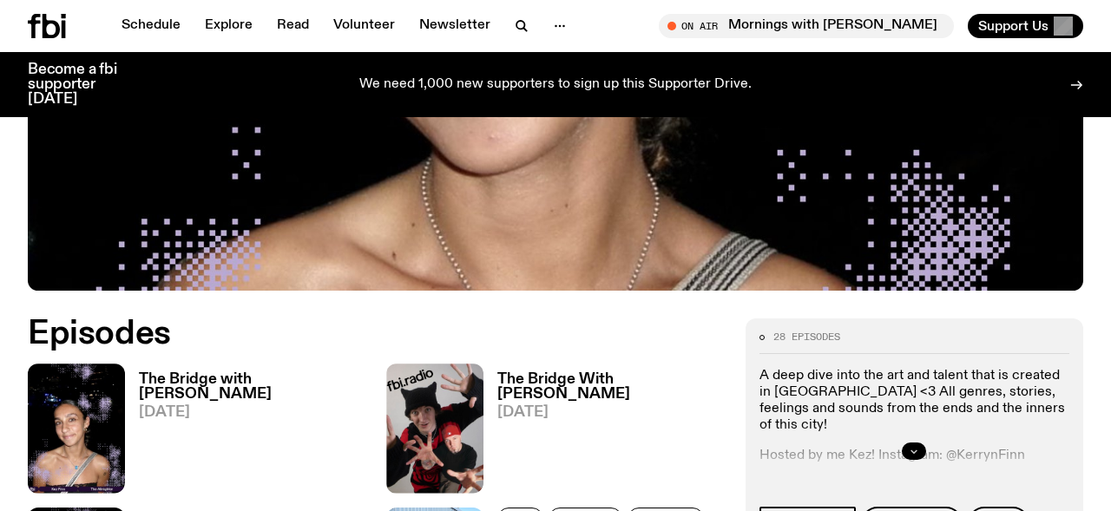
click at [916, 446] on icon "button" at bounding box center [914, 451] width 10 height 10
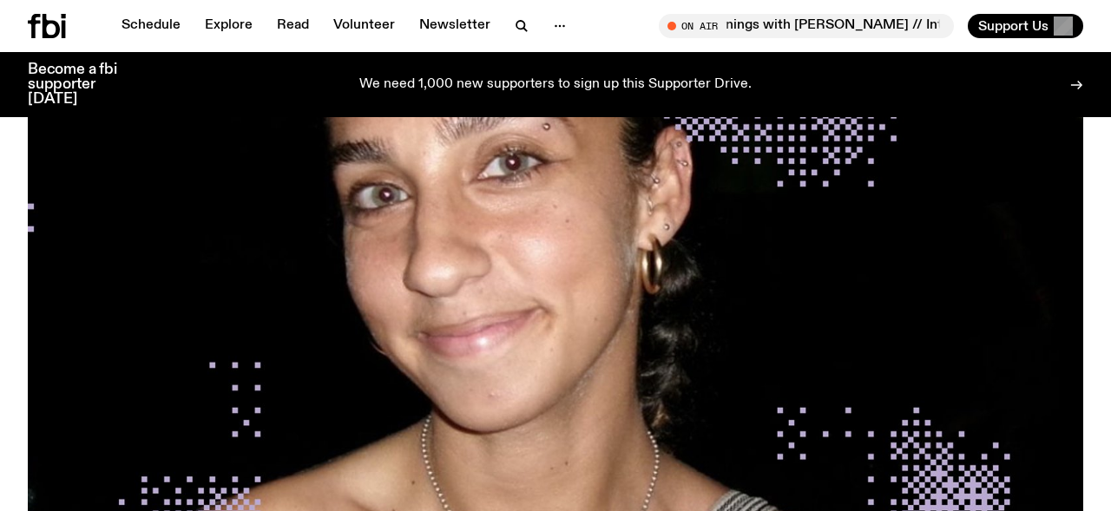
scroll to position [231, 0]
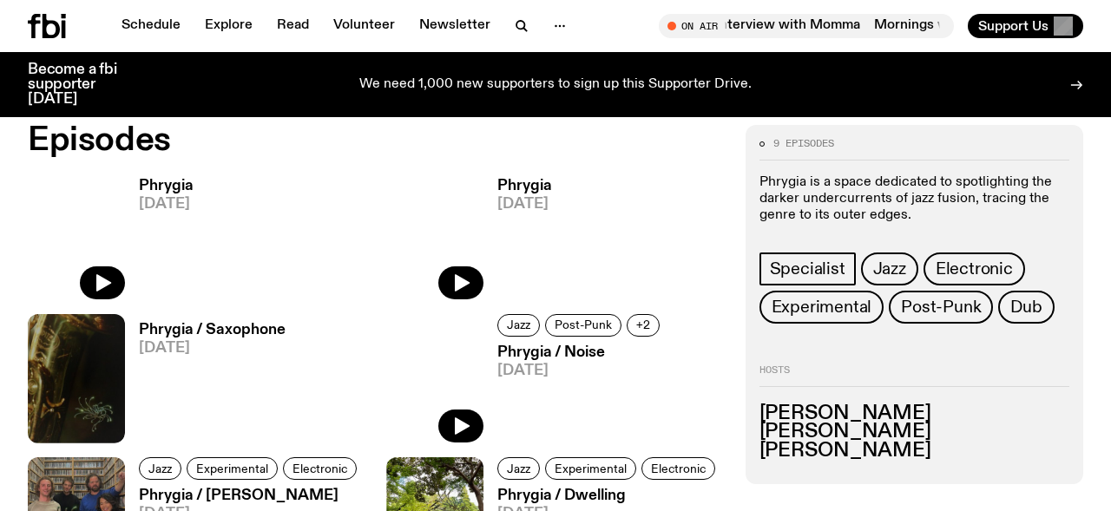
scroll to position [886, 0]
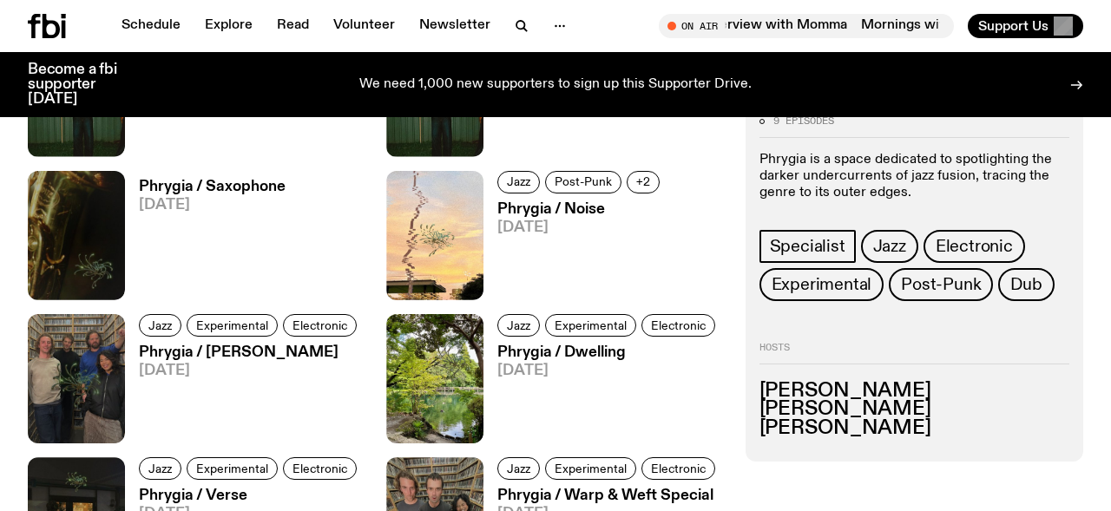
click at [841, 423] on h3 "[PERSON_NAME]" at bounding box center [914, 428] width 310 height 19
copy h3 "[PERSON_NAME]"
click at [830, 414] on h3 "[PERSON_NAME]" at bounding box center [914, 409] width 310 height 19
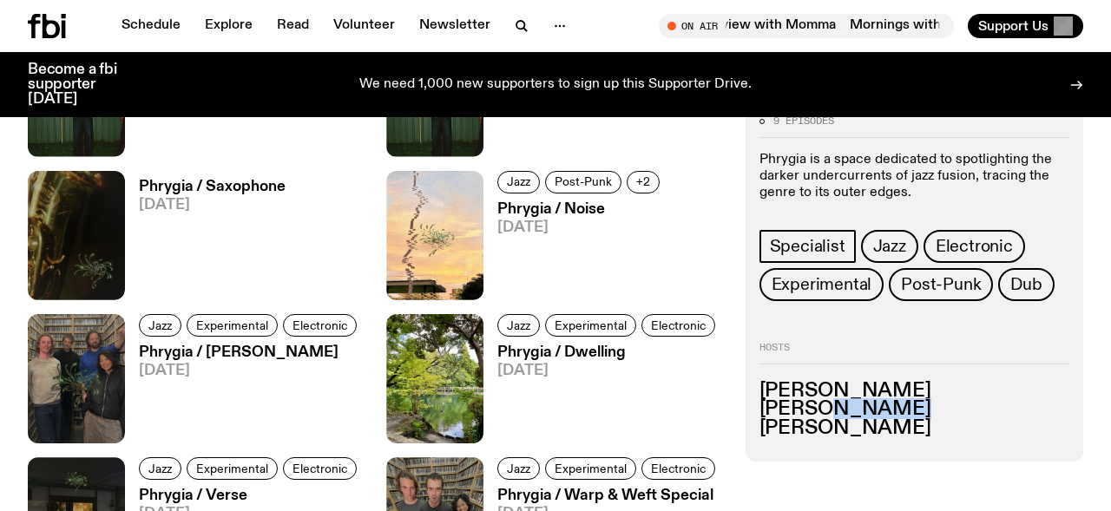
click at [830, 414] on h3 "[PERSON_NAME]" at bounding box center [914, 409] width 310 height 19
copy h3 "[PERSON_NAME]"
click at [828, 387] on h3 "[PERSON_NAME]" at bounding box center [914, 391] width 310 height 19
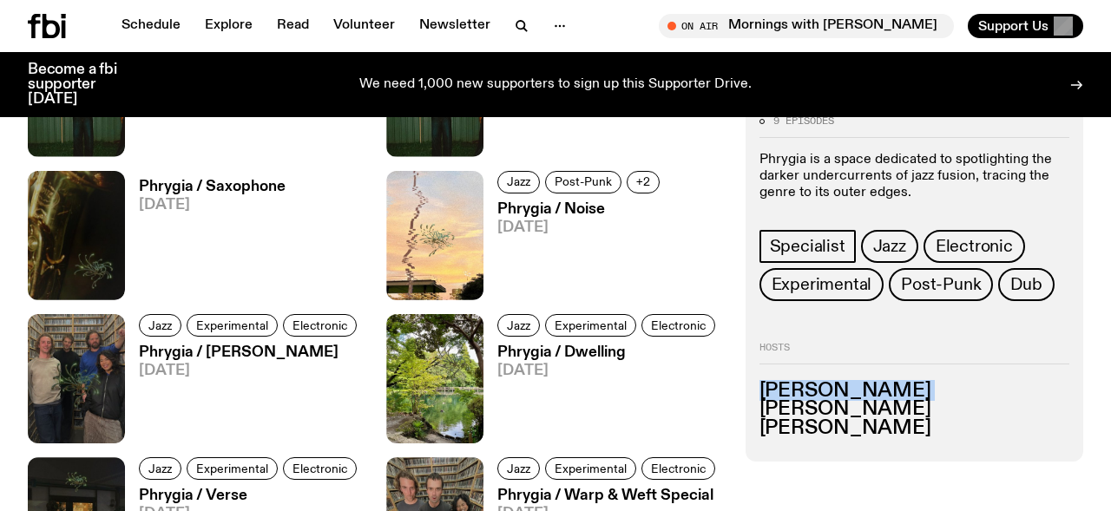
click at [828, 387] on h3 "Béla Hajdu" at bounding box center [914, 391] width 310 height 19
copy h3 "Béla Hajdu"
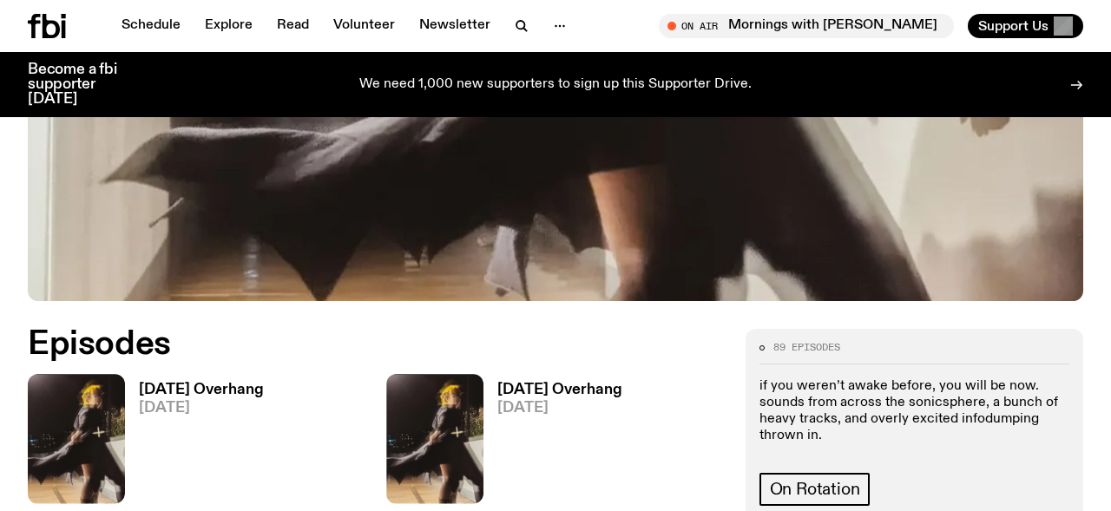
scroll to position [681, 0]
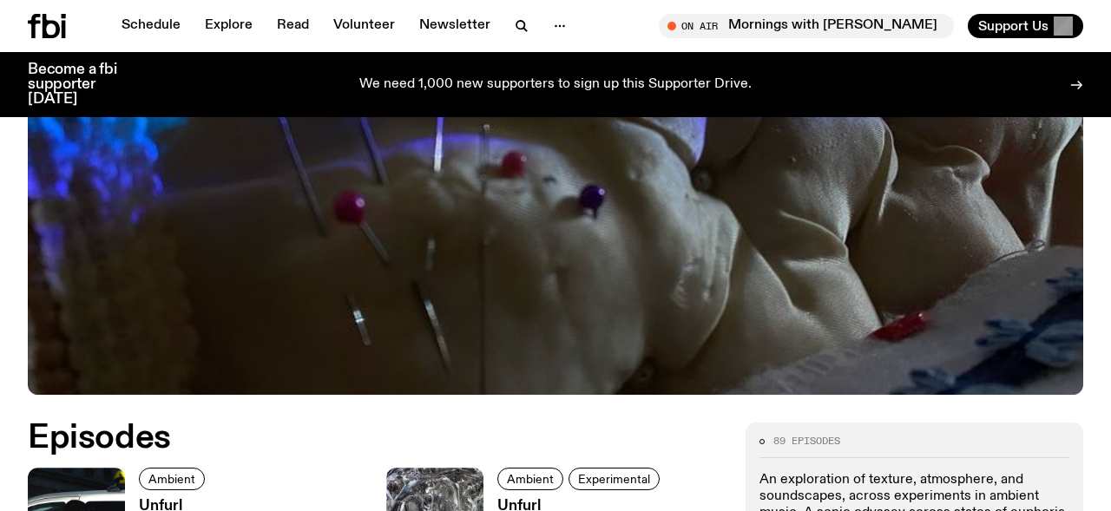
scroll to position [636, 0]
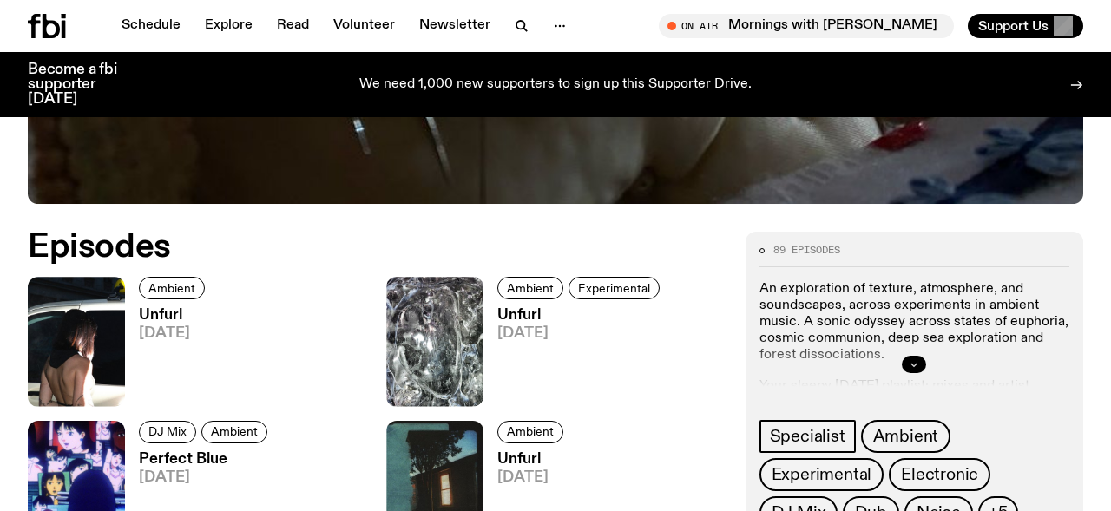
click at [902, 358] on div at bounding box center [914, 365] width 310 height 56
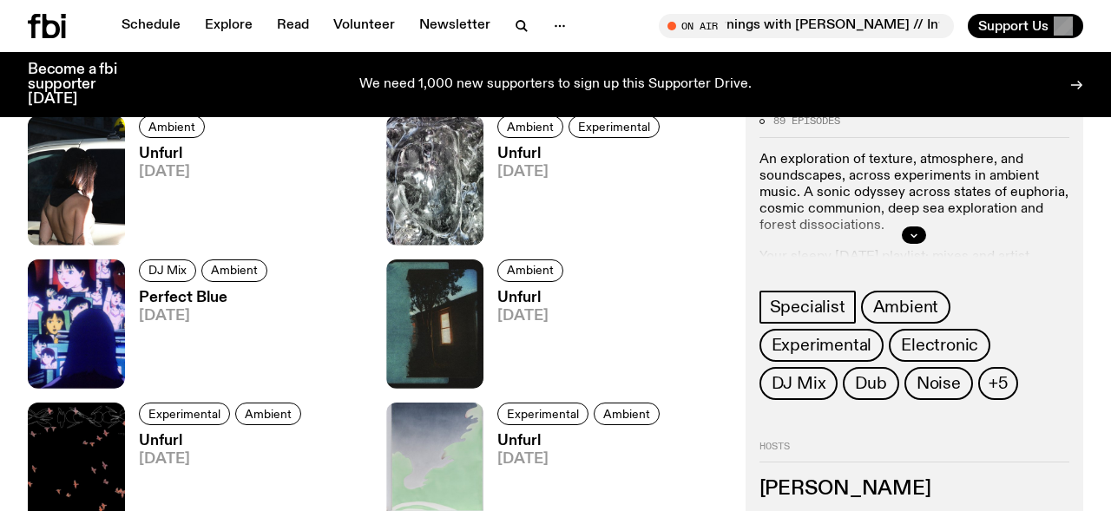
scroll to position [762, 0]
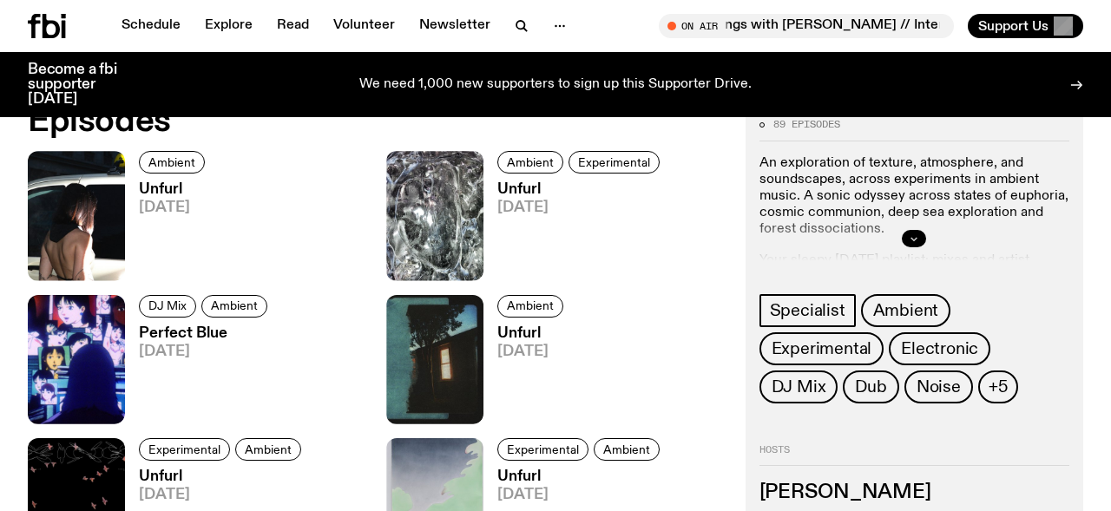
click at [909, 239] on icon "button" at bounding box center [914, 238] width 10 height 10
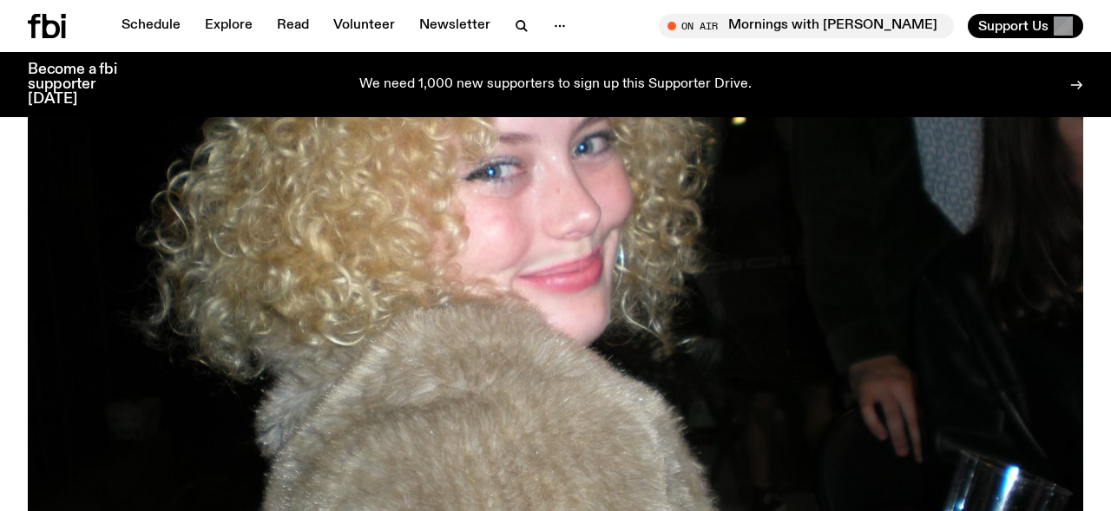
scroll to position [726, 0]
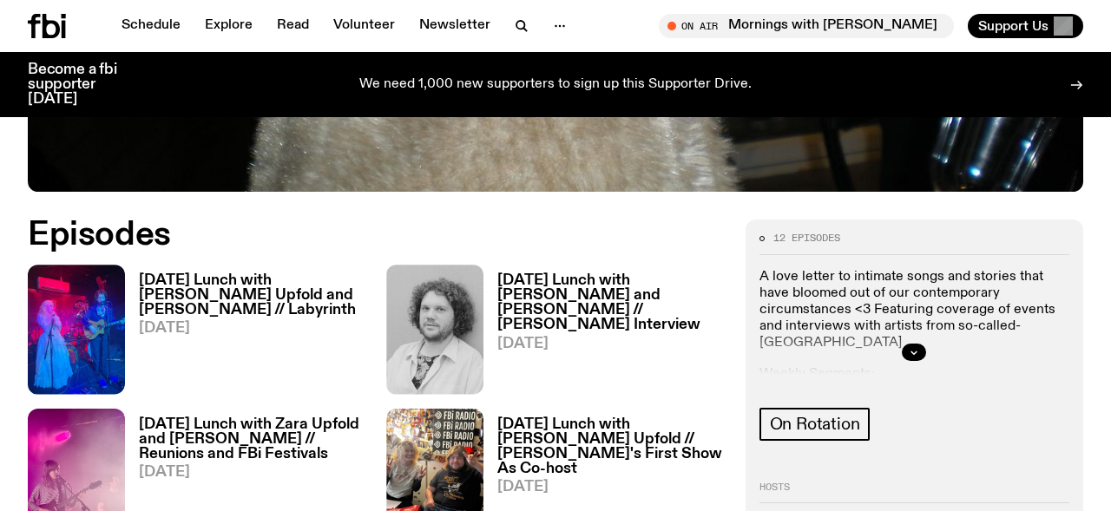
click at [899, 352] on div at bounding box center [914, 353] width 310 height 56
click at [905, 352] on button "button" at bounding box center [914, 352] width 24 height 17
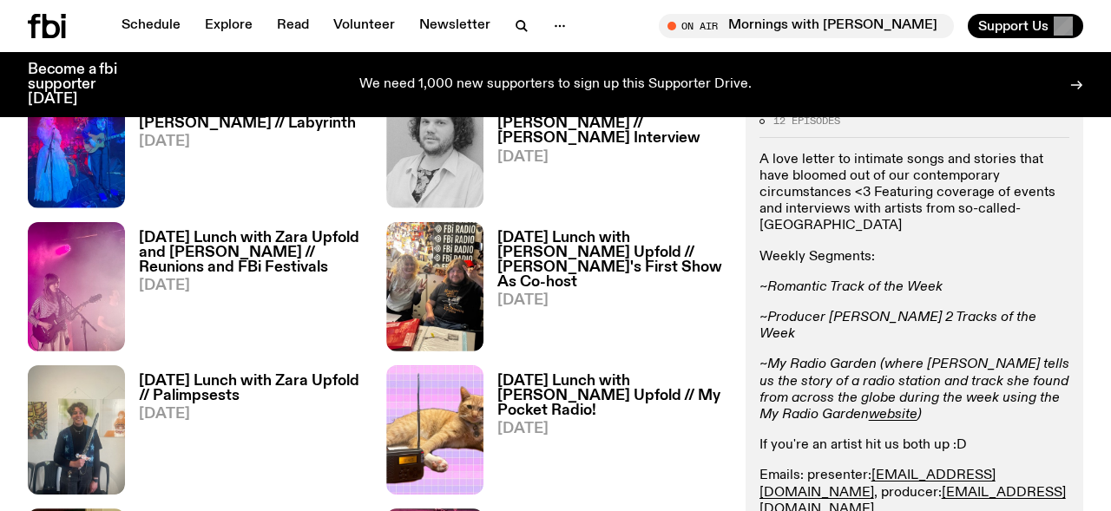
scroll to position [934, 0]
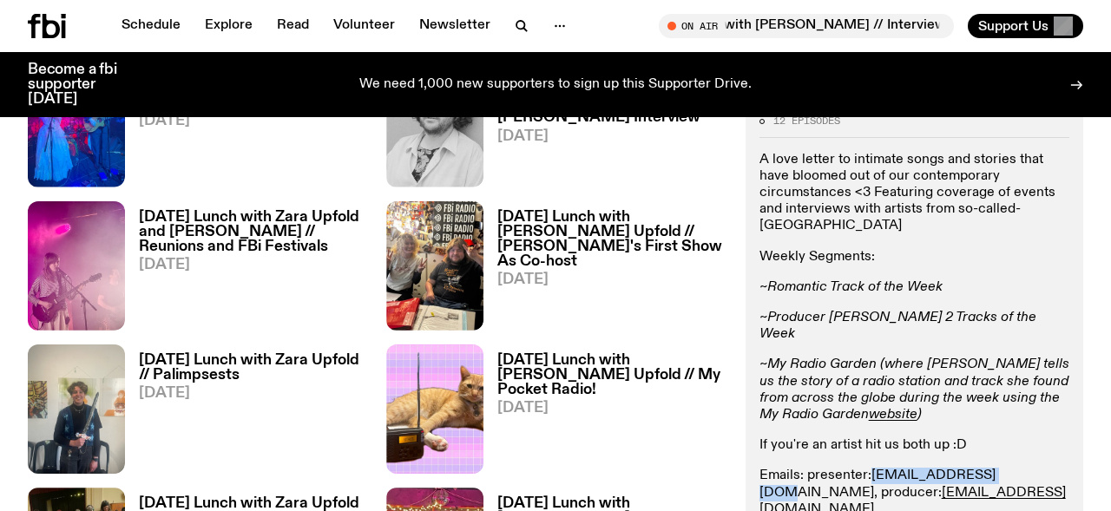
drag, startPoint x: 995, startPoint y: 444, endPoint x: 873, endPoint y: 442, distance: 122.4
click at [873, 468] on p "Emails: presenter: zara.u@fbiradio.com , producer: cook.adam451@gmail.com" at bounding box center [914, 493] width 310 height 50
copy link "zara.u@fbiradio.com"
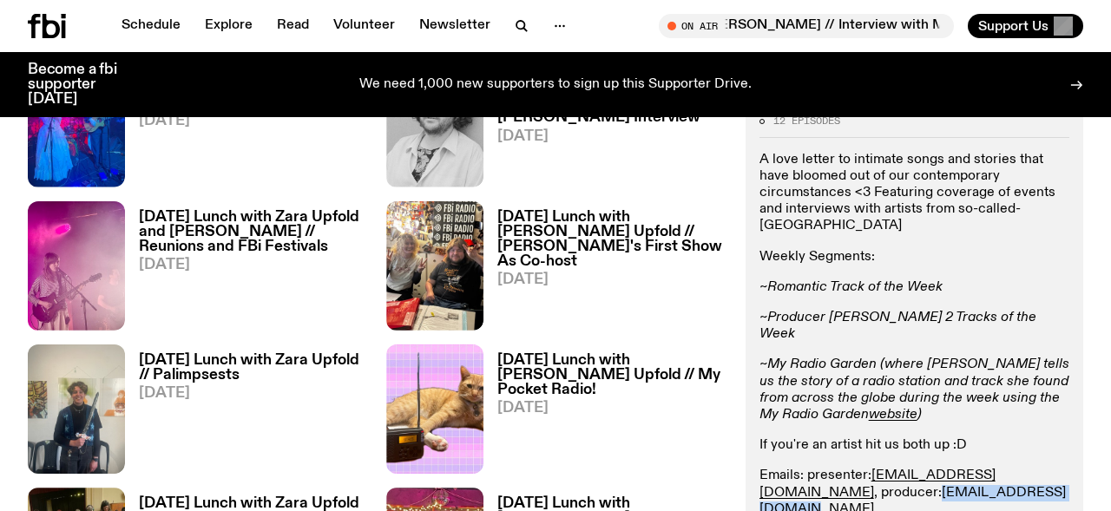
drag, startPoint x: 922, startPoint y: 461, endPoint x: 759, endPoint y: 461, distance: 163.1
click at [759, 468] on p "Emails: presenter: zara.u@fbiradio.com , producer: cook.adam451@gmail.com" at bounding box center [914, 493] width 310 height 50
copy link "cook.adam451@gmail.com"
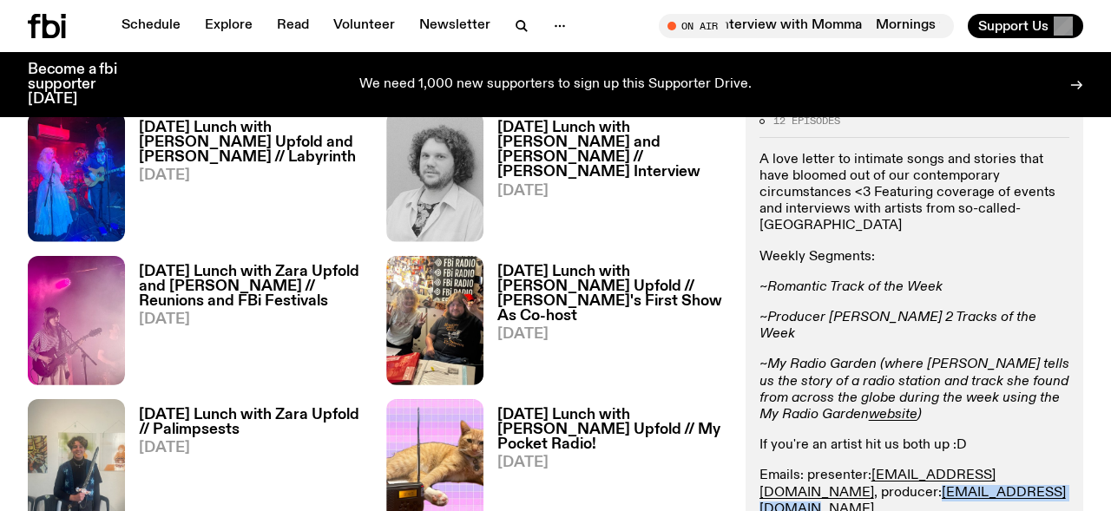
scroll to position [865, 0]
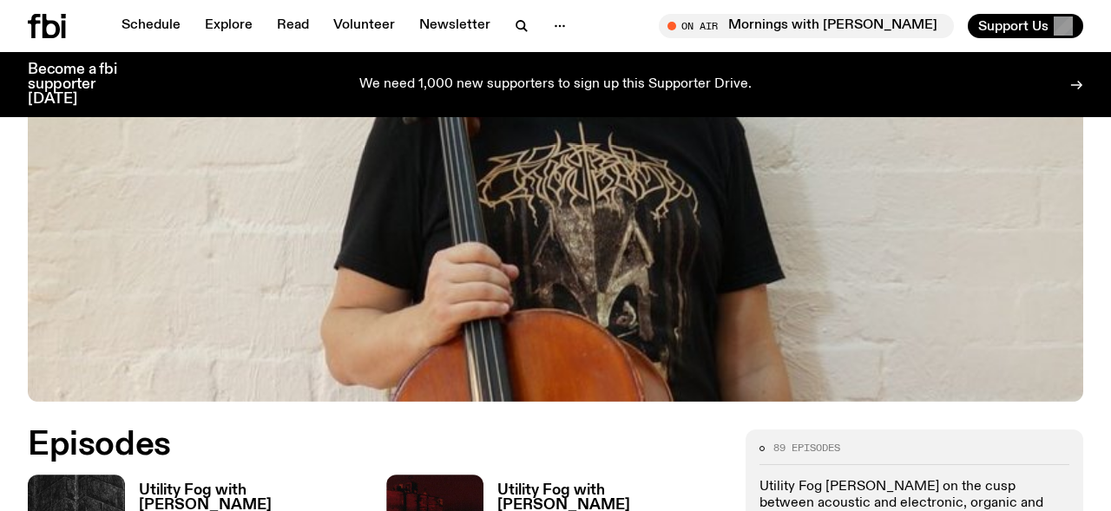
scroll to position [623, 0]
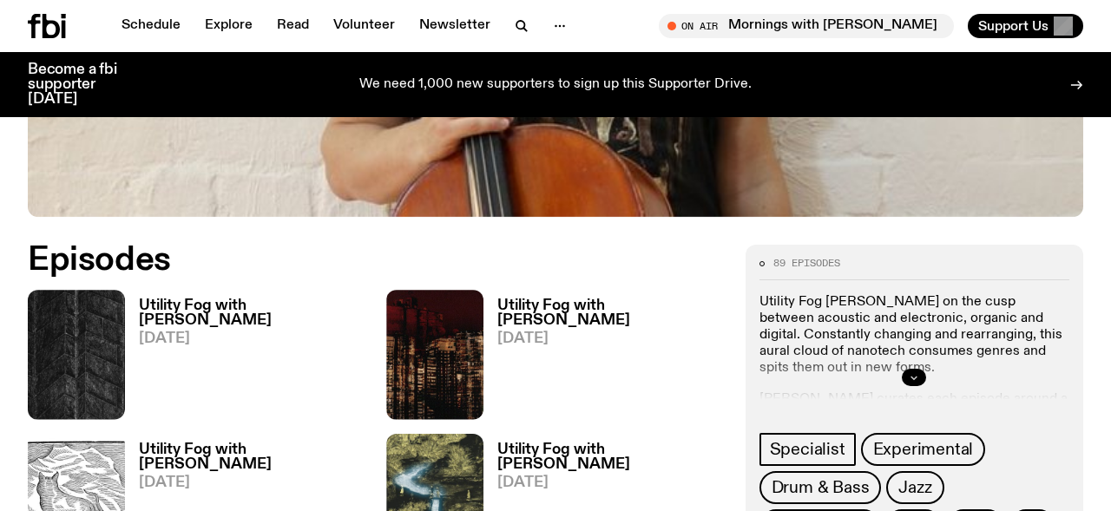
click at [912, 372] on icon "button" at bounding box center [914, 377] width 10 height 10
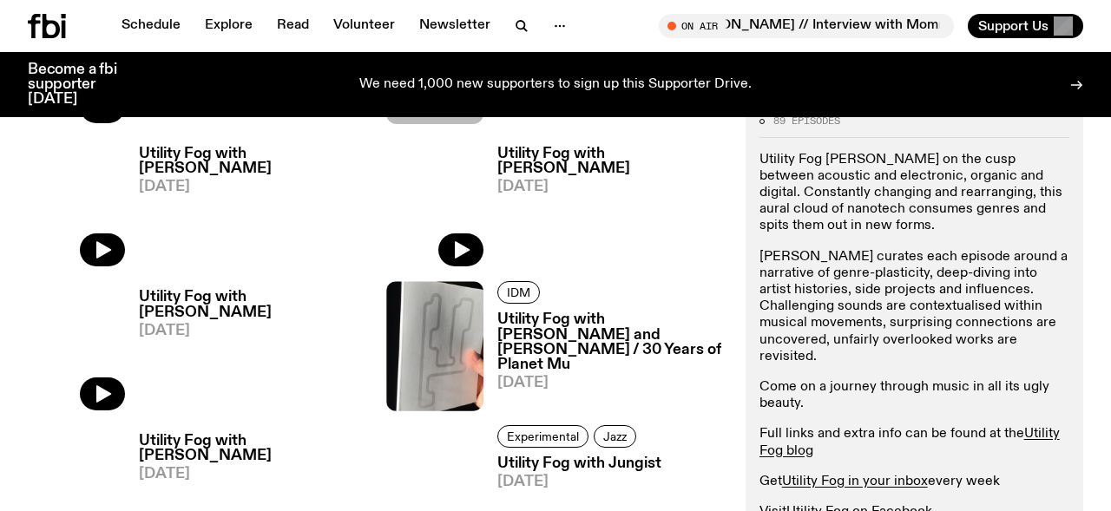
scroll to position [1911, 0]
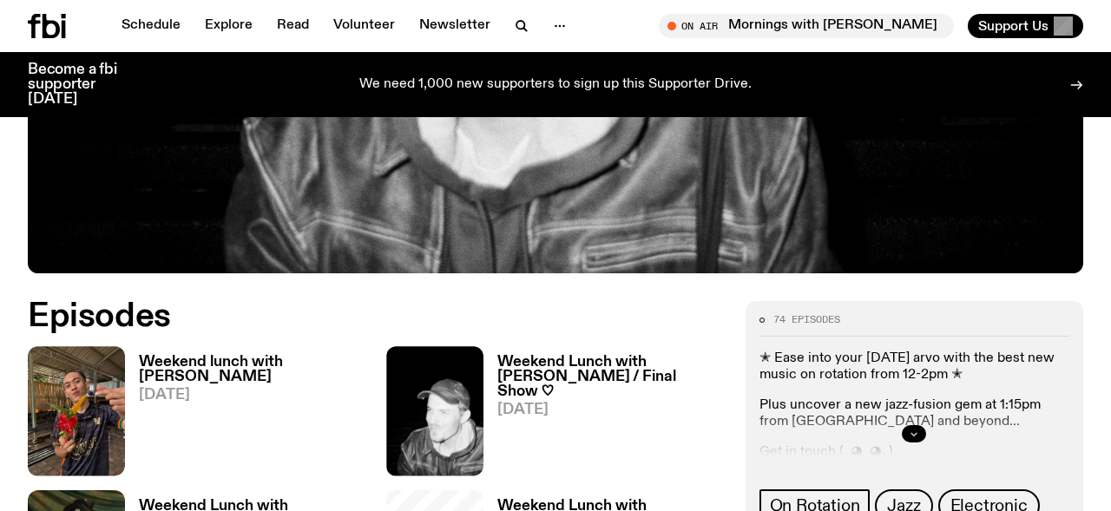
scroll to position [748, 0]
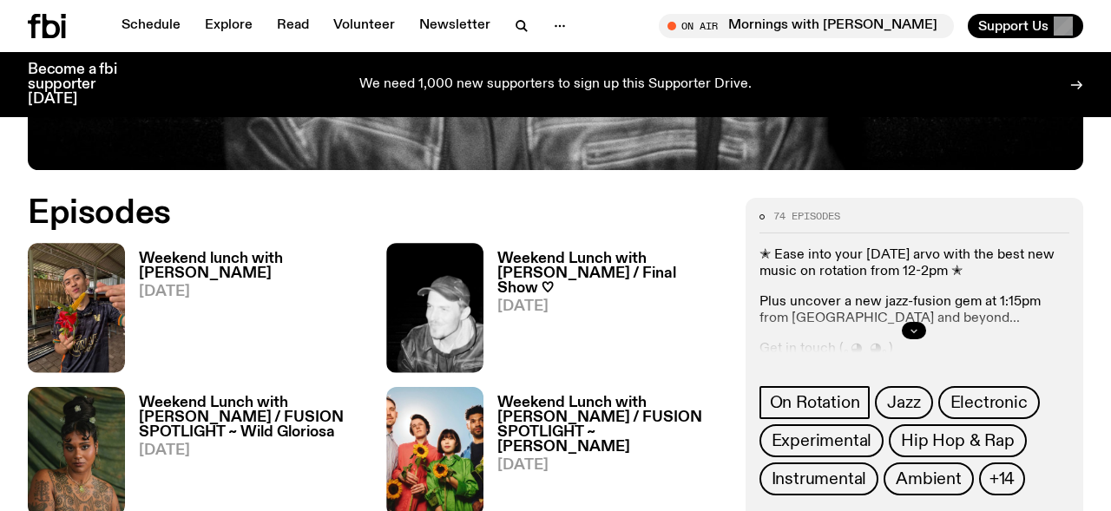
click at [915, 331] on icon "button" at bounding box center [914, 331] width 6 height 3
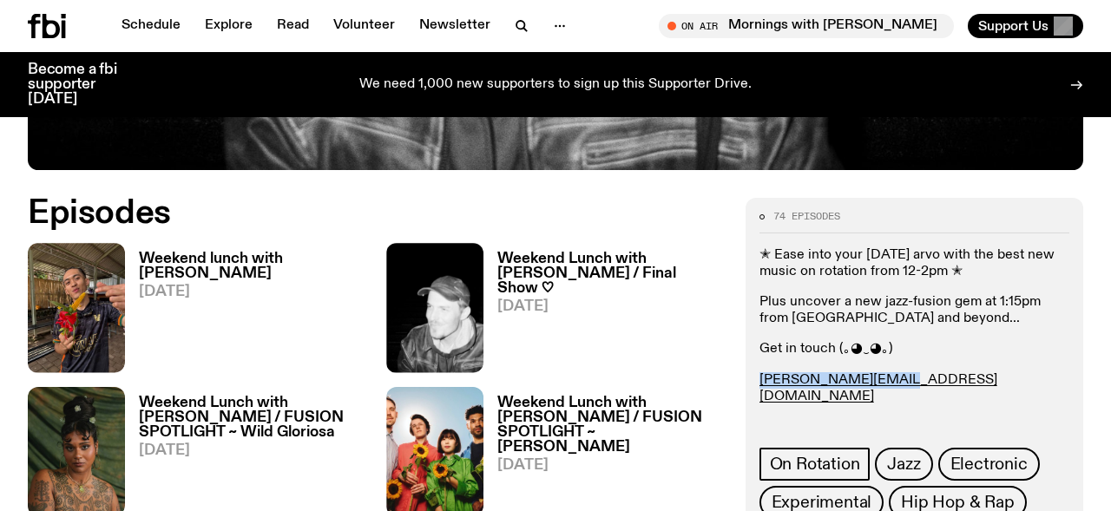
drag, startPoint x: 883, startPoint y: 377, endPoint x: 758, endPoint y: 377, distance: 125.8
click at [758, 377] on div "74 episodes ✭ Ease into your Saturday arvo with the best new music on rotation …" at bounding box center [914, 439] width 338 height 482
copy link "john.t@fbiradio.com"
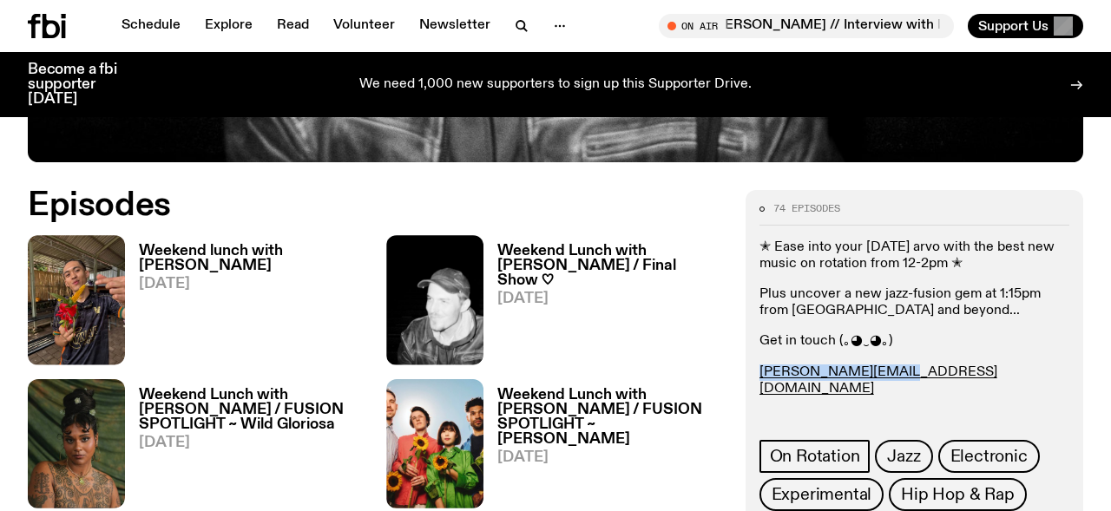
scroll to position [728, 0]
